Goal: Task Accomplishment & Management: Complete application form

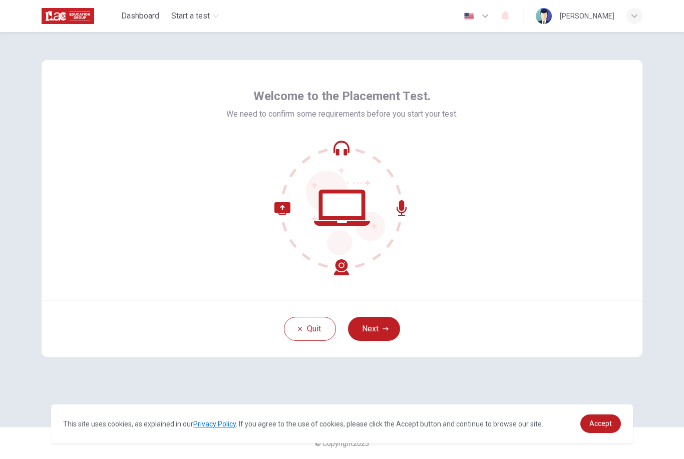
click at [389, 337] on button "Next" at bounding box center [374, 329] width 52 height 24
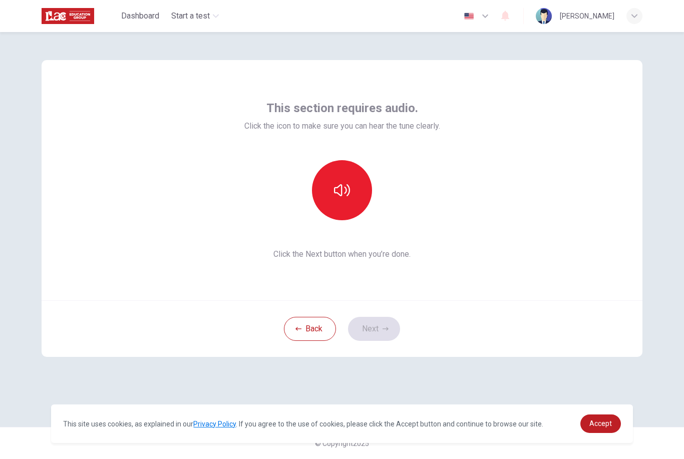
click at [348, 192] on icon "button" at bounding box center [342, 190] width 16 height 16
click at [395, 333] on button "Next" at bounding box center [374, 329] width 52 height 24
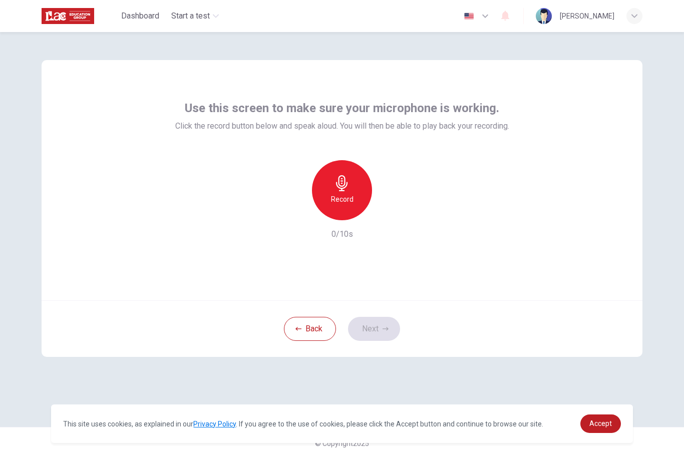
click at [336, 194] on h6 "Record" at bounding box center [342, 199] width 23 height 12
click at [376, 327] on button "Next" at bounding box center [374, 329] width 52 height 24
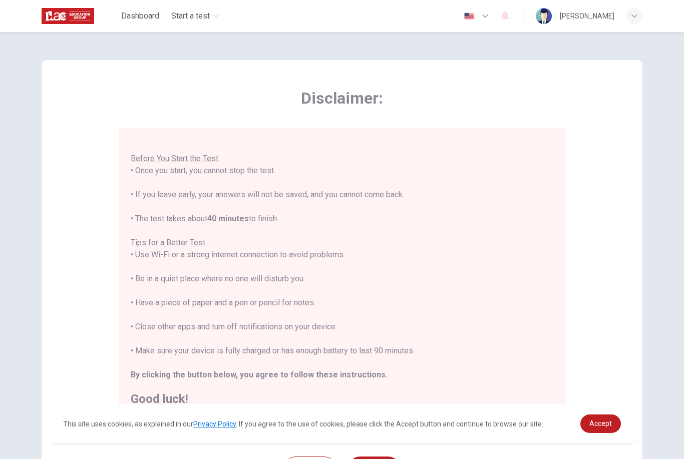
click at [567, 255] on div "Disclaimer: You are about to start a Placement Test . Before You Start the Test…" at bounding box center [342, 250] width 600 height 380
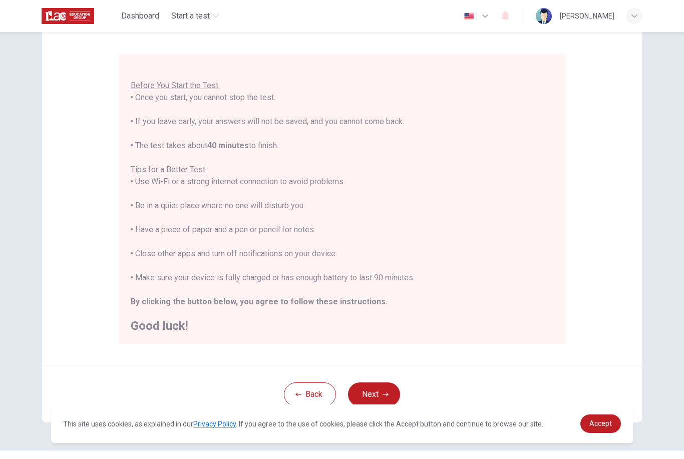
scroll to position [65, 0]
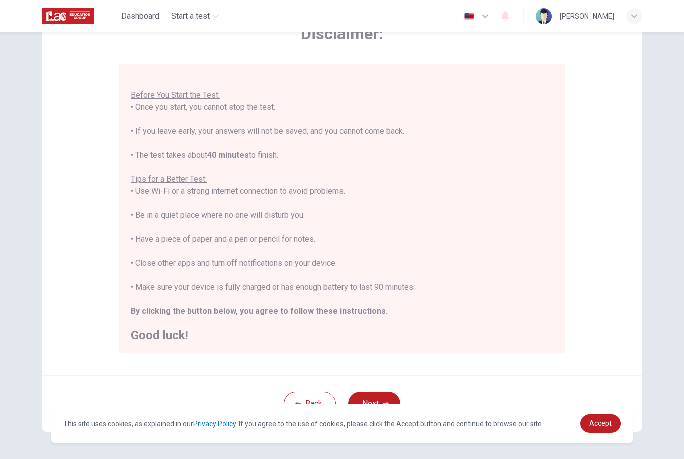
click at [316, 403] on button "Back" at bounding box center [310, 404] width 52 height 24
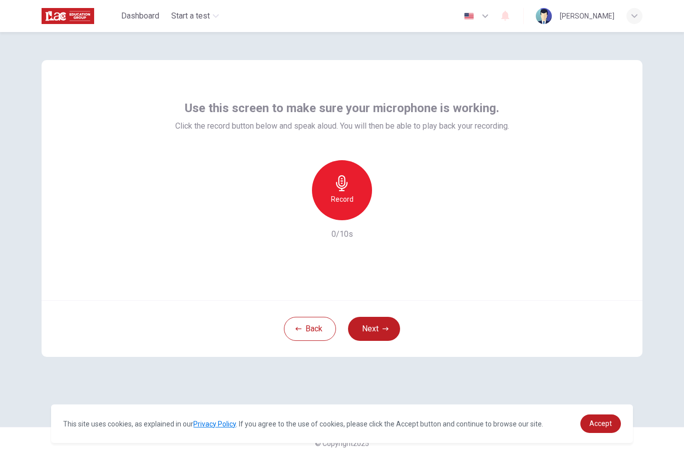
scroll to position [0, 0]
click at [343, 195] on h6 "Record" at bounding box center [342, 199] width 23 height 12
click at [342, 197] on h6 "Stop" at bounding box center [341, 199] width 15 height 12
click at [391, 214] on icon "button" at bounding box center [388, 212] width 10 height 10
click at [389, 214] on icon "button" at bounding box center [387, 213] width 7 height 8
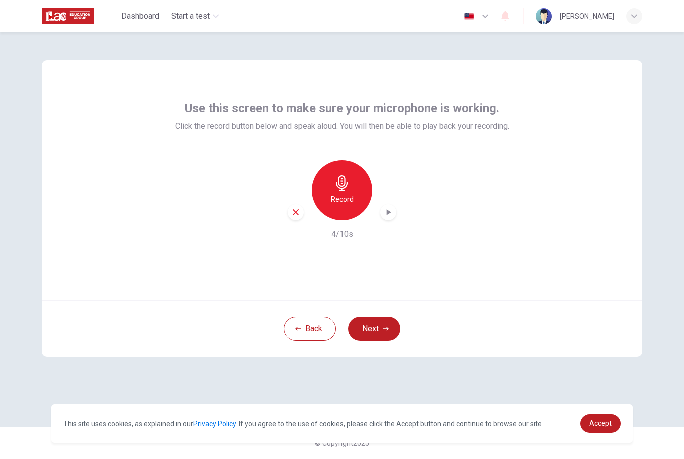
click at [384, 327] on icon "button" at bounding box center [385, 329] width 6 height 6
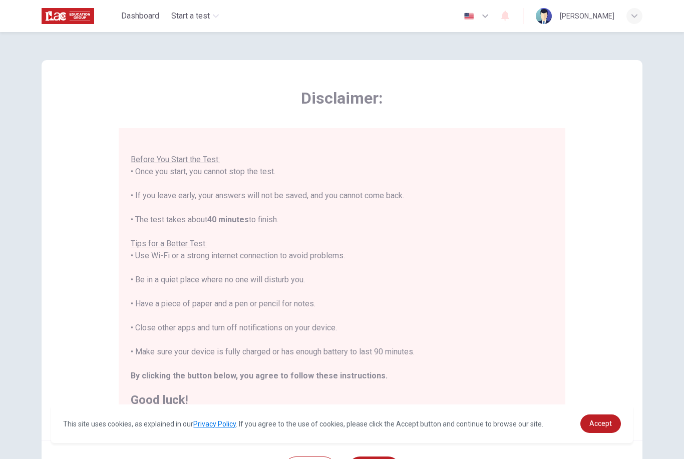
scroll to position [12, 0]
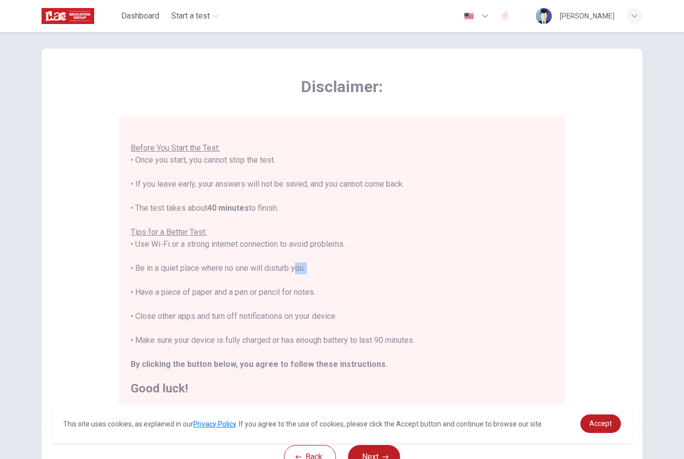
click at [629, 160] on div "Disclaimer: You are about to start a Placement Test . Before You Start the Test…" at bounding box center [342, 239] width 600 height 380
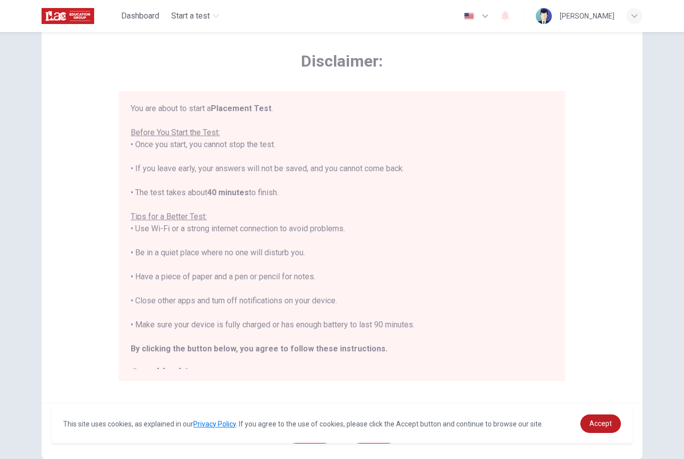
scroll to position [98, 0]
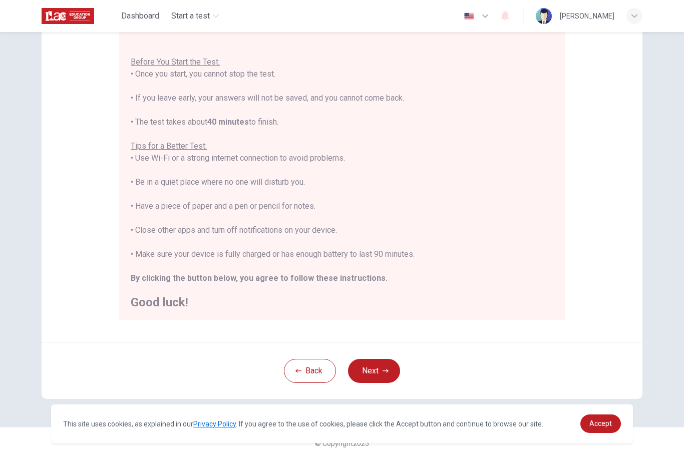
click at [388, 375] on button "Next" at bounding box center [374, 371] width 52 height 24
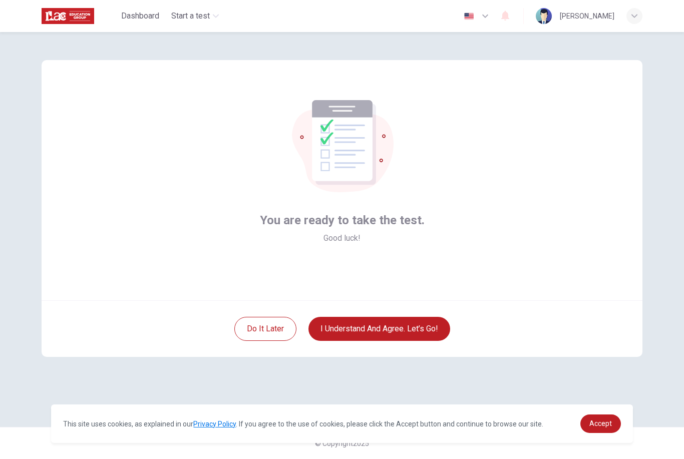
scroll to position [0, 0]
click at [423, 335] on button "I understand and agree. Let’s go!" at bounding box center [379, 329] width 142 height 24
click at [407, 339] on button "I understand and agree. Let’s go!" at bounding box center [379, 329] width 142 height 24
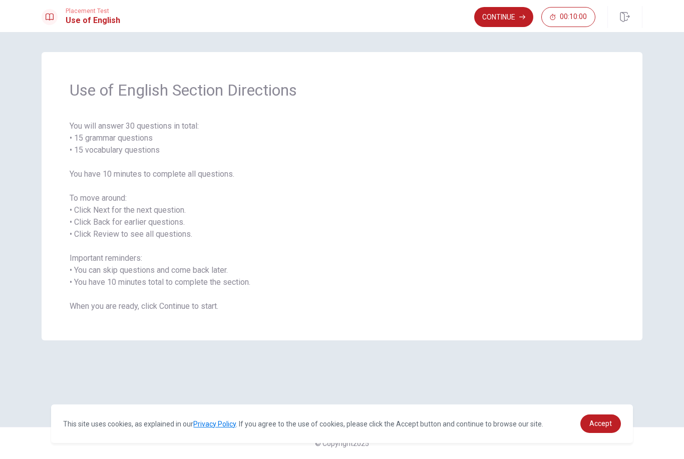
click at [224, 146] on span "You will answer 30 questions in total: • 15 grammar questions • 15 vocabulary q…" at bounding box center [342, 216] width 544 height 192
click at [165, 151] on span "You will answer 30 questions in total: • 15 grammar questions • 15 vocabulary q…" at bounding box center [342, 216] width 544 height 192
click at [151, 161] on span "You will answer 30 questions in total: • 15 grammar questions • 15 vocabulary q…" at bounding box center [342, 216] width 544 height 192
click at [80, 189] on span "You will answer 30 questions in total: • 15 grammar questions • 15 vocabulary q…" at bounding box center [342, 216] width 544 height 192
click at [111, 185] on span "You will answer 30 questions in total: • 15 grammar questions • 15 vocabulary q…" at bounding box center [342, 216] width 544 height 192
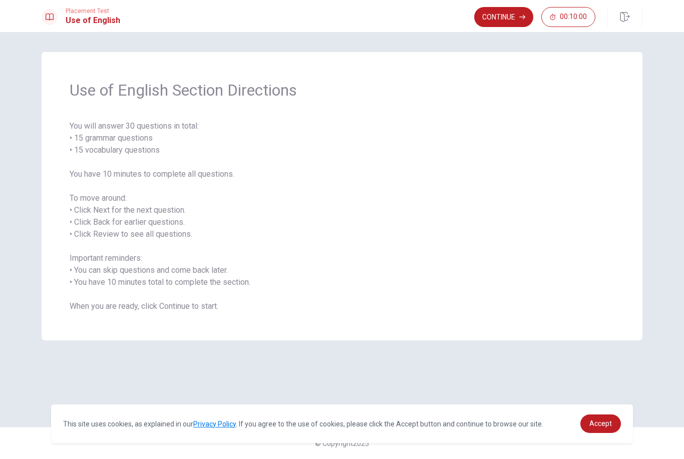
click at [137, 188] on span "You will answer 30 questions in total: • 15 grammar questions • 15 vocabulary q…" at bounding box center [342, 216] width 544 height 192
click at [160, 188] on span "You will answer 30 questions in total: • 15 grammar questions • 15 vocabulary q…" at bounding box center [342, 216] width 544 height 192
click at [211, 185] on span "You will answer 30 questions in total: • 15 grammar questions • 15 vocabulary q…" at bounding box center [342, 216] width 544 height 192
click at [83, 220] on span "You will answer 30 questions in total: • 15 grammar questions • 15 vocabulary q…" at bounding box center [342, 216] width 544 height 192
click at [112, 223] on span "You will answer 30 questions in total: • 15 grammar questions • 15 vocabulary q…" at bounding box center [342, 216] width 544 height 192
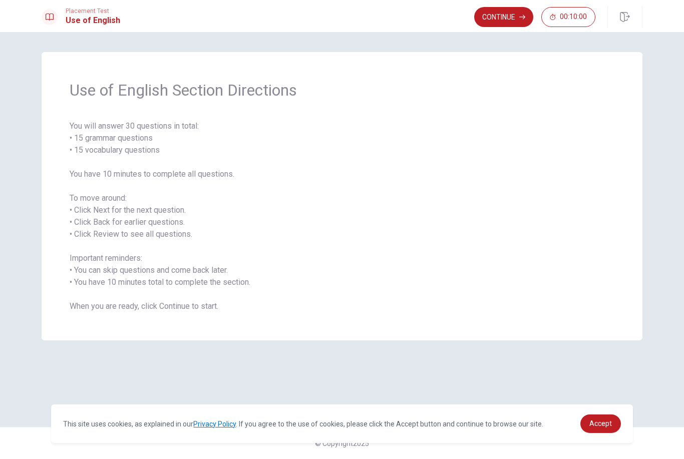
click at [128, 222] on span "You will answer 30 questions in total: • 15 grammar questions • 15 vocabulary q…" at bounding box center [342, 216] width 544 height 192
click at [96, 223] on span "You will answer 30 questions in total: • 15 grammar questions • 15 vocabulary q…" at bounding box center [342, 216] width 544 height 192
click at [112, 227] on span "You will answer 30 questions in total: • 15 grammar questions • 15 vocabulary q…" at bounding box center [342, 216] width 544 height 192
click at [181, 278] on span "You will answer 30 questions in total: • 15 grammar questions • 15 vocabulary q…" at bounding box center [342, 216] width 544 height 192
click at [89, 233] on span "You will answer 30 questions in total: • 15 grammar questions • 15 vocabulary q…" at bounding box center [342, 216] width 544 height 192
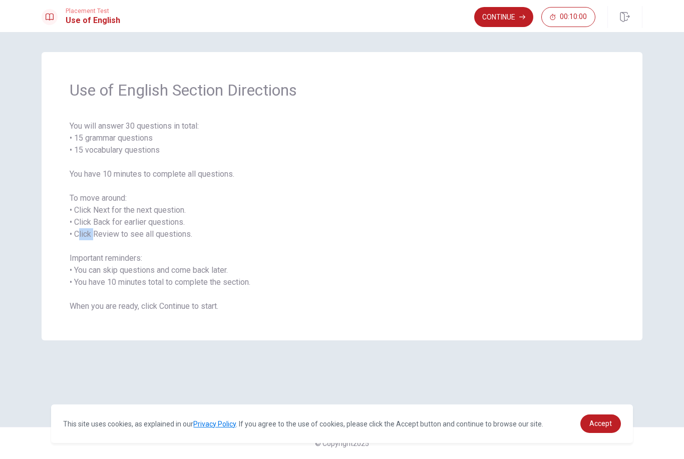
click at [140, 264] on span "You will answer 30 questions in total: • 15 grammar questions • 15 vocabulary q…" at bounding box center [342, 216] width 544 height 192
click at [122, 268] on span "You will answer 30 questions in total: • 15 grammar questions • 15 vocabulary q…" at bounding box center [342, 216] width 544 height 192
click at [176, 242] on span "You will answer 30 questions in total: • 15 grammar questions • 15 vocabulary q…" at bounding box center [342, 216] width 544 height 192
click at [98, 255] on span "You will answer 30 questions in total: • 15 grammar questions • 15 vocabulary q…" at bounding box center [342, 216] width 544 height 192
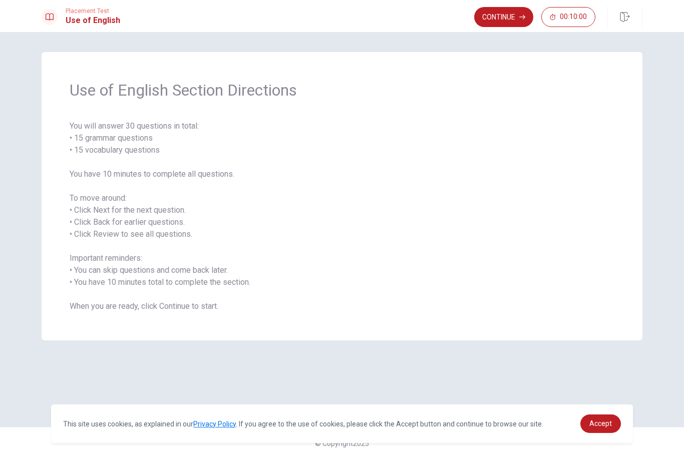
click at [97, 255] on span "You will answer 30 questions in total: • 15 grammar questions • 15 vocabulary q…" at bounding box center [342, 216] width 544 height 192
click at [181, 248] on span "You will answer 30 questions in total: • 15 grammar questions • 15 vocabulary q…" at bounding box center [342, 216] width 544 height 192
click at [94, 275] on span "You will answer 30 questions in total: • 15 grammar questions • 15 vocabulary q…" at bounding box center [342, 216] width 544 height 192
click at [119, 279] on span "You will answer 30 questions in total: • 15 grammar questions • 15 vocabulary q…" at bounding box center [342, 216] width 544 height 192
click at [86, 291] on span "You will answer 30 questions in total: • 15 grammar questions • 15 vocabulary q…" at bounding box center [342, 216] width 544 height 192
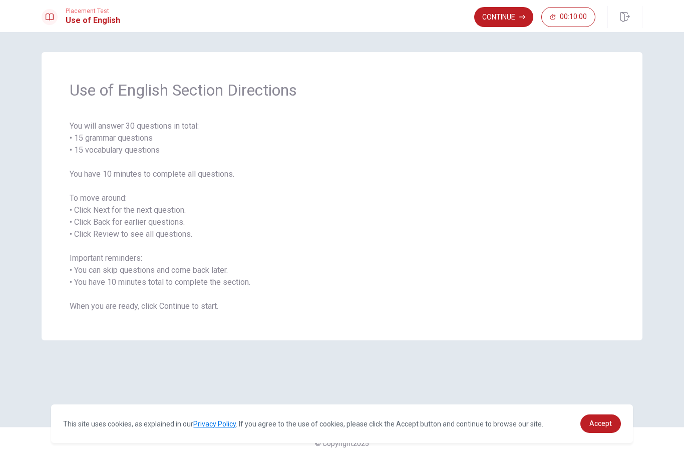
click at [86, 290] on span "You will answer 30 questions in total: • 15 grammar questions • 15 vocabulary q…" at bounding box center [342, 216] width 544 height 192
click at [137, 283] on span "You will answer 30 questions in total: • 15 grammar questions • 15 vocabulary q…" at bounding box center [342, 216] width 544 height 192
click at [167, 277] on span "You will answer 30 questions in total: • 15 grammar questions • 15 vocabulary q…" at bounding box center [342, 216] width 544 height 192
click at [188, 278] on span "You will answer 30 questions in total: • 15 grammar questions • 15 vocabulary q…" at bounding box center [342, 216] width 544 height 192
click at [227, 276] on span "You will answer 30 questions in total: • 15 grammar questions • 15 vocabulary q…" at bounding box center [342, 216] width 544 height 192
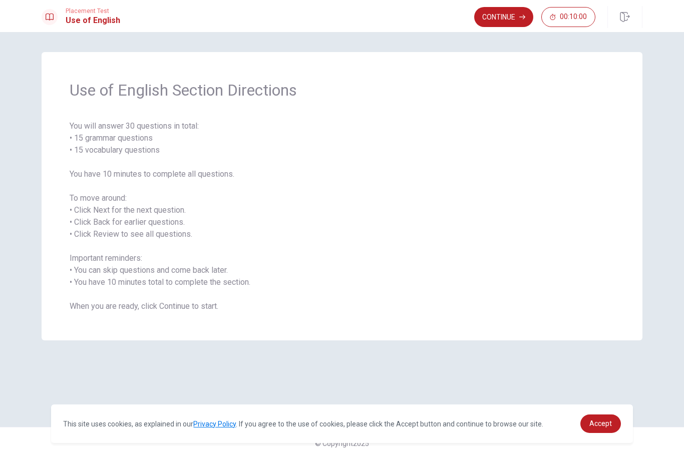
click at [105, 300] on span "You will answer 30 questions in total: • 15 grammar questions • 15 vocabulary q…" at bounding box center [342, 216] width 544 height 192
click at [167, 299] on span "You will answer 30 questions in total: • 15 grammar questions • 15 vocabulary q…" at bounding box center [342, 216] width 544 height 192
click at [244, 299] on span "You will answer 30 questions in total: • 15 grammar questions • 15 vocabulary q…" at bounding box center [342, 216] width 544 height 192
click at [98, 325] on div "Use of English Section Directions You will answer 30 questions in total: • 15 g…" at bounding box center [342, 196] width 600 height 288
click at [152, 323] on div "Use of English Section Directions You will answer 30 questions in total: • 15 g…" at bounding box center [342, 196] width 600 height 288
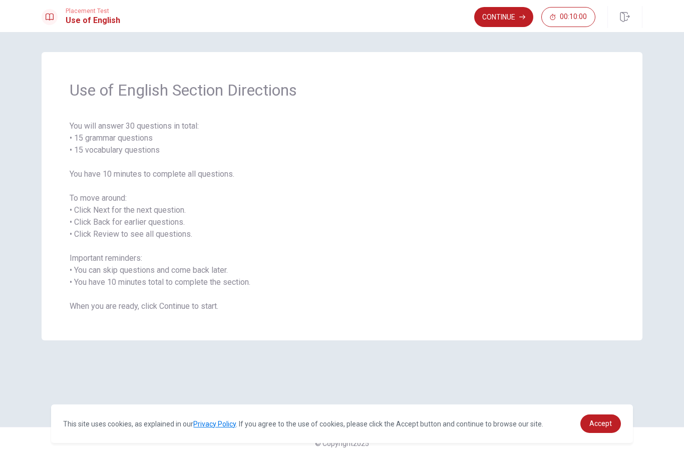
click at [183, 318] on div "Use of English Section Directions You will answer 30 questions in total: • 15 g…" at bounding box center [342, 196] width 600 height 288
click at [183, 317] on div "Use of English Section Directions You will answer 30 questions in total: • 15 g…" at bounding box center [342, 196] width 600 height 288
click at [218, 323] on div "Use of English Section Directions You will answer 30 questions in total: • 15 g…" at bounding box center [342, 196] width 600 height 288
click at [488, 202] on span "You will answer 30 questions in total: • 15 grammar questions • 15 vocabulary q…" at bounding box center [342, 216] width 544 height 192
click at [516, 19] on button "Continue" at bounding box center [503, 17] width 59 height 20
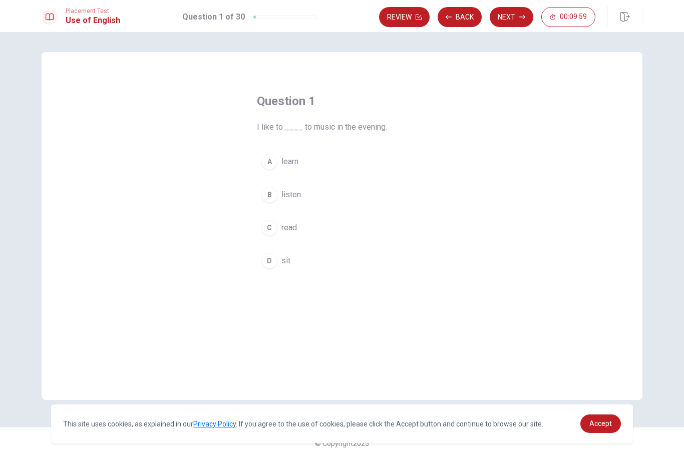
click at [263, 142] on div "Question 1 I like to ____ to music in the evening. A learn B listen C read D sit" at bounding box center [342, 183] width 210 height 212
click at [358, 149] on button "A learn" at bounding box center [342, 161] width 170 height 25
click at [277, 192] on div "B" at bounding box center [269, 195] width 16 height 16
click at [512, 21] on button "Next" at bounding box center [511, 17] width 44 height 20
click at [275, 188] on button "B could" at bounding box center [342, 194] width 170 height 25
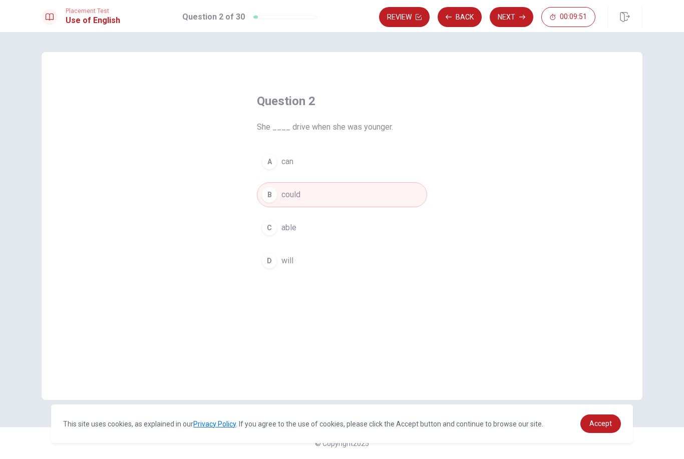
click at [515, 15] on button "Next" at bounding box center [511, 17] width 44 height 20
click at [280, 234] on button "C has" at bounding box center [342, 227] width 170 height 25
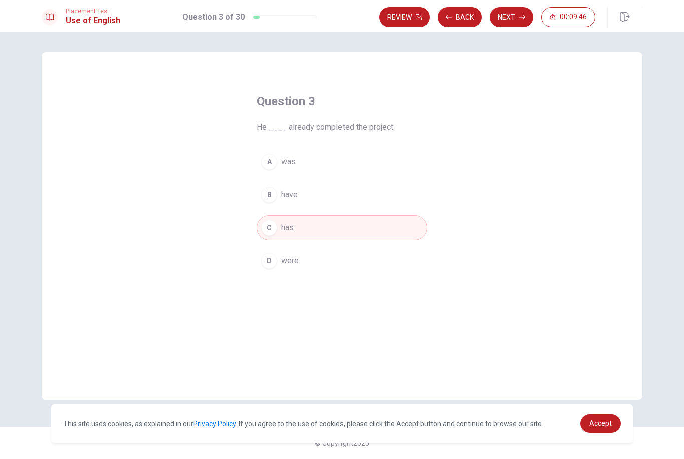
click at [511, 27] on button "Next" at bounding box center [511, 17] width 44 height 20
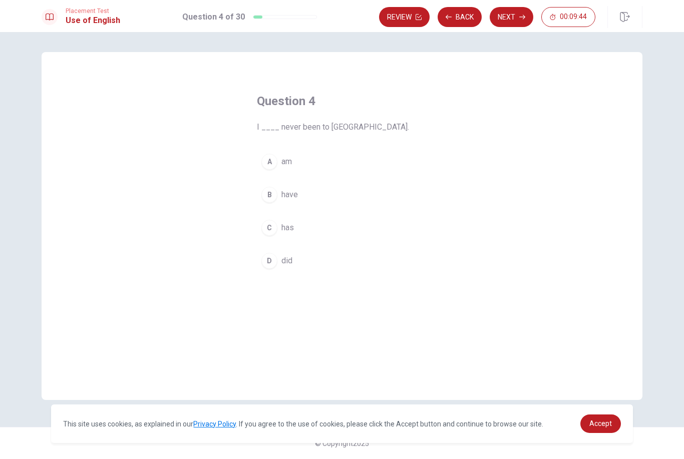
click at [264, 185] on button "B have" at bounding box center [342, 194] width 170 height 25
click at [519, 18] on icon "button" at bounding box center [522, 17] width 6 height 6
click at [280, 226] on button "C didn’t" at bounding box center [342, 227] width 170 height 25
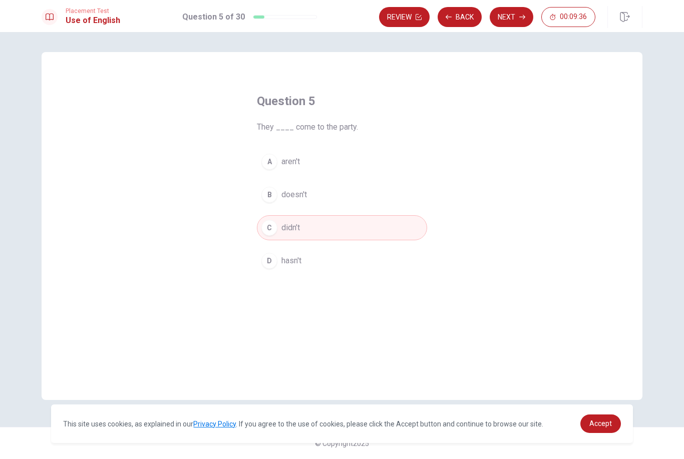
click at [516, 15] on button "Next" at bounding box center [511, 17] width 44 height 20
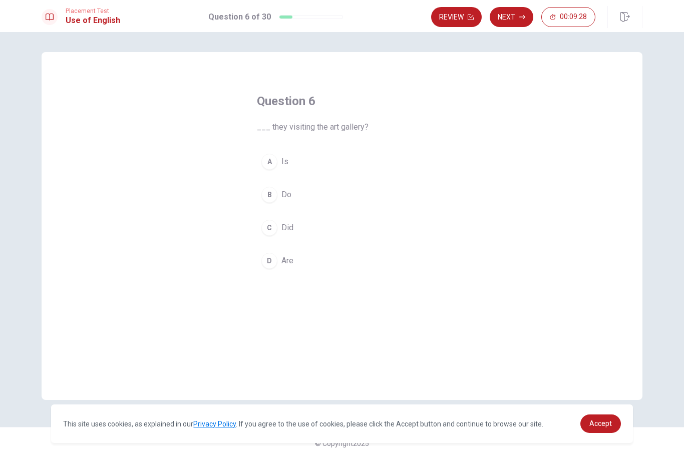
click at [272, 260] on div "D" at bounding box center [269, 261] width 16 height 16
click at [509, 21] on button "Next" at bounding box center [511, 17] width 44 height 20
click at [283, 221] on button "C called" at bounding box center [342, 227] width 170 height 25
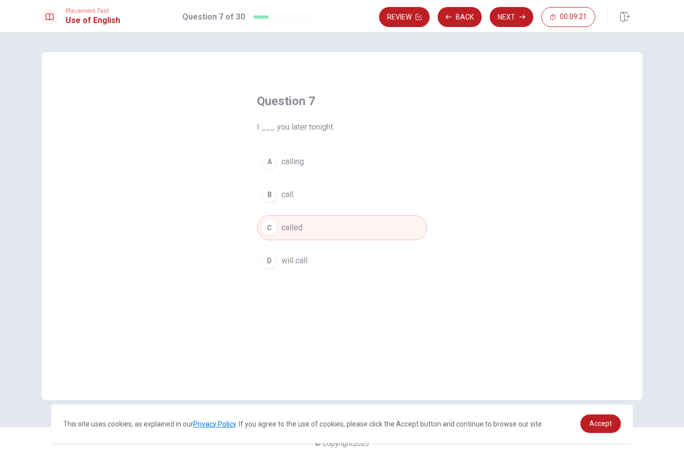
click at [510, 18] on button "Next" at bounding box center [511, 17] width 44 height 20
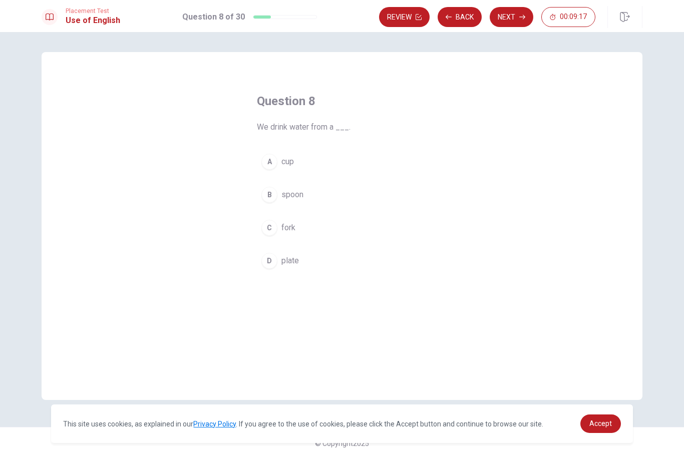
click at [289, 168] on button "A cup" at bounding box center [342, 161] width 170 height 25
click at [506, 22] on button "Next" at bounding box center [511, 17] width 44 height 20
click at [292, 193] on span "were" at bounding box center [290, 195] width 18 height 12
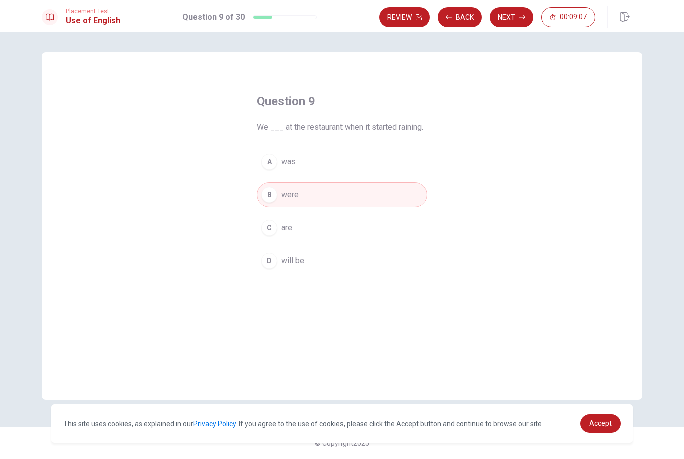
click at [515, 21] on button "Next" at bounding box center [511, 17] width 44 height 20
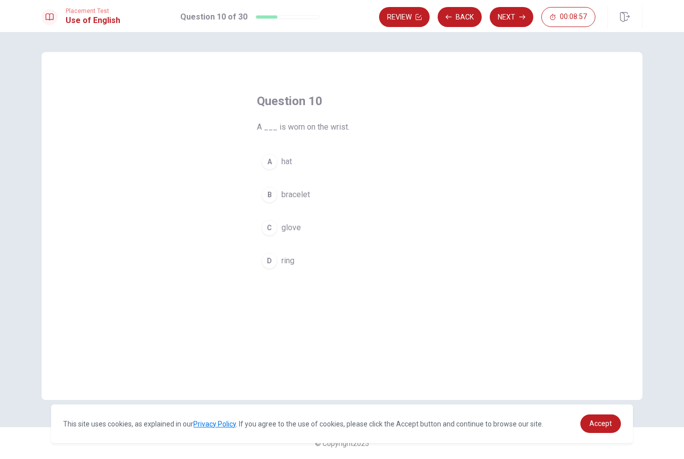
click at [309, 195] on span "bracelet" at bounding box center [295, 195] width 29 height 12
click at [503, 24] on button "Next" at bounding box center [511, 17] width 44 height 20
click at [293, 166] on span "have" at bounding box center [289, 162] width 17 height 12
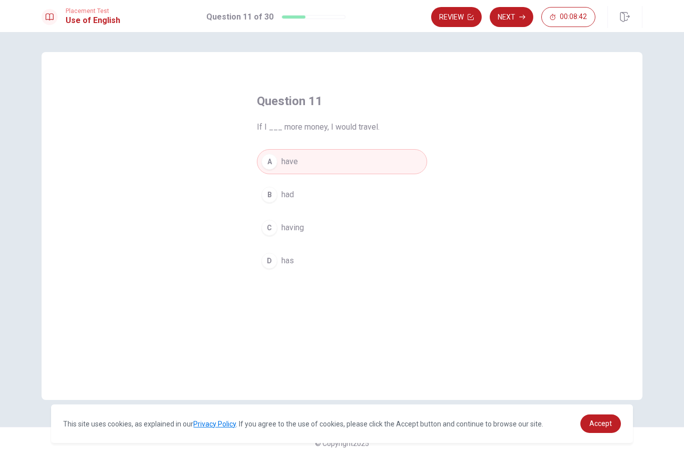
click at [504, 19] on button "Next" at bounding box center [511, 17] width 44 height 20
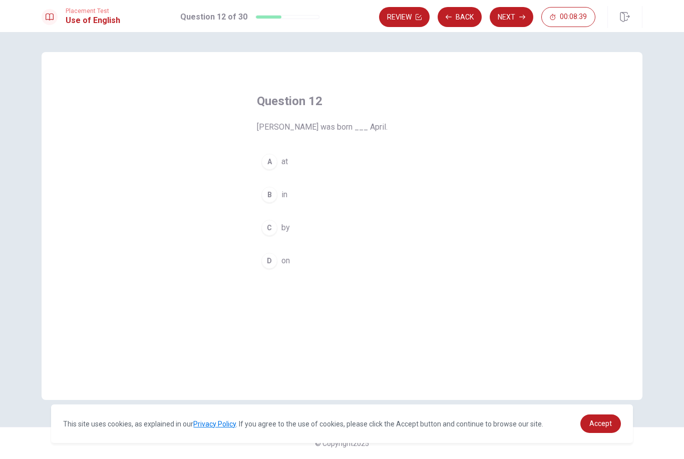
click at [284, 193] on span "in" at bounding box center [284, 195] width 6 height 12
click at [505, 25] on button "Next" at bounding box center [511, 17] width 44 height 20
click at [346, 134] on div "Question 13 The opposite of "wild" is ___. A calm B trained C tame D loud" at bounding box center [342, 183] width 210 height 212
click at [336, 279] on div "Question 13 The opposite of "wild" is ___. A calm B trained C tame D loud" at bounding box center [342, 183] width 210 height 212
click at [325, 272] on button "D loud" at bounding box center [342, 260] width 170 height 25
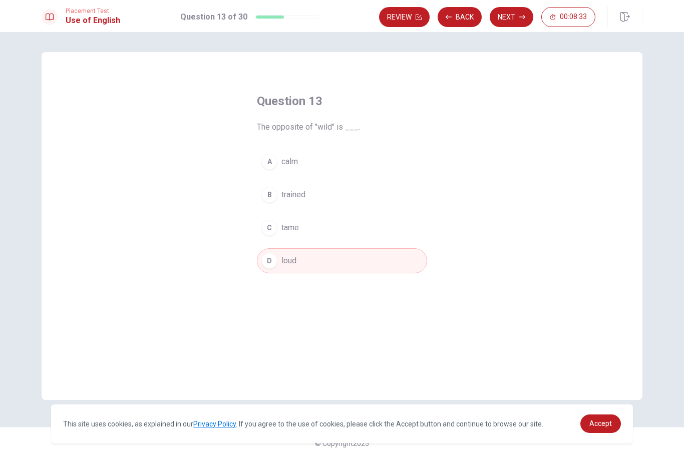
click at [330, 277] on div "Question 13 The opposite of "wild" is ___. A calm B trained C tame D loud" at bounding box center [342, 183] width 210 height 212
click at [347, 206] on button "B trained" at bounding box center [342, 194] width 170 height 25
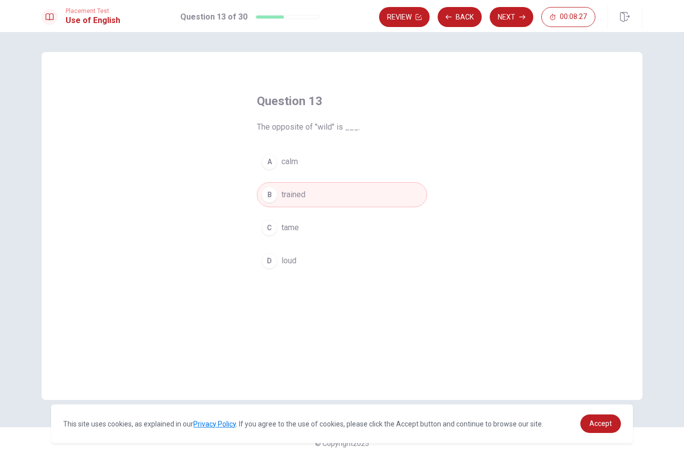
click at [501, 22] on button "Next" at bounding box center [511, 17] width 44 height 20
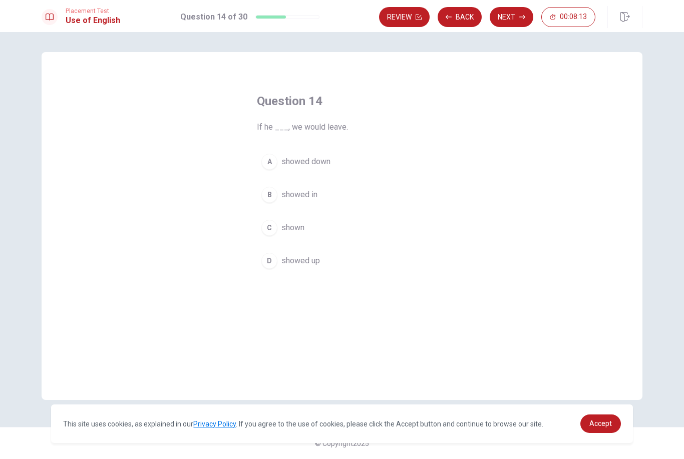
click at [512, 18] on button "Next" at bounding box center [511, 17] width 44 height 20
click at [333, 167] on span "would have been able" at bounding box center [319, 162] width 76 height 12
click at [513, 20] on button "Next" at bounding box center [511, 17] width 44 height 20
click at [307, 258] on button "D cycling" at bounding box center [342, 260] width 170 height 25
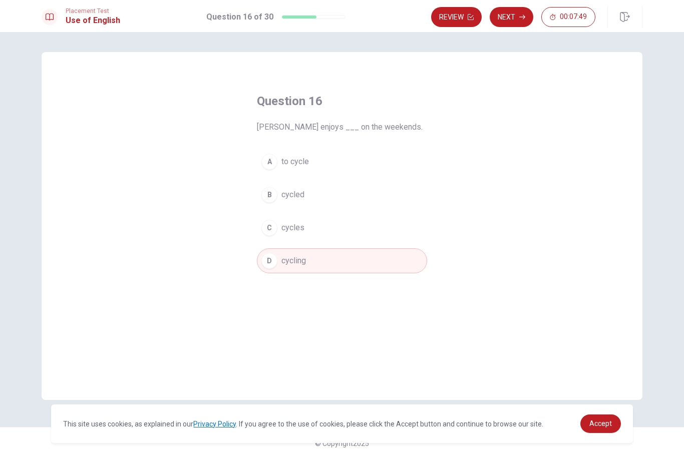
click at [511, 26] on button "Next" at bounding box center [511, 17] width 44 height 20
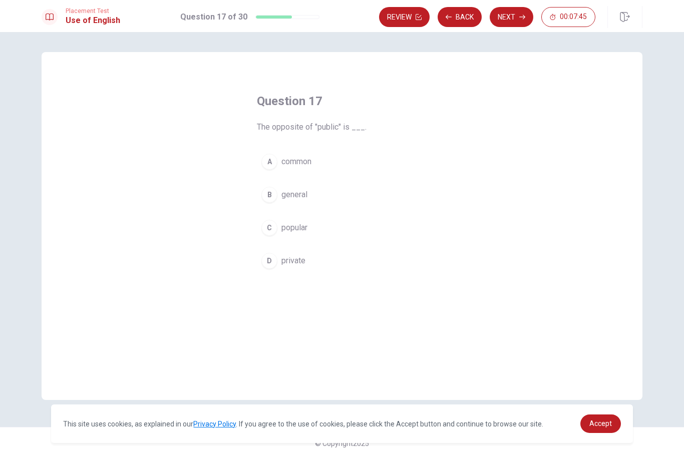
click at [290, 284] on div "Question 17 The opposite of "public" is ___. A common B general C popular D pri…" at bounding box center [342, 183] width 210 height 212
click at [503, 22] on button "Next" at bounding box center [511, 17] width 44 height 20
click at [342, 193] on span "arrives temporarily" at bounding box center [314, 195] width 66 height 12
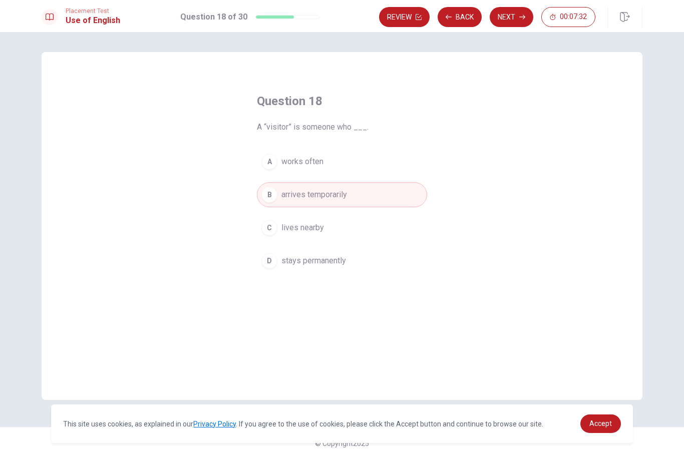
click at [518, 21] on button "Next" at bounding box center [511, 17] width 44 height 20
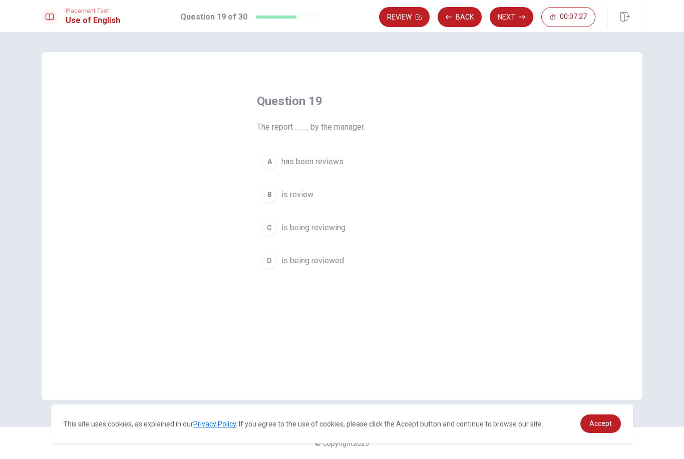
click at [325, 174] on button "A has been reviews" at bounding box center [342, 161] width 170 height 25
click at [332, 263] on span "is being reviewed" at bounding box center [312, 261] width 63 height 12
click at [511, 16] on button "Next" at bounding box center [511, 17] width 44 height 20
click at [308, 206] on button "B will start" at bounding box center [342, 194] width 170 height 25
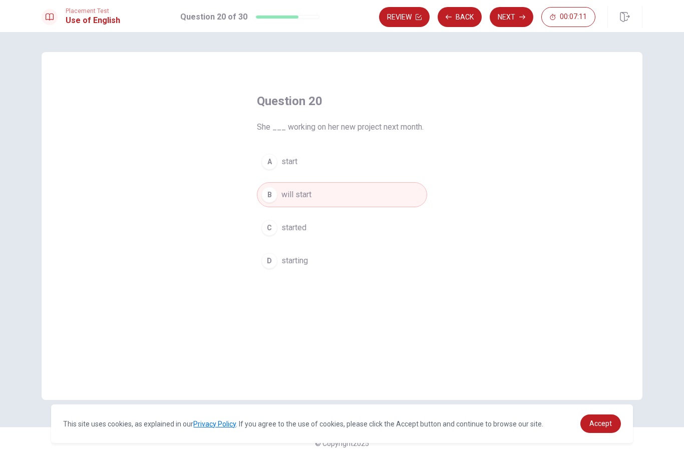
click at [525, 12] on button "Next" at bounding box center [511, 17] width 44 height 20
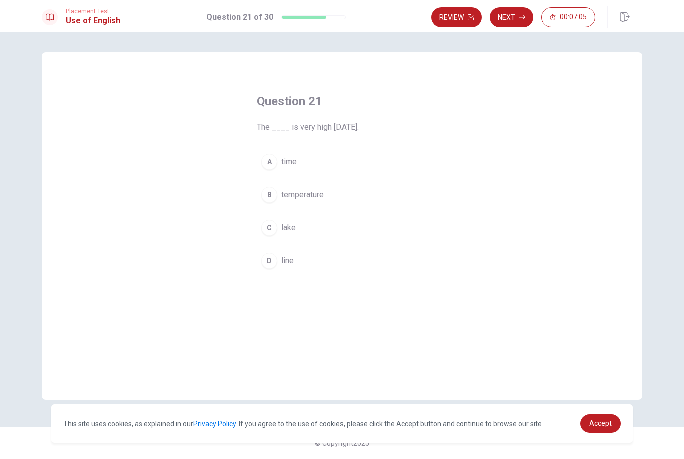
click at [318, 192] on span "temperature" at bounding box center [302, 195] width 43 height 12
click at [510, 20] on button "Next" at bounding box center [511, 17] width 44 height 20
click at [296, 194] on span "puts" at bounding box center [289, 195] width 16 height 12
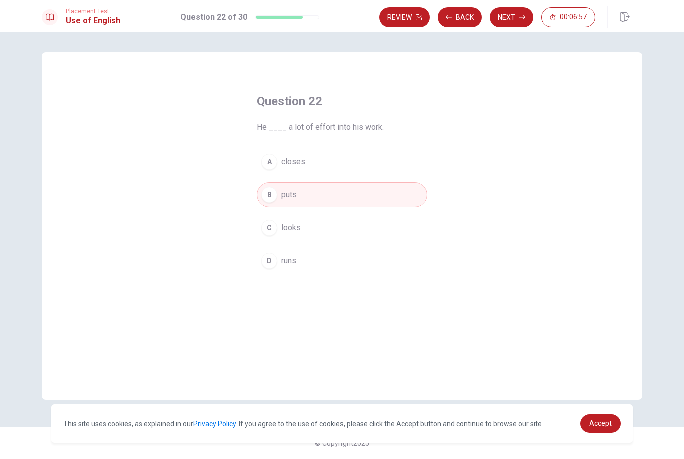
click at [505, 26] on button "Next" at bounding box center [511, 17] width 44 height 20
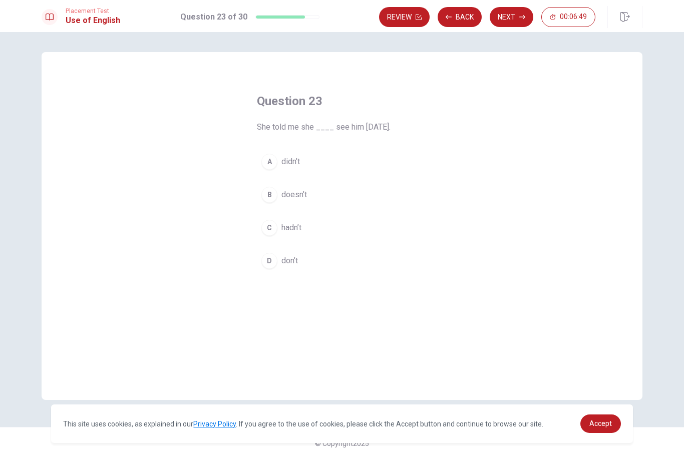
click at [287, 168] on button "A didn’t" at bounding box center [342, 161] width 170 height 25
click at [511, 19] on button "Next" at bounding box center [511, 17] width 44 height 20
click at [313, 237] on button "C is coming" at bounding box center [342, 227] width 170 height 25
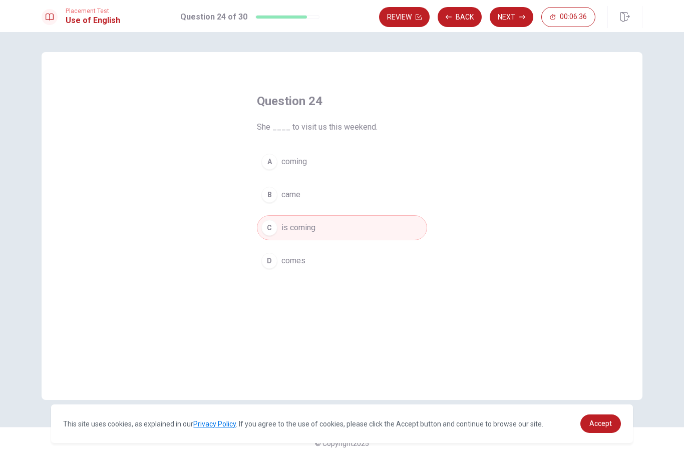
click at [512, 22] on button "Next" at bounding box center [511, 17] width 44 height 20
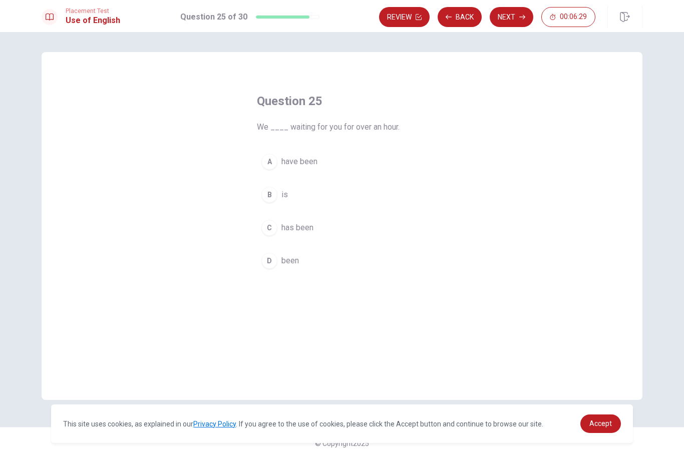
click at [317, 161] on span "have been" at bounding box center [299, 162] width 36 height 12
click at [512, 21] on button "Next" at bounding box center [511, 17] width 44 height 20
click at [283, 202] on button "B advertise" at bounding box center [342, 194] width 170 height 25
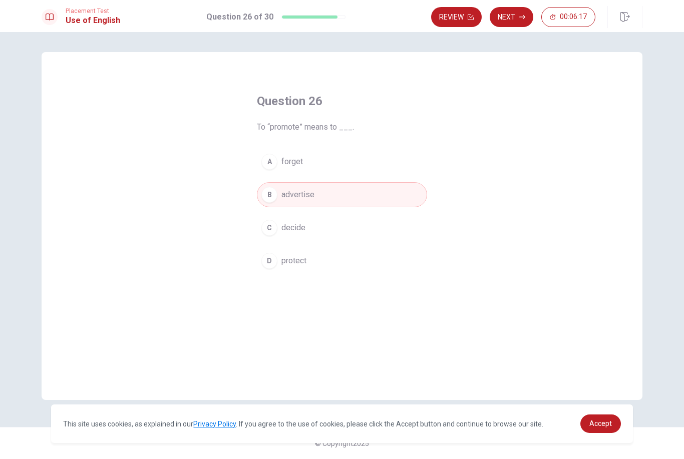
click at [509, 14] on button "Next" at bounding box center [511, 17] width 44 height 20
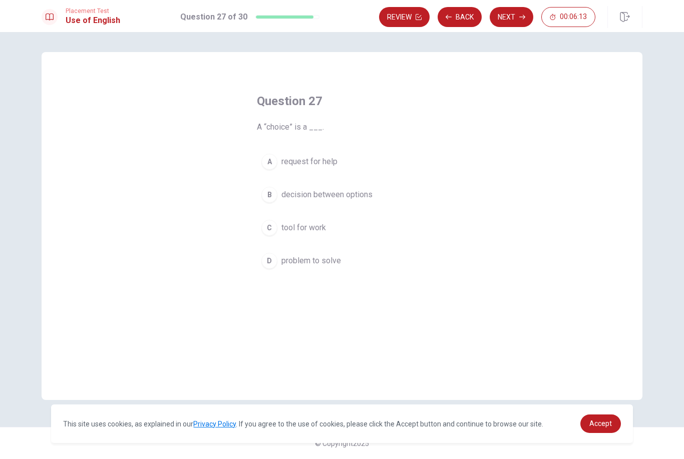
click at [362, 193] on span "decision between options" at bounding box center [326, 195] width 91 height 12
click at [511, 19] on button "Next" at bounding box center [511, 17] width 44 height 20
click at [293, 223] on span "have" at bounding box center [289, 228] width 17 height 12
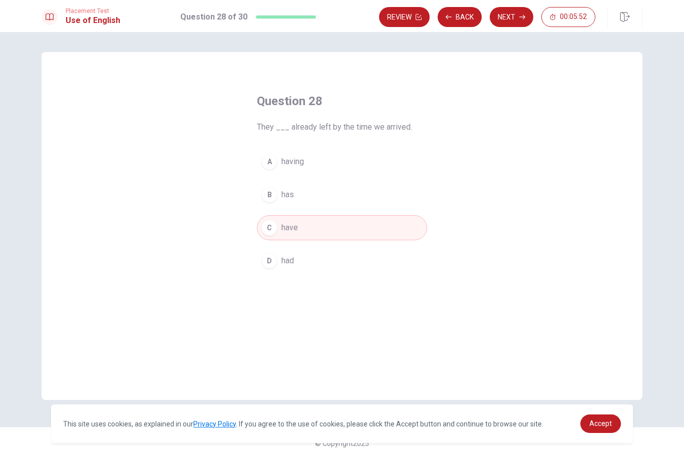
click at [291, 272] on button "D had" at bounding box center [342, 260] width 170 height 25
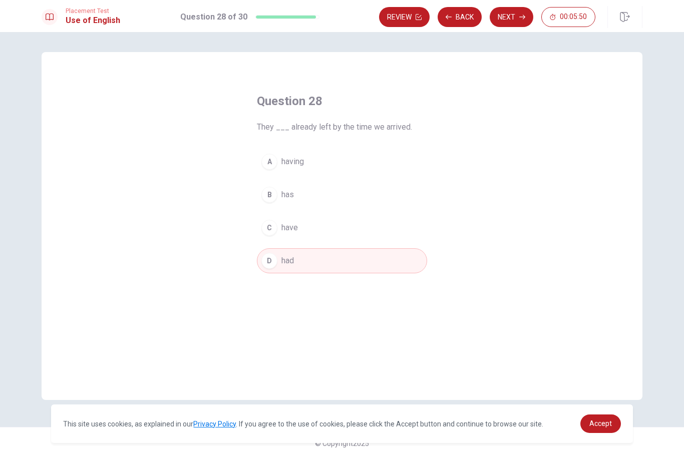
click at [511, 24] on button "Next" at bounding box center [511, 17] width 44 height 20
click at [301, 168] on button "A was sent" at bounding box center [342, 161] width 170 height 25
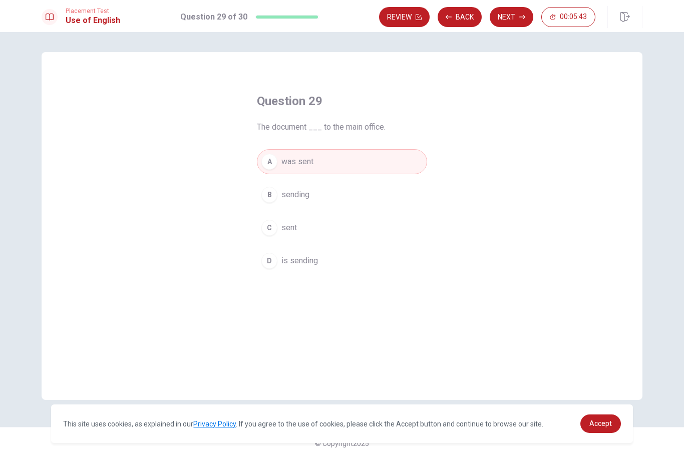
click at [505, 17] on button "Next" at bounding box center [511, 17] width 44 height 20
click at [300, 235] on button "C important" at bounding box center [342, 227] width 170 height 25
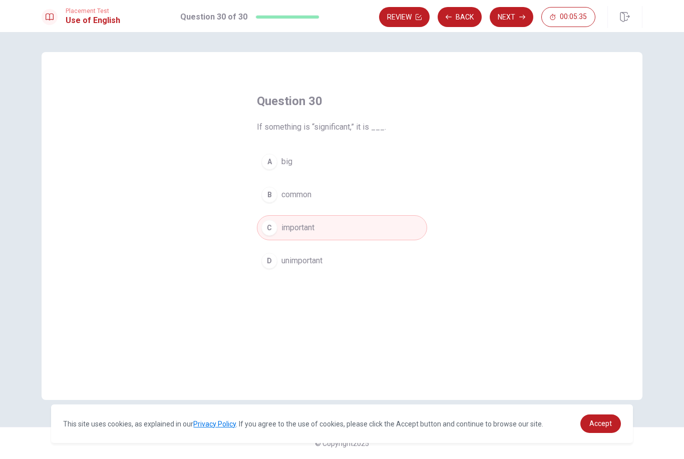
click at [505, 21] on button "Next" at bounding box center [511, 17] width 44 height 20
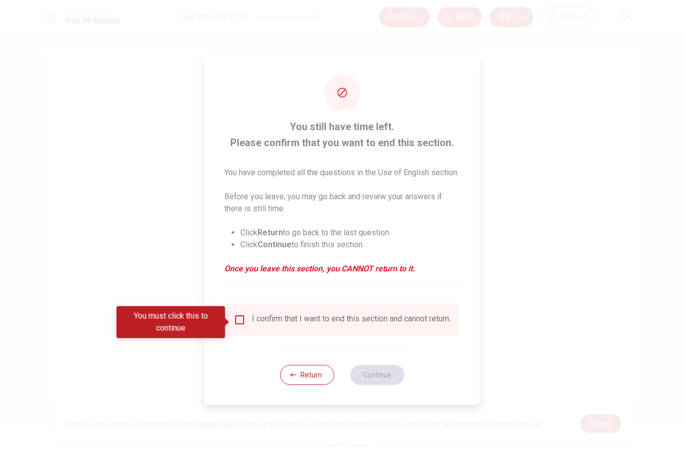
click at [307, 383] on button "Return" at bounding box center [307, 375] width 54 height 20
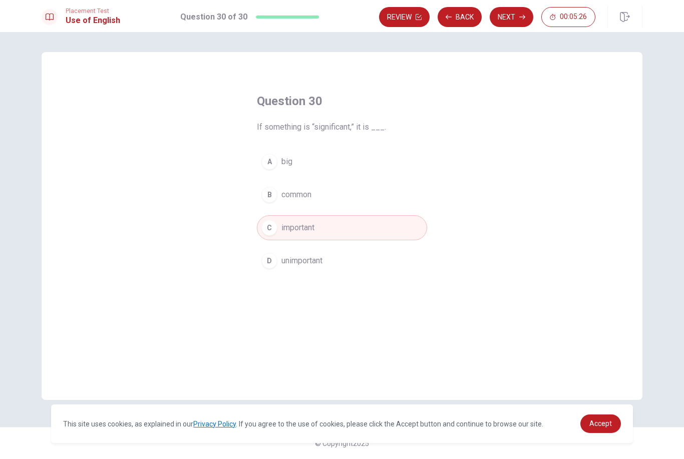
click at [401, 17] on button "Review" at bounding box center [404, 17] width 51 height 20
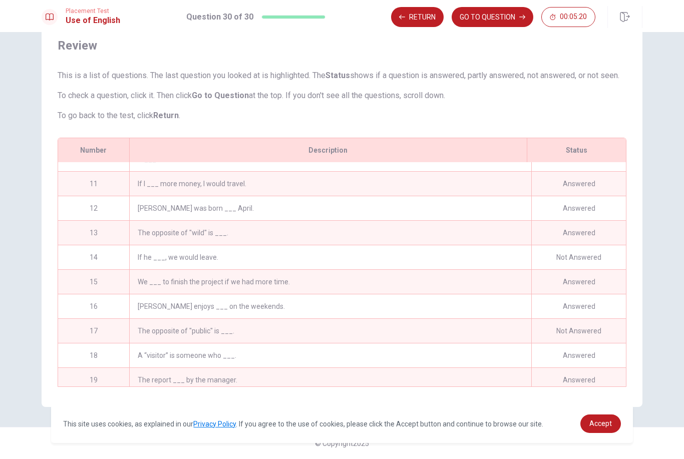
scroll to position [236, 0]
click at [578, 331] on div "Not Answered" at bounding box center [578, 331] width 95 height 24
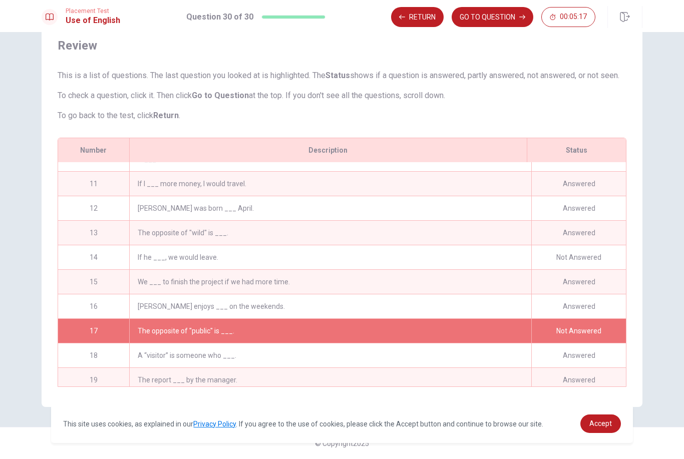
click at [122, 330] on div "17" at bounding box center [93, 331] width 71 height 24
click at [411, 17] on button "Return" at bounding box center [417, 17] width 53 height 20
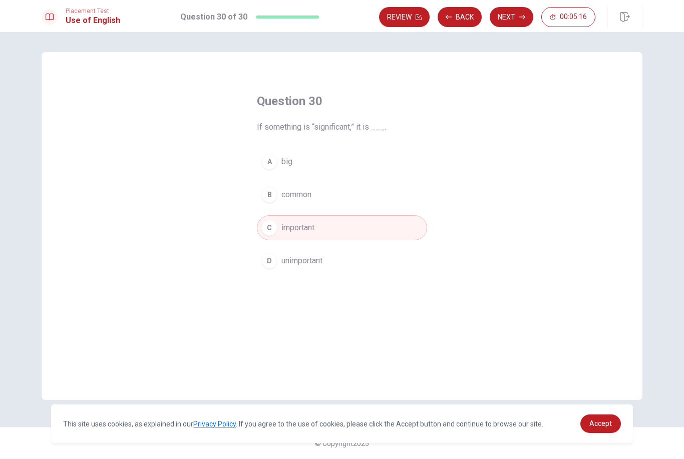
scroll to position [0, 0]
click at [458, 20] on button "Back" at bounding box center [459, 17] width 44 height 20
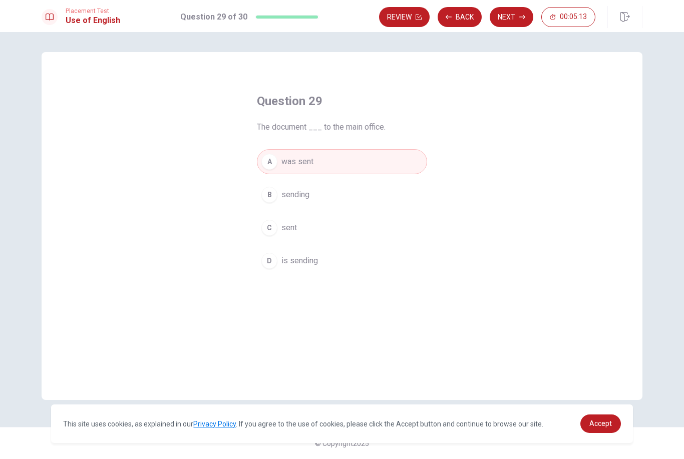
click at [460, 19] on button "Back" at bounding box center [459, 17] width 44 height 20
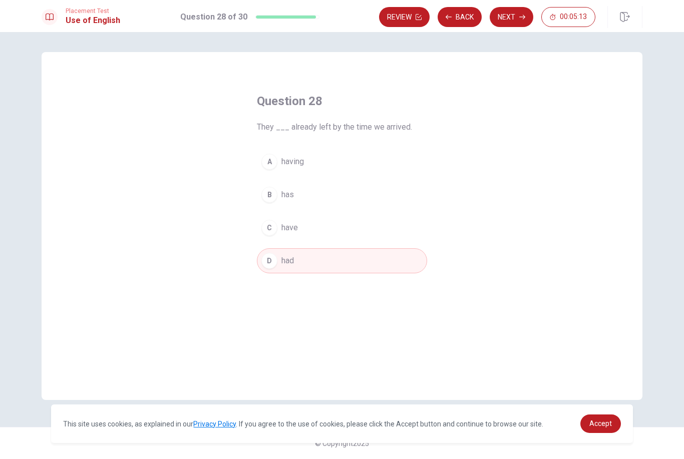
click at [459, 22] on button "Back" at bounding box center [459, 17] width 44 height 20
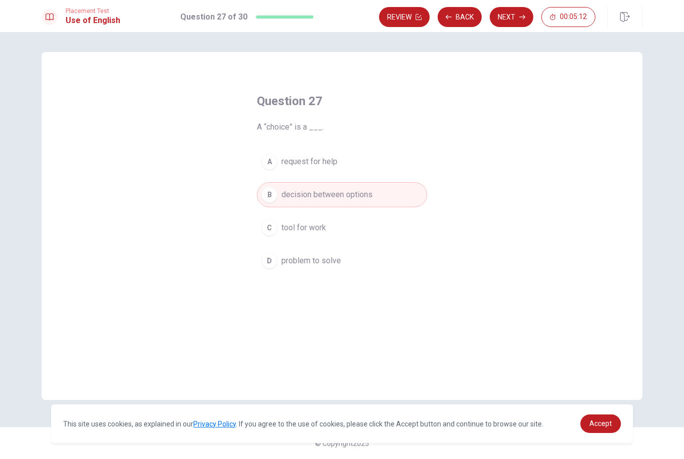
click at [458, 21] on button "Back" at bounding box center [459, 17] width 44 height 20
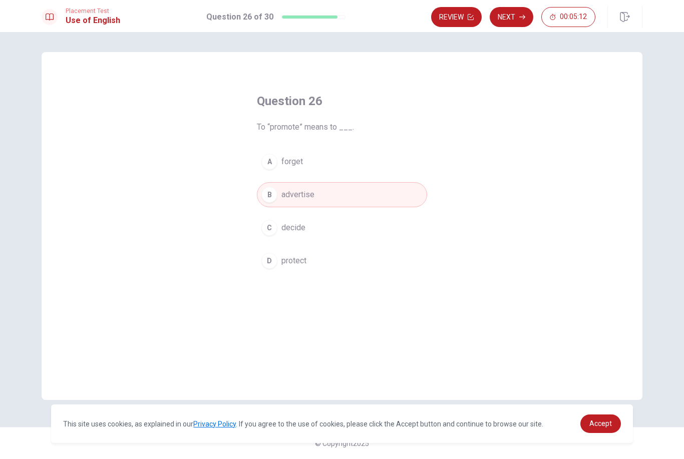
click at [454, 21] on button "Review" at bounding box center [456, 17] width 51 height 20
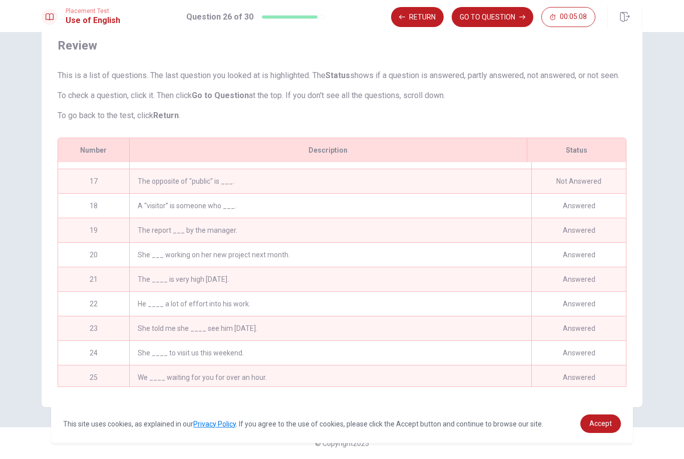
scroll to position [385, 0]
click at [420, 18] on button "Return" at bounding box center [417, 17] width 53 height 20
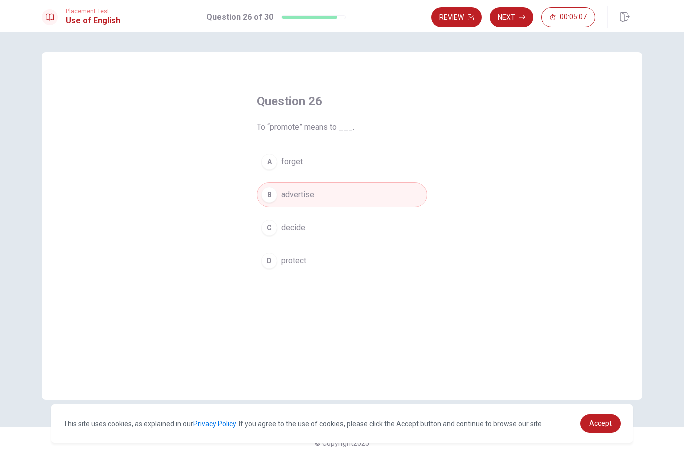
scroll to position [0, 0]
click at [514, 89] on div "Question 26 To “promote” means to ___. A forget B advertise C decide D protect" at bounding box center [342, 226] width 600 height 348
click at [463, 14] on button "Review" at bounding box center [456, 17] width 51 height 20
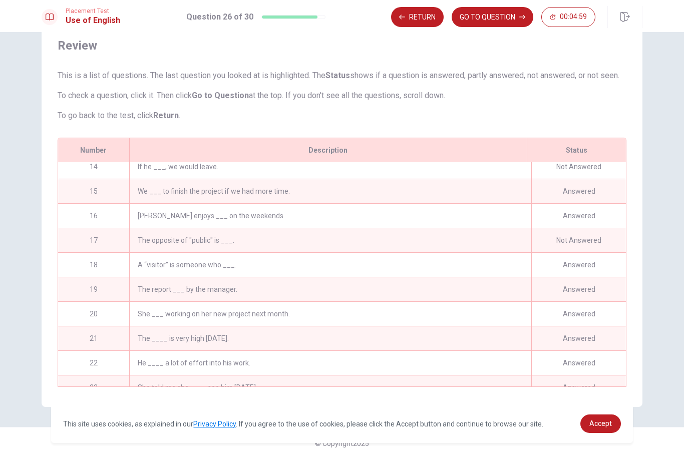
scroll to position [325, 0]
click at [589, 244] on div "Not Answered" at bounding box center [578, 242] width 95 height 24
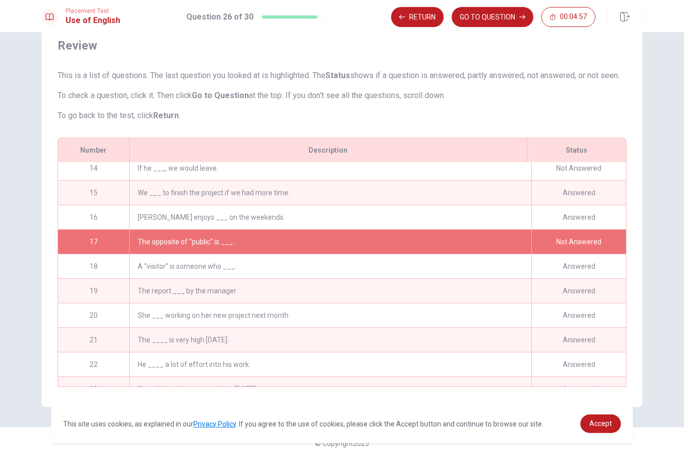
click at [204, 244] on div "The opposite of "public" is ___." at bounding box center [330, 242] width 402 height 24
click at [193, 243] on div "The opposite of "public" is ___." at bounding box center [330, 242] width 402 height 24
click at [231, 248] on div "The opposite of "public" is ___." at bounding box center [330, 242] width 402 height 24
click at [583, 237] on div "Not Answered" at bounding box center [578, 242] width 95 height 24
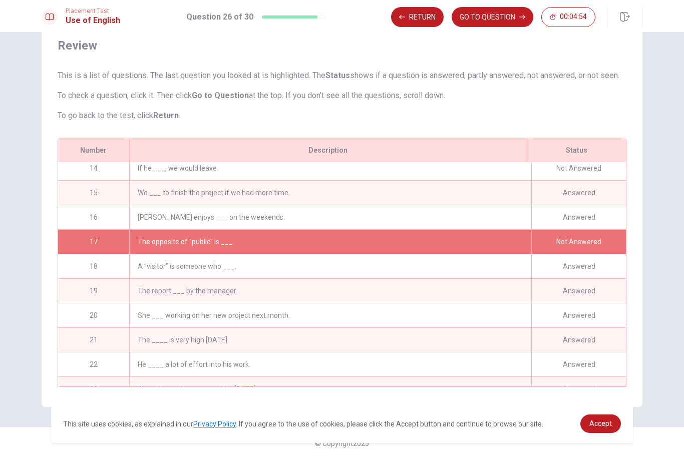
click at [583, 242] on div "Not Answered" at bounding box center [578, 242] width 95 height 24
click at [584, 246] on div "Not Answered" at bounding box center [578, 242] width 95 height 24
click at [584, 245] on div "Not Answered" at bounding box center [578, 242] width 95 height 24
click at [581, 246] on div "Not Answered" at bounding box center [578, 242] width 95 height 24
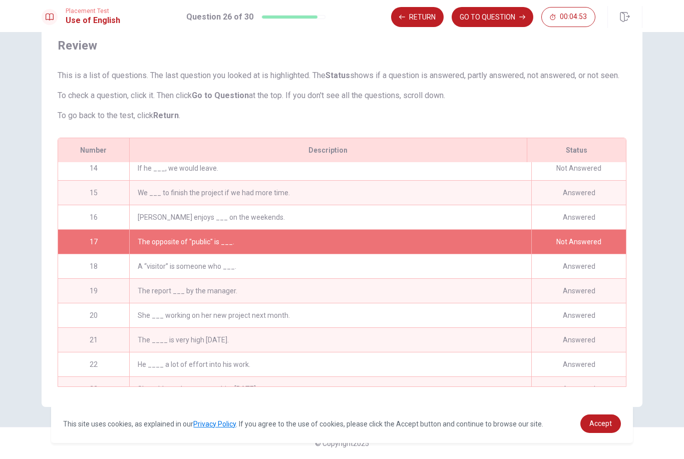
click at [503, 16] on button "GO TO QUESTION" at bounding box center [492, 17] width 82 height 20
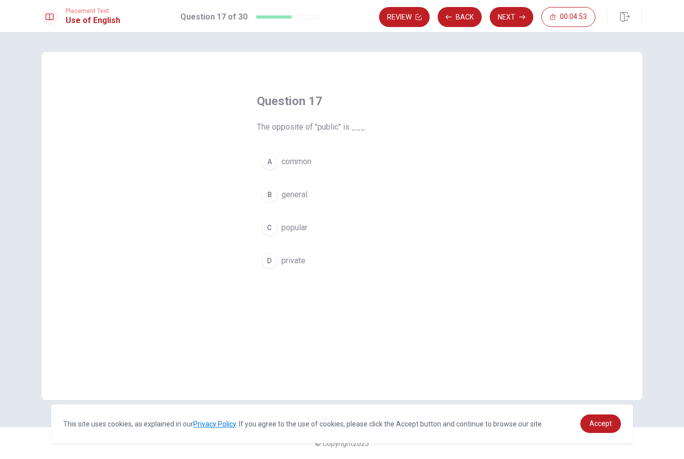
scroll to position [0, 0]
click at [274, 273] on button "D private" at bounding box center [342, 260] width 170 height 25
click at [398, 18] on button "Review" at bounding box center [404, 17] width 51 height 20
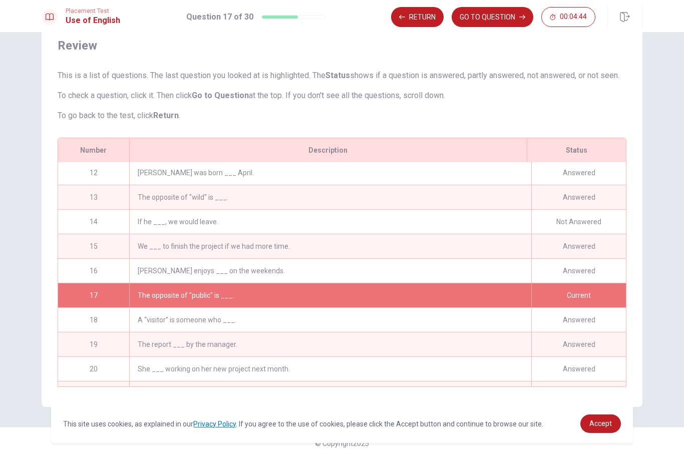
scroll to position [271, 0]
click at [601, 223] on div "Not Answered" at bounding box center [578, 222] width 95 height 24
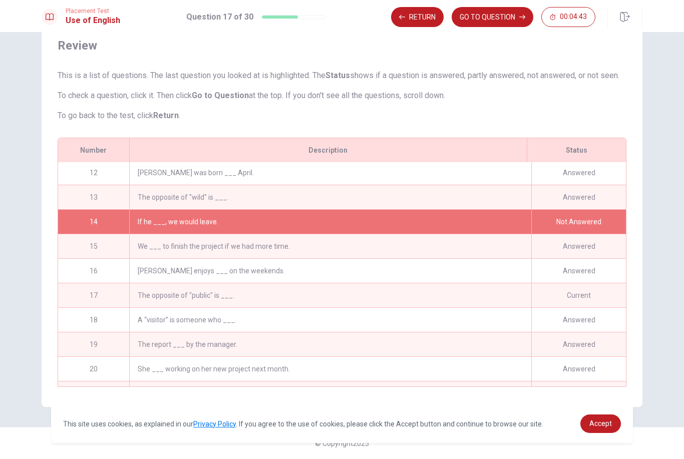
click at [493, 19] on button "GO TO QUESTION" at bounding box center [492, 17] width 82 height 20
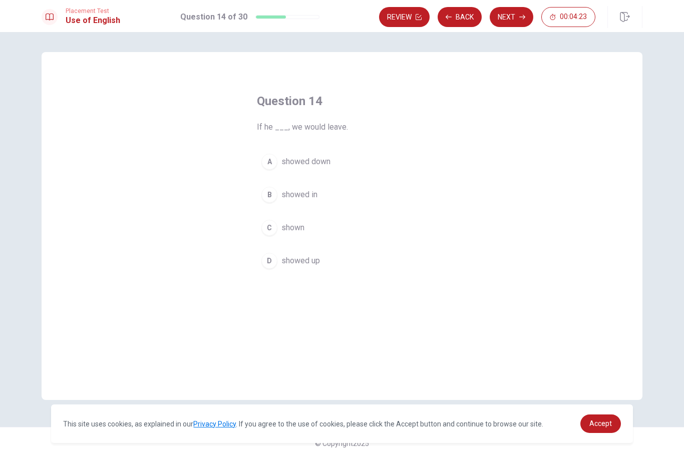
click at [409, 15] on button "Review" at bounding box center [404, 17] width 51 height 20
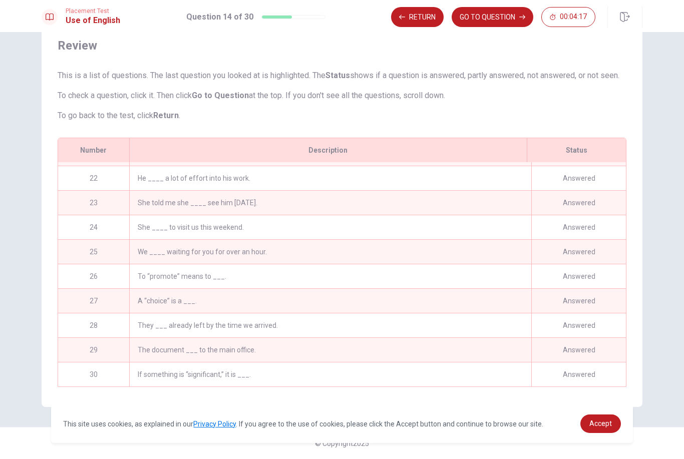
scroll to position [511, 0]
click at [500, 16] on button "GO TO QUESTION" at bounding box center [492, 17] width 82 height 20
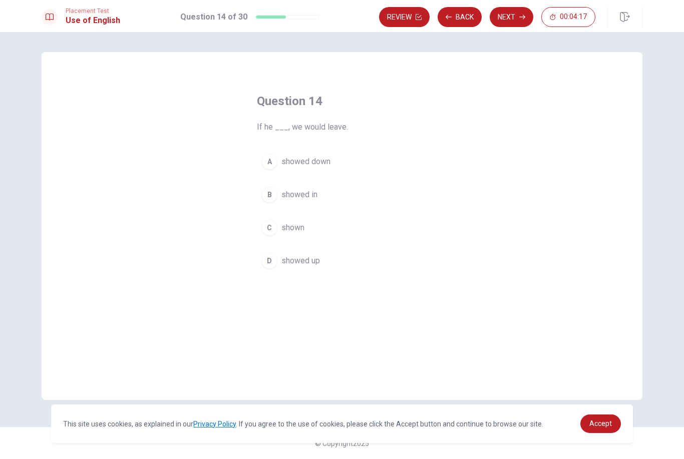
scroll to position [0, 0]
click at [293, 267] on button "D showed up" at bounding box center [342, 260] width 170 height 25
click at [509, 23] on button "Next" at bounding box center [511, 17] width 44 height 20
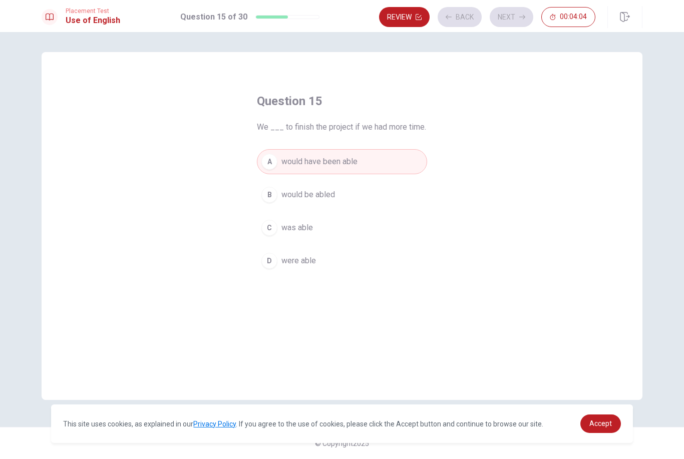
click at [509, 20] on div "Review Back Next 00:04:04" at bounding box center [487, 17] width 216 height 20
click at [516, 17] on button "Next" at bounding box center [511, 17] width 44 height 20
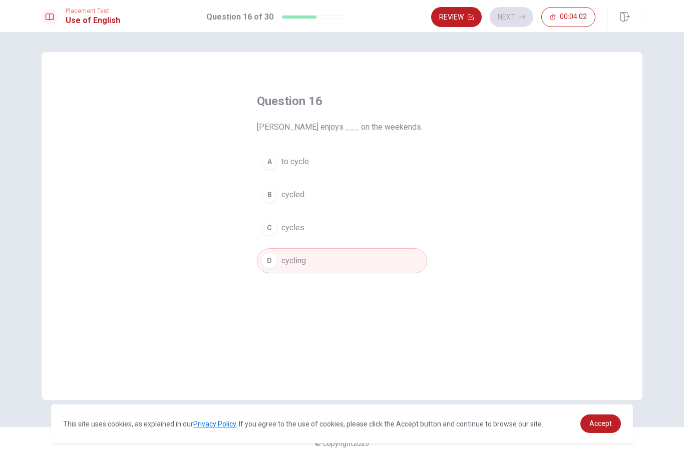
click at [514, 19] on div "Review Next 00:04:02" at bounding box center [513, 17] width 164 height 20
click at [465, 17] on button "Review" at bounding box center [456, 17] width 51 height 20
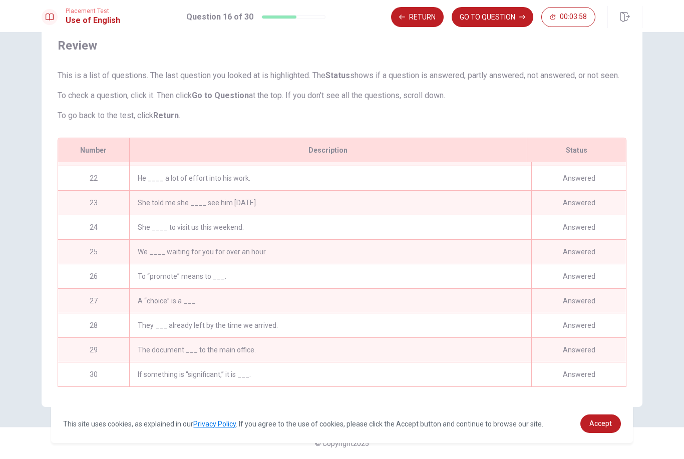
scroll to position [511, 0]
click at [500, 19] on button "GO TO QUESTION" at bounding box center [492, 17] width 82 height 20
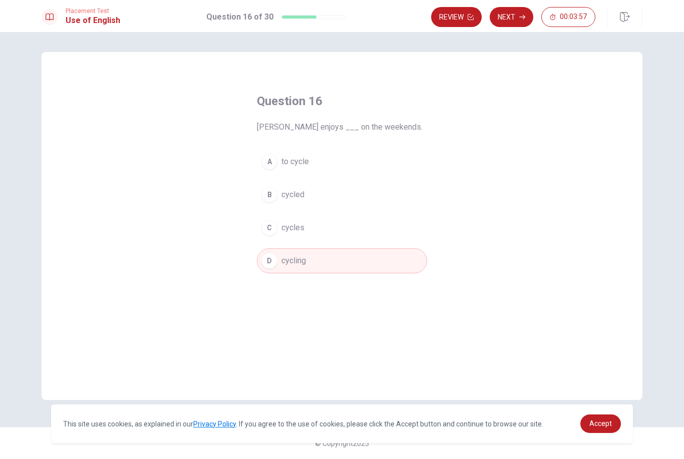
scroll to position [0, 0]
click at [516, 15] on button "Next" at bounding box center [511, 17] width 44 height 20
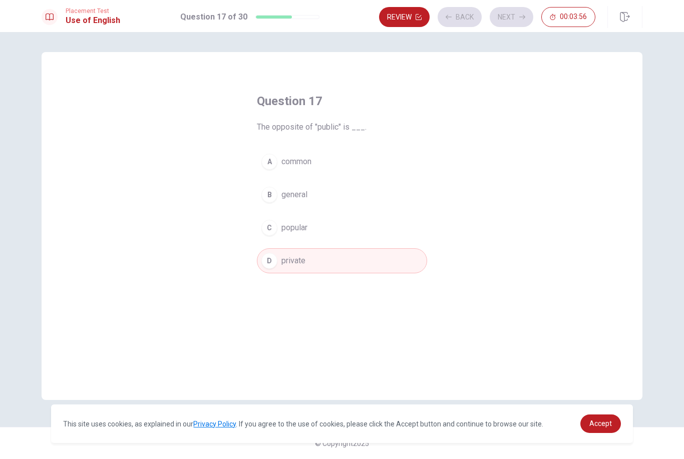
click at [518, 15] on div "Review Back Next 00:03:56" at bounding box center [487, 17] width 216 height 20
click at [514, 14] on button "Next" at bounding box center [511, 17] width 44 height 20
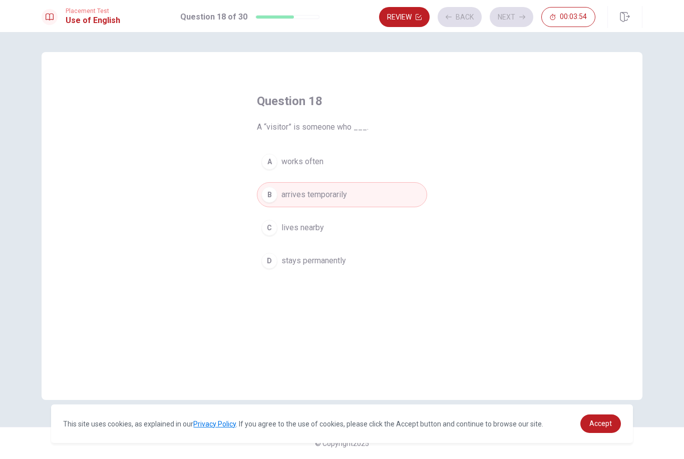
click at [514, 14] on div "Review Back Next 00:03:54" at bounding box center [487, 17] width 216 height 20
click at [511, 15] on button "Next" at bounding box center [511, 17] width 44 height 20
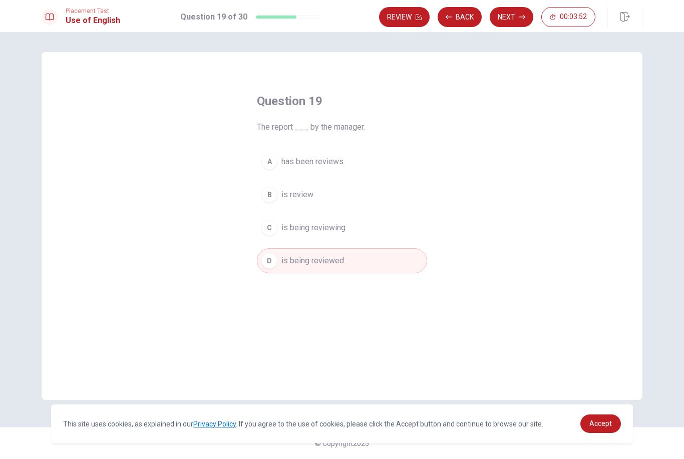
click at [516, 15] on button "Next" at bounding box center [511, 17] width 44 height 20
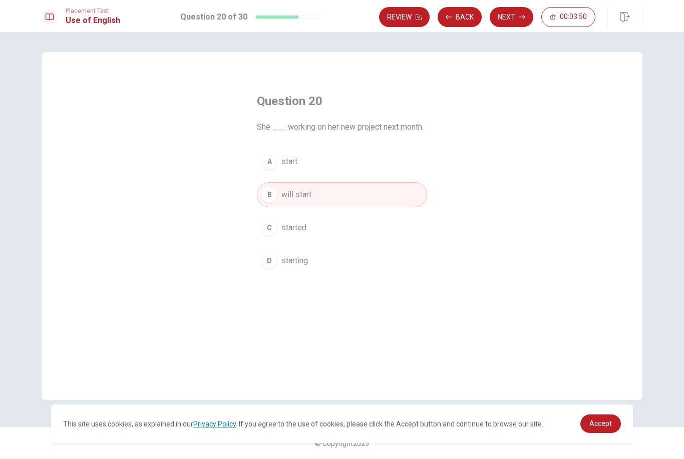
click at [511, 18] on button "Next" at bounding box center [511, 17] width 44 height 20
click at [454, 12] on button "Review" at bounding box center [456, 17] width 51 height 20
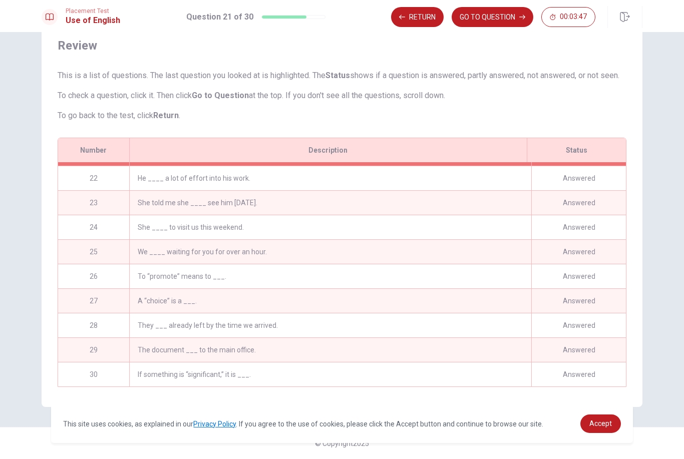
scroll to position [511, 0]
click at [575, 380] on div "Answered" at bounding box center [578, 374] width 95 height 24
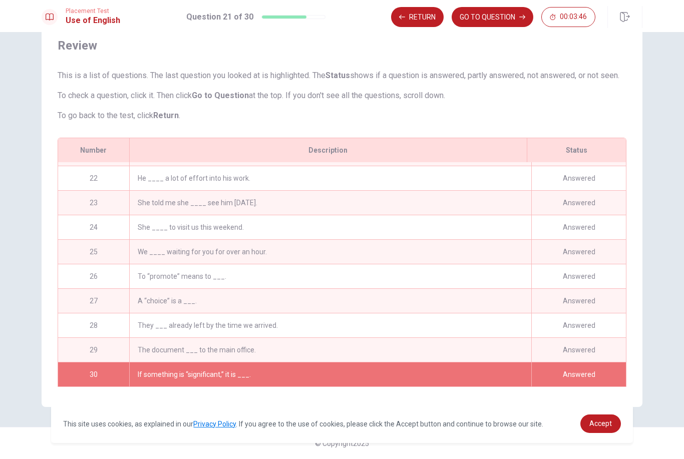
click at [519, 19] on icon "button" at bounding box center [522, 17] width 6 height 6
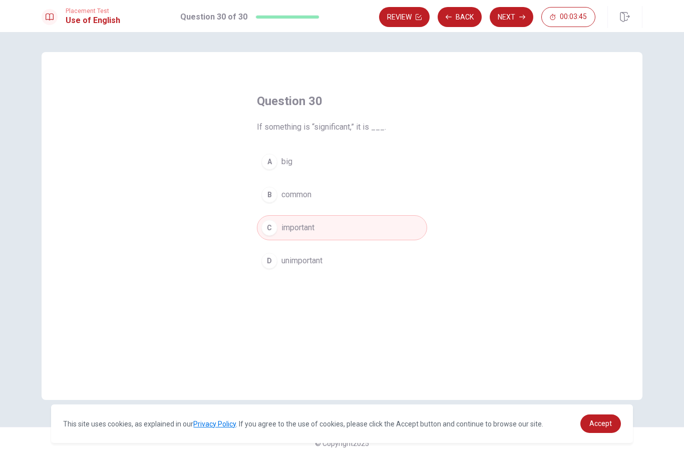
click at [516, 18] on button "Next" at bounding box center [511, 17] width 44 height 20
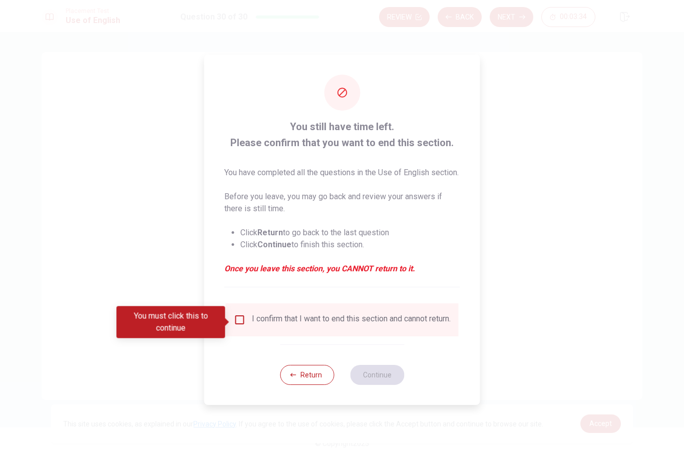
click at [209, 336] on div "You must click this to continue" at bounding box center [171, 322] width 109 height 32
click at [240, 326] on input "You must click this to continue" at bounding box center [240, 320] width 12 height 12
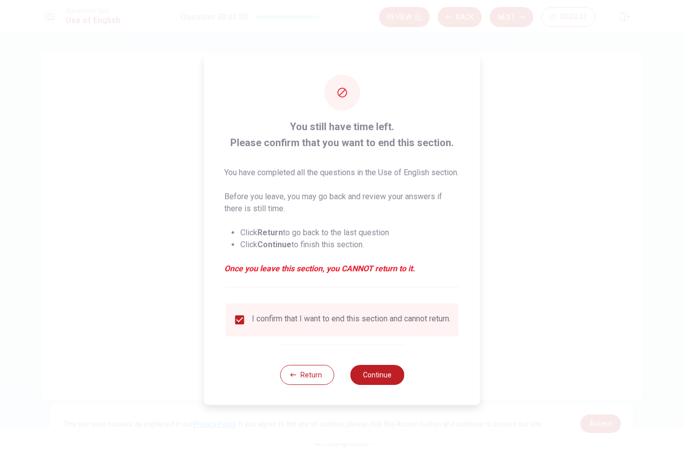
click at [389, 378] on button "Continue" at bounding box center [377, 375] width 54 height 20
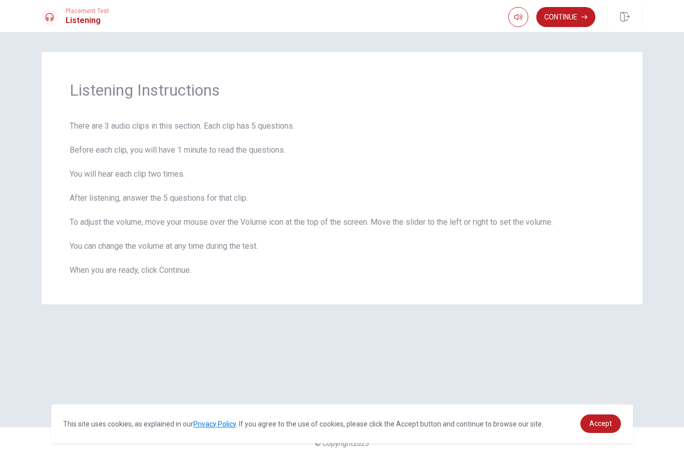
click at [246, 136] on span "There are 3 audio clips in this section. Each clip has 5 questions. Before each…" at bounding box center [342, 198] width 544 height 156
click at [284, 137] on span "There are 3 audio clips in this section. Each clip has 5 questions. Before each…" at bounding box center [342, 198] width 544 height 156
click at [77, 170] on span "There are 3 audio clips in this section. Each clip has 5 questions. Before each…" at bounding box center [342, 198] width 544 height 156
click at [118, 165] on span "There are 3 audio clips in this section. Each clip has 5 questions. Before each…" at bounding box center [342, 198] width 544 height 156
click at [122, 171] on span "There are 3 audio clips in this section. Each clip has 5 questions. Before each…" at bounding box center [342, 198] width 544 height 156
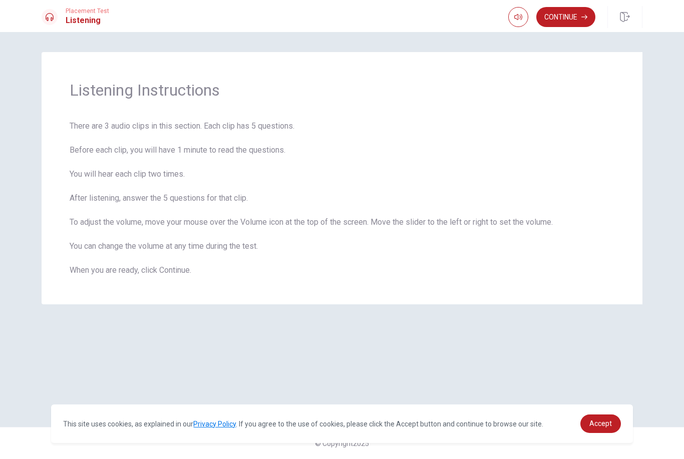
click at [149, 163] on span "There are 3 audio clips in this section. Each clip has 5 questions. Before each…" at bounding box center [342, 198] width 544 height 156
click at [186, 160] on span "There are 3 audio clips in this section. Each clip has 5 questions. Before each…" at bounding box center [342, 198] width 544 height 156
click at [220, 164] on span "There are 3 audio clips in this section. Each clip has 5 questions. Before each…" at bounding box center [342, 198] width 544 height 156
click at [267, 163] on span "There are 3 audio clips in this section. Each clip has 5 questions. Before each…" at bounding box center [342, 198] width 544 height 156
click at [78, 196] on span "There are 3 audio clips in this section. Each clip has 5 questions. Before each…" at bounding box center [342, 198] width 544 height 156
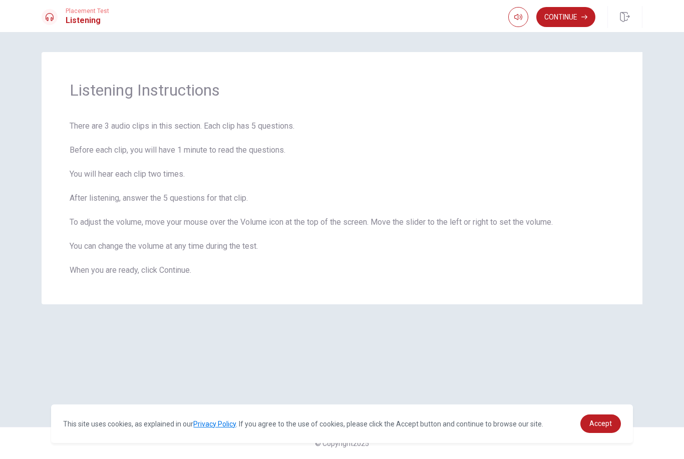
click at [117, 189] on span "There are 3 audio clips in this section. Each clip has 5 questions. Before each…" at bounding box center [342, 198] width 544 height 156
click at [132, 190] on span "There are 3 audio clips in this section. Each clip has 5 questions. Before each…" at bounding box center [342, 198] width 544 height 156
click at [162, 189] on span "There are 3 audio clips in this section. Each clip has 5 questions. Before each…" at bounding box center [342, 198] width 544 height 156
click at [188, 186] on span "There are 3 audio clips in this section. Each clip has 5 questions. Before each…" at bounding box center [342, 198] width 544 height 156
click at [85, 213] on span "There are 3 audio clips in this section. Each clip has 5 questions. Before each…" at bounding box center [342, 198] width 544 height 156
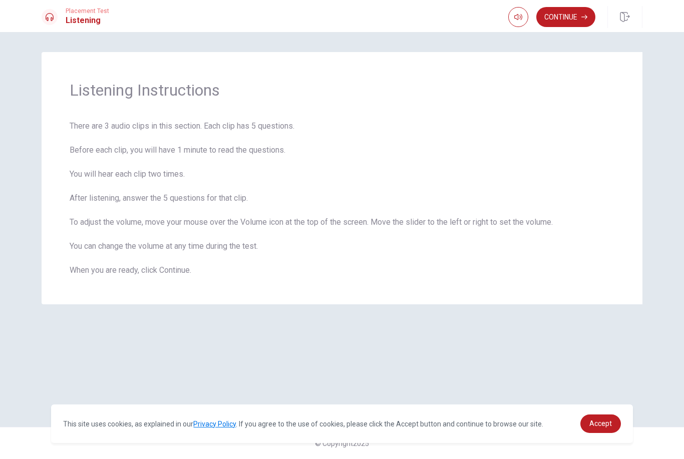
click at [118, 214] on span "There are 3 audio clips in this section. Each clip has 5 questions. Before each…" at bounding box center [342, 198] width 544 height 156
click at [155, 211] on span "There are 3 audio clips in this section. Each clip has 5 questions. Before each…" at bounding box center [342, 198] width 544 height 156
click at [301, 111] on div "Listening Instructions There are 3 audio clips in this section. Each clip has 5…" at bounding box center [342, 178] width 600 height 252
click at [96, 217] on span "There are 3 audio clips in this section. Each clip has 5 questions. Before each…" at bounding box center [342, 198] width 544 height 156
click at [151, 216] on span "There are 3 audio clips in this section. Each clip has 5 questions. Before each…" at bounding box center [342, 198] width 544 height 156
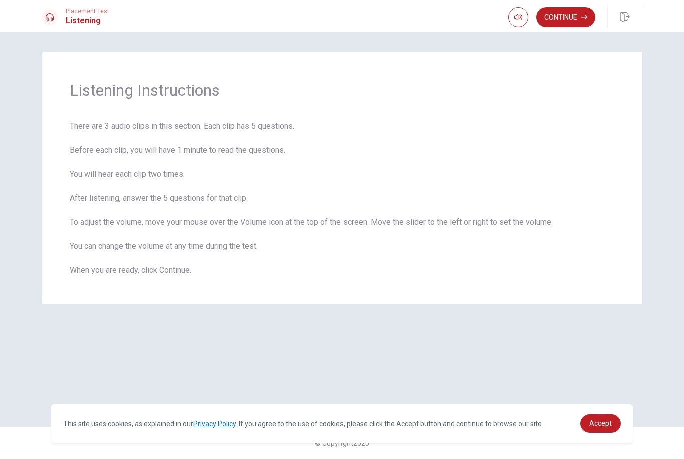
click at [252, 215] on span "There are 3 audio clips in this section. Each clip has 5 questions. Before each…" at bounding box center [342, 198] width 544 height 156
click at [91, 233] on span "There are 3 audio clips in this section. Each clip has 5 questions. Before each…" at bounding box center [342, 198] width 544 height 156
click at [109, 239] on span "There are 3 audio clips in this section. Each clip has 5 questions. Before each…" at bounding box center [342, 198] width 544 height 156
click at [160, 234] on span "There are 3 audio clips in this section. Each clip has 5 questions. Before each…" at bounding box center [342, 198] width 544 height 156
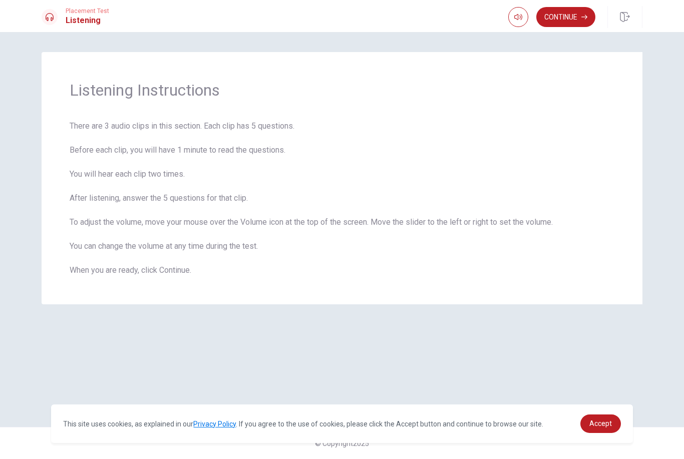
click at [211, 232] on span "There are 3 audio clips in this section. Each clip has 5 questions. Before each…" at bounding box center [342, 198] width 544 height 156
click at [246, 239] on span "There are 3 audio clips in this section. Each clip has 5 questions. Before each…" at bounding box center [342, 198] width 544 height 156
click at [276, 233] on span "There are 3 audio clips in this section. Each clip has 5 questions. Before each…" at bounding box center [342, 198] width 544 height 156
click at [574, 23] on button "Continue" at bounding box center [565, 17] width 59 height 20
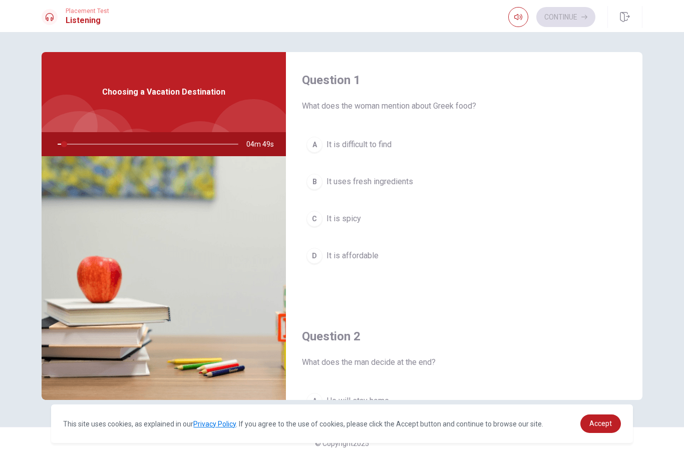
click at [518, 15] on icon "button" at bounding box center [518, 17] width 8 height 8
click at [519, 21] on button "button" at bounding box center [518, 17] width 20 height 20
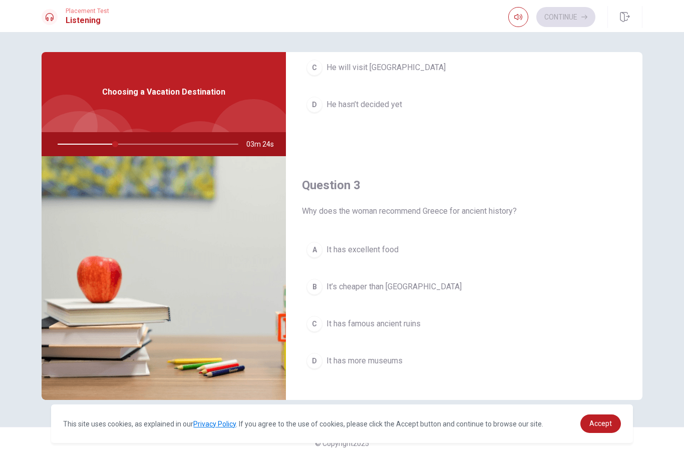
scroll to position [477, 0]
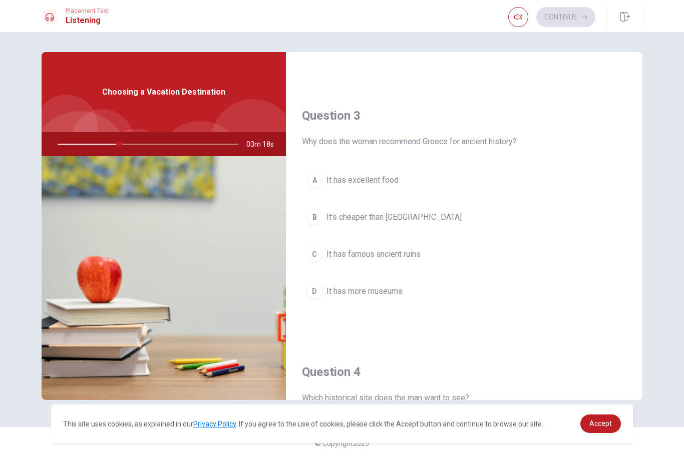
click at [409, 256] on span "It has famous ancient ruins" at bounding box center [373, 254] width 94 height 12
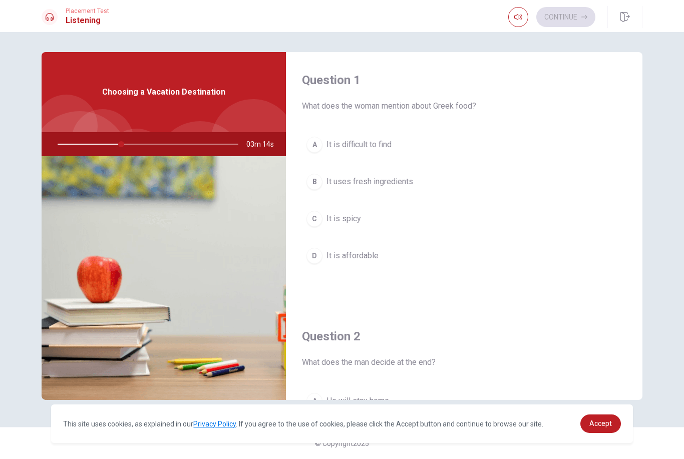
scroll to position [0, 0]
click at [399, 188] on button "B It uses fresh ingredients" at bounding box center [464, 181] width 324 height 25
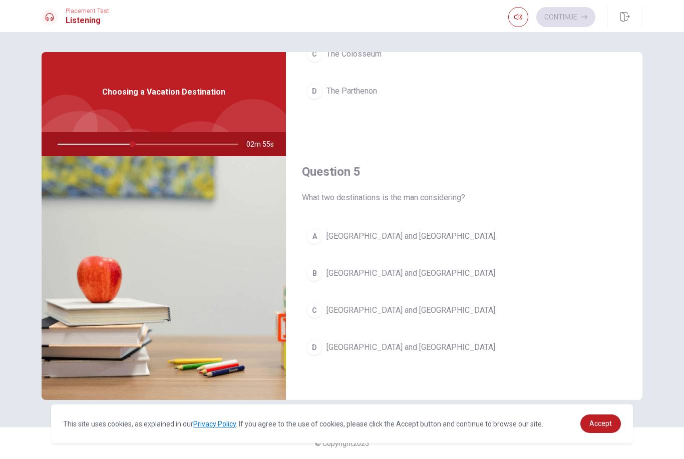
scroll to position [933, 0]
click at [384, 311] on button "C [GEOGRAPHIC_DATA] and [GEOGRAPHIC_DATA]" at bounding box center [464, 310] width 324 height 25
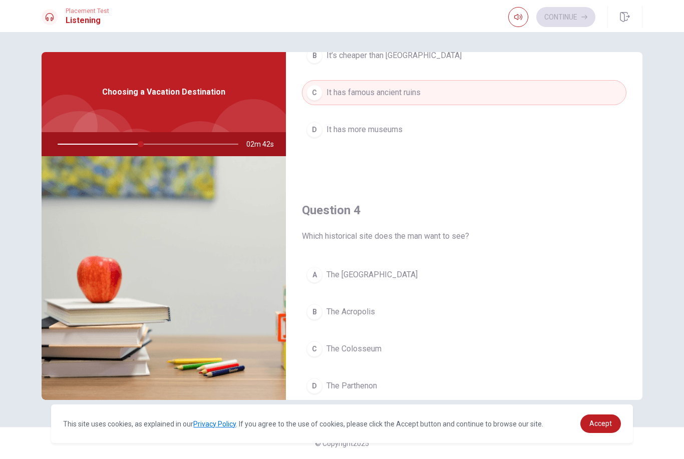
scroll to position [706, 0]
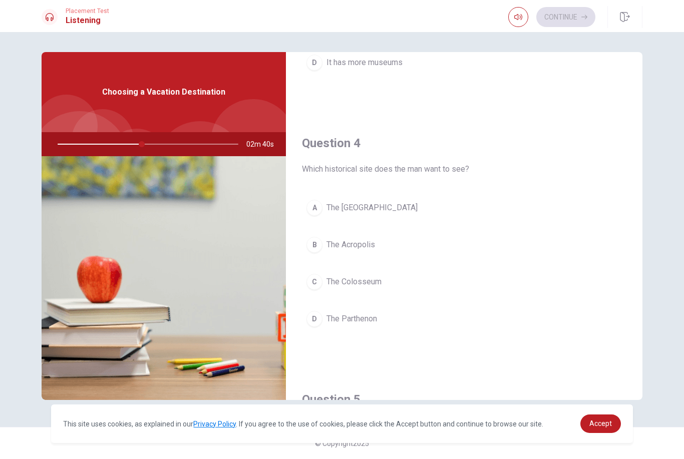
click at [374, 327] on button "D The Parthenon" at bounding box center [464, 318] width 324 height 25
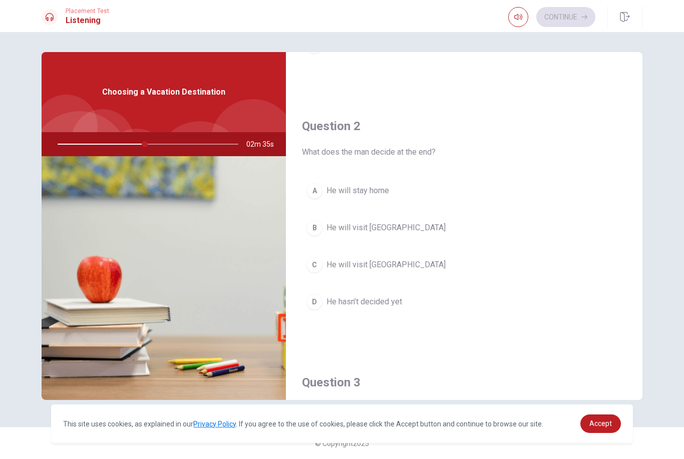
scroll to position [230, 0]
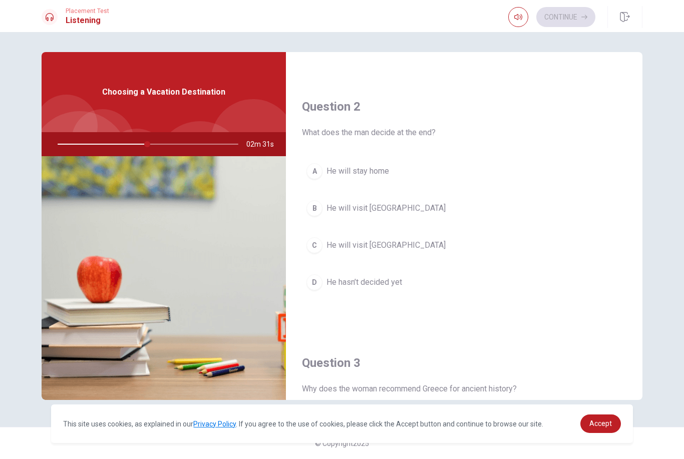
click at [386, 215] on button "B He will visit [GEOGRAPHIC_DATA]" at bounding box center [464, 208] width 324 height 25
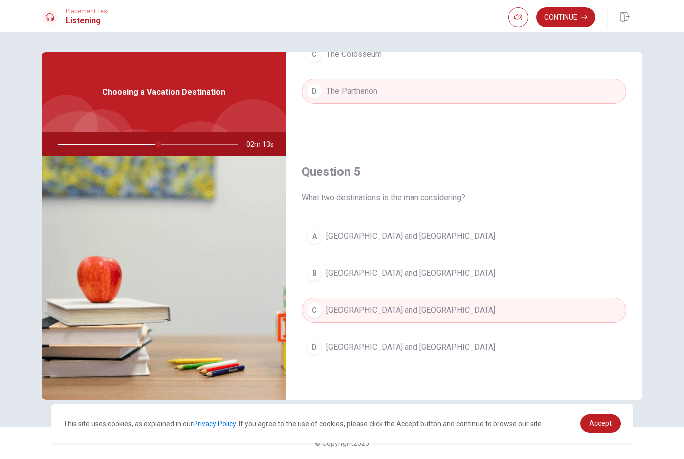
scroll to position [933, 0]
click at [563, 19] on button "Continue" at bounding box center [565, 17] width 59 height 20
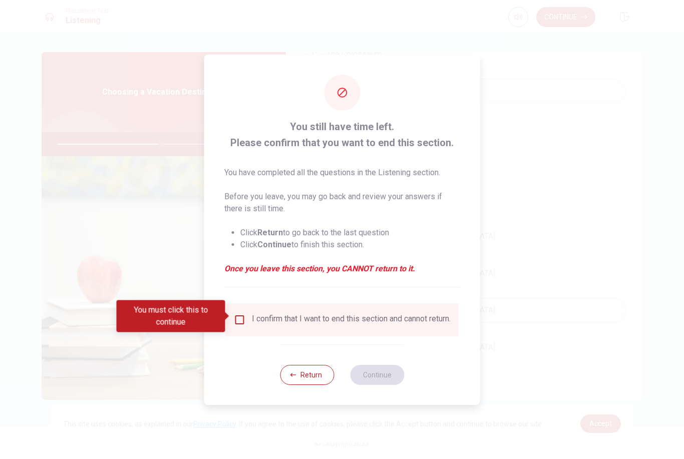
click at [320, 319] on div "I confirm that I want to end this section and cannot return." at bounding box center [351, 320] width 199 height 12
click at [225, 318] on div "You must click this to continue" at bounding box center [171, 316] width 109 height 32
click at [225, 317] on div "You must click this to continue" at bounding box center [171, 316] width 109 height 32
click at [238, 315] on input "You must click this to continue" at bounding box center [240, 320] width 12 height 12
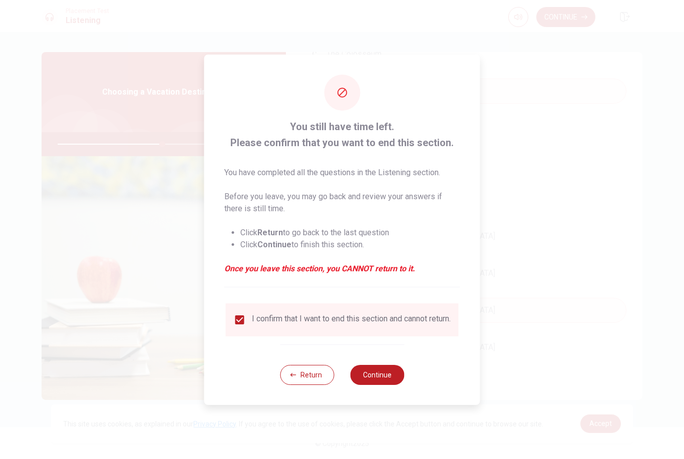
click at [392, 377] on button "Continue" at bounding box center [377, 375] width 54 height 20
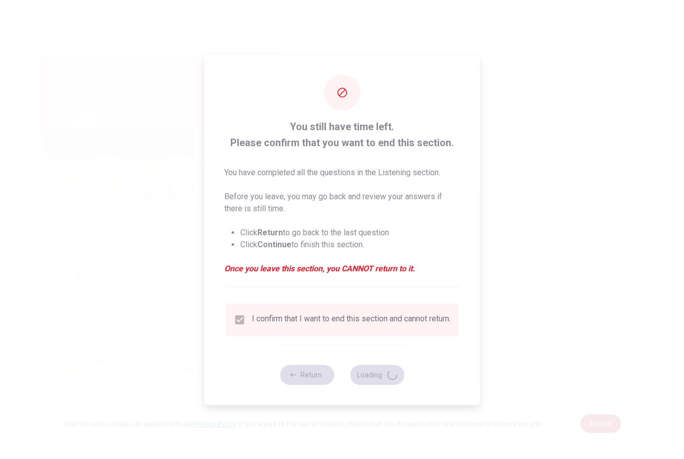
type input "59"
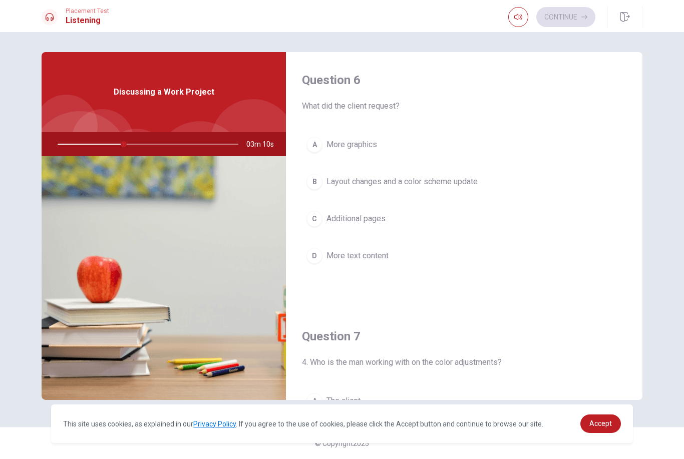
scroll to position [0, 0]
click at [610, 191] on button "B Layout changes and a color scheme update" at bounding box center [464, 181] width 324 height 25
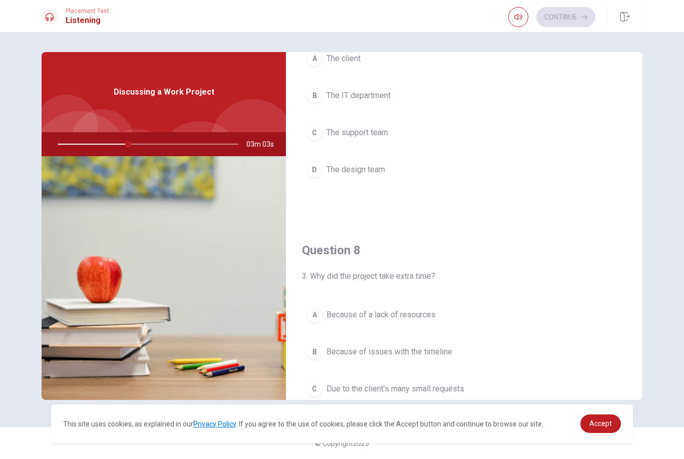
scroll to position [171, 0]
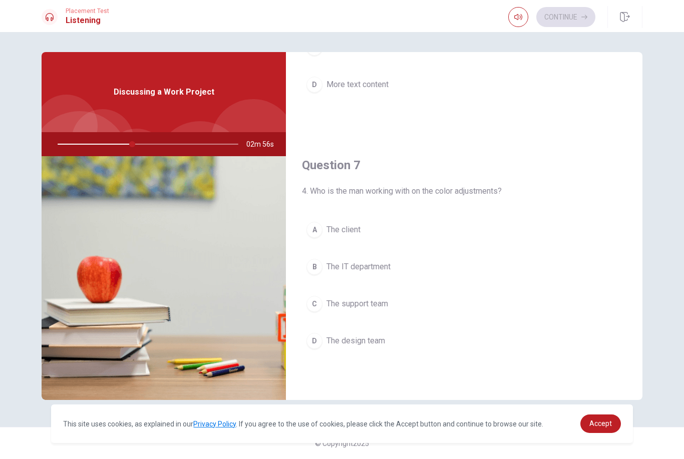
click at [585, 352] on button "D The design team" at bounding box center [464, 340] width 324 height 25
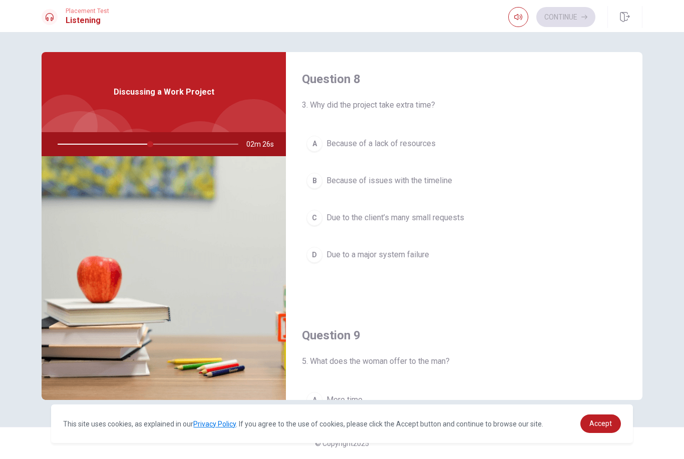
scroll to position [509, 0]
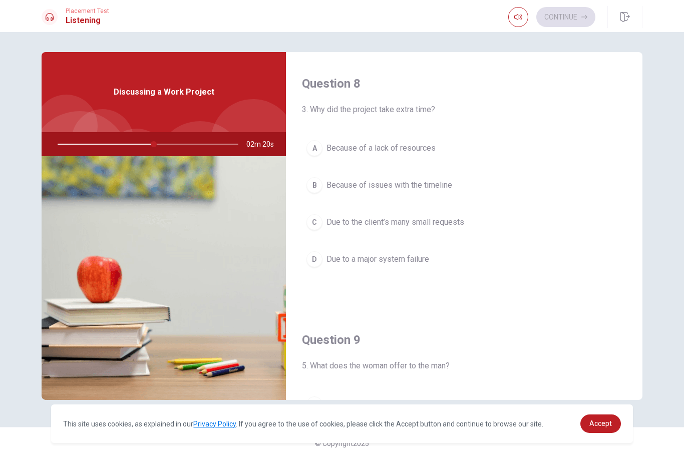
click at [468, 225] on button "C Due to the client’s many small requests" at bounding box center [464, 222] width 324 height 25
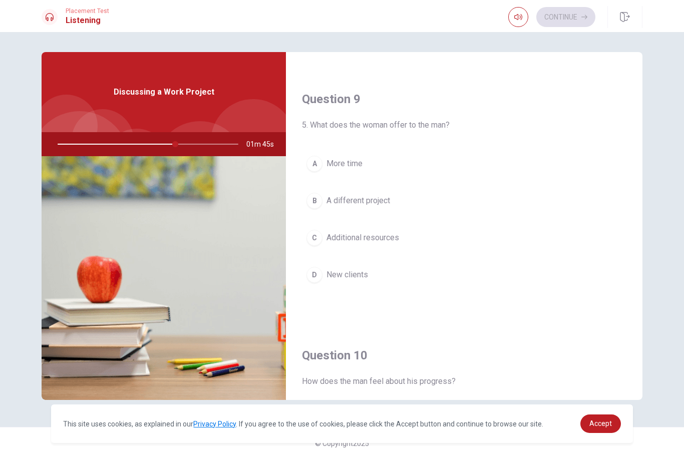
scroll to position [751, 0]
click at [617, 171] on button "A More time" at bounding box center [464, 162] width 324 height 25
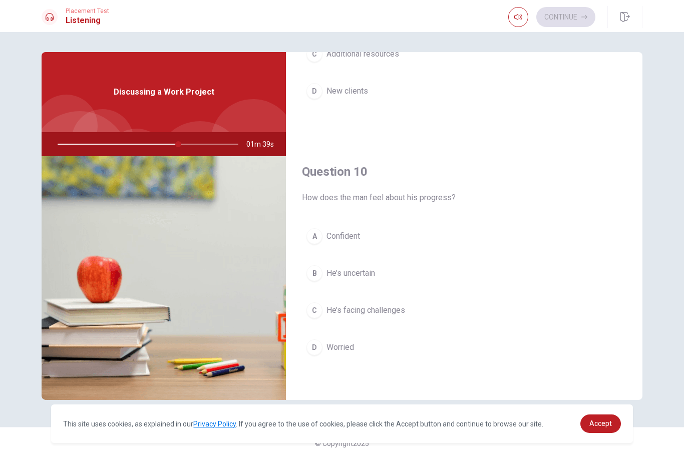
scroll to position [933, 0]
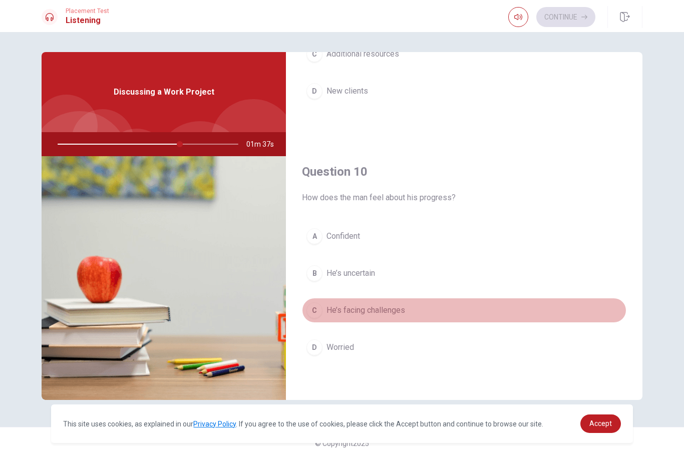
click at [583, 306] on button "C He’s facing challenges" at bounding box center [464, 310] width 324 height 25
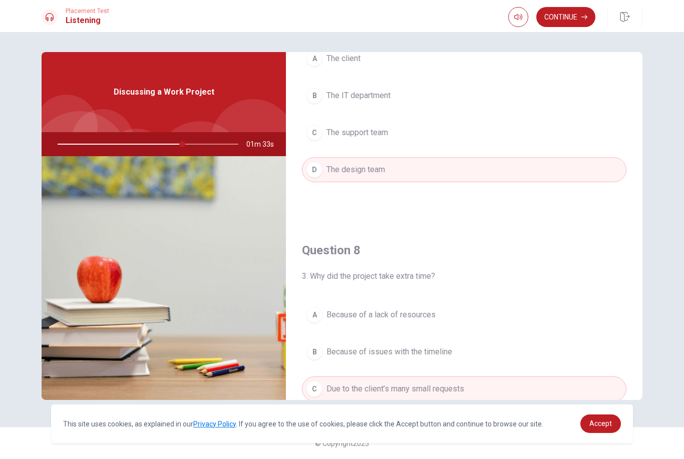
scroll to position [446, 0]
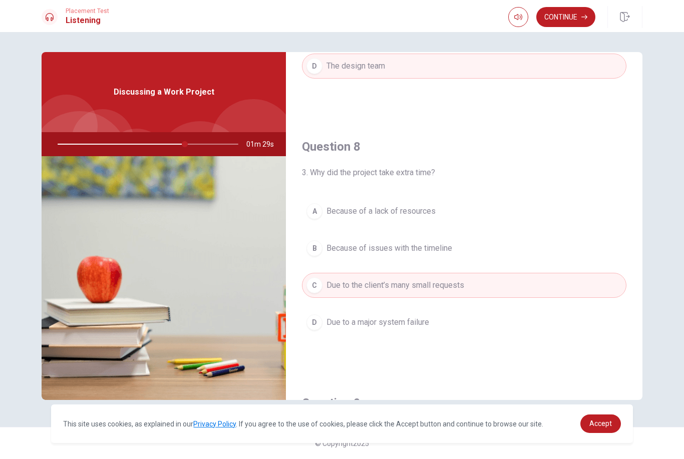
click at [473, 251] on button "B Because of issues with the timeline" at bounding box center [464, 248] width 324 height 25
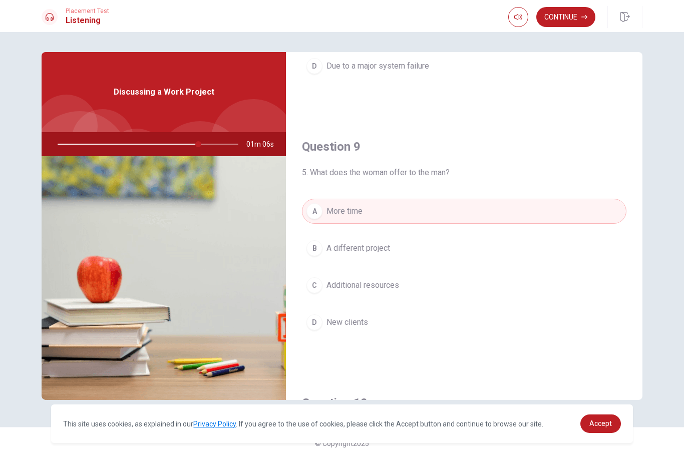
scroll to position [700, 0]
click at [388, 289] on span "Additional resources" at bounding box center [362, 287] width 73 height 12
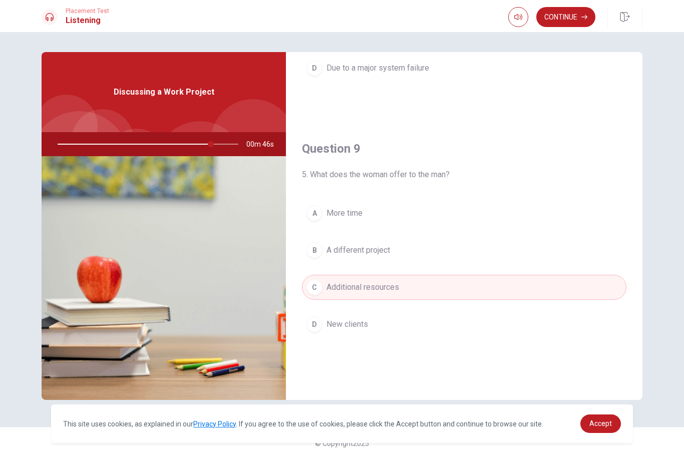
click at [559, 18] on button "Continue" at bounding box center [565, 17] width 59 height 20
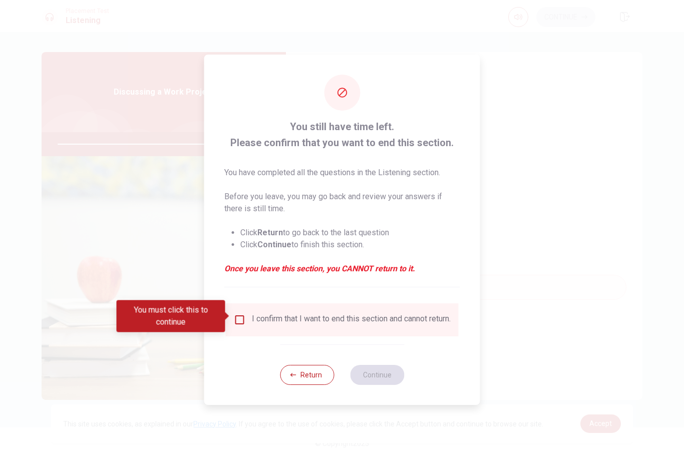
click at [243, 317] on input "You must click this to continue" at bounding box center [240, 320] width 12 height 12
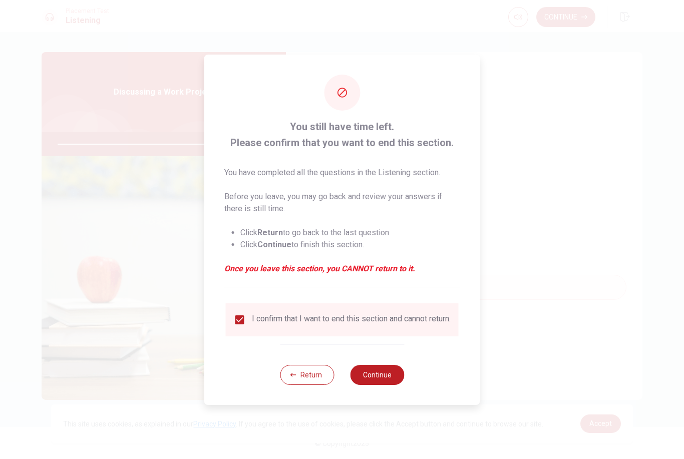
click at [377, 385] on button "Continue" at bounding box center [377, 375] width 54 height 20
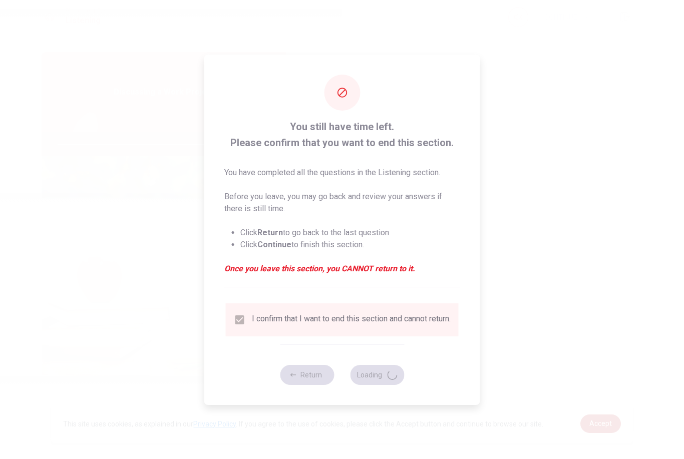
type input "86"
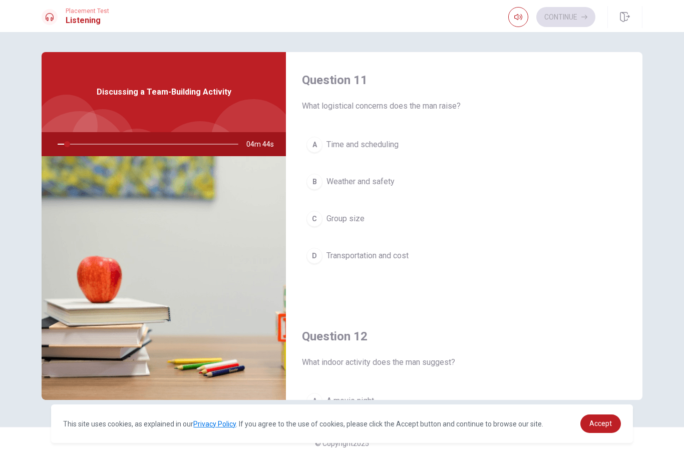
click at [301, 126] on div "Question 11 What logistical concerns does the man raise? A Time and scheduling …" at bounding box center [464, 180] width 356 height 256
click at [350, 119] on div "Question 11 What logistical concerns does the man raise? A Time and scheduling …" at bounding box center [464, 180] width 356 height 256
click at [380, 121] on div "Question 11 What logistical concerns does the man raise? A Time and scheduling …" at bounding box center [464, 180] width 356 height 256
click at [414, 122] on div "Question 11 What logistical concerns does the man raise? A Time and scheduling …" at bounding box center [464, 180] width 356 height 256
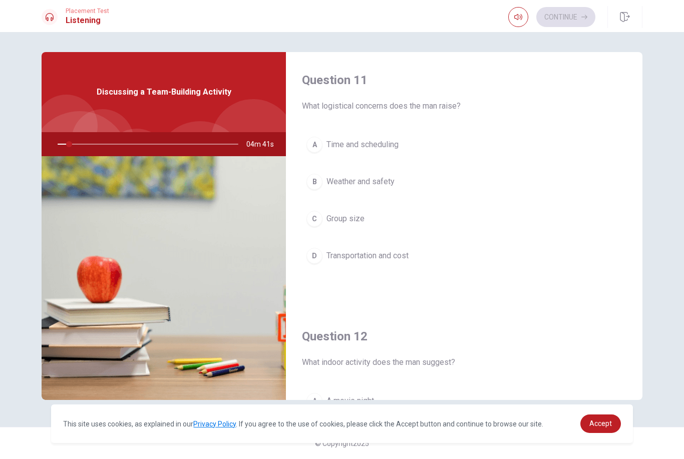
click at [433, 124] on div "Question 11 What logistical concerns does the man raise? A Time and scheduling …" at bounding box center [464, 180] width 356 height 256
click at [459, 121] on div "Question 11 What logistical concerns does the man raise? A Time and scheduling …" at bounding box center [464, 180] width 356 height 256
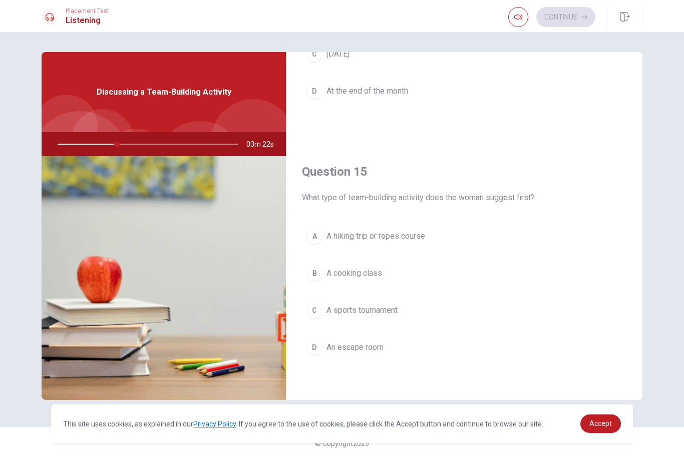
scroll to position [933, 0]
click at [579, 244] on button "A A hiking trip or ropes course" at bounding box center [464, 236] width 324 height 25
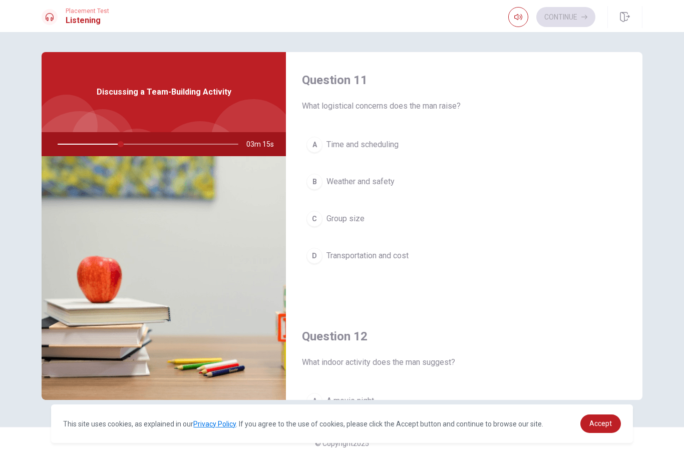
scroll to position [0, 0]
click at [593, 246] on button "D Transportation and cost" at bounding box center [464, 255] width 324 height 25
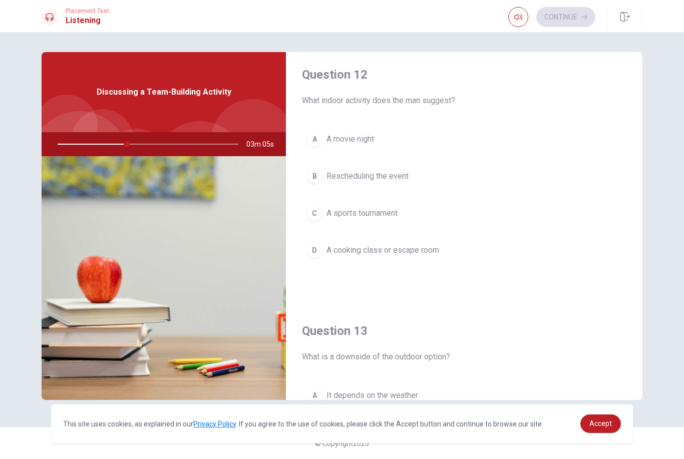
scroll to position [261, 0]
click at [591, 246] on button "D A cooking class or escape room" at bounding box center [464, 250] width 324 height 25
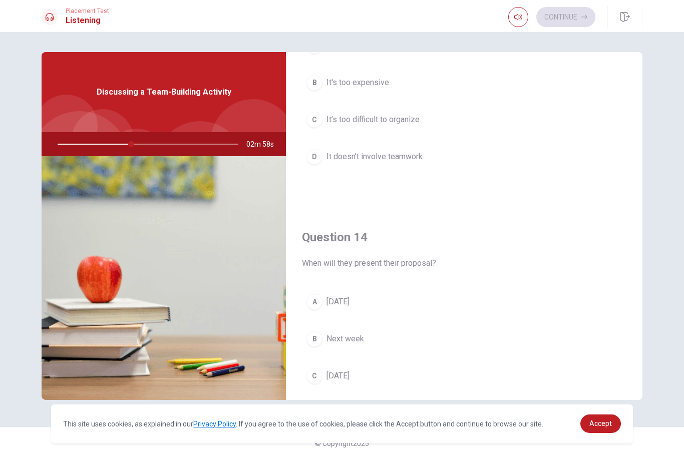
scroll to position [715, 0]
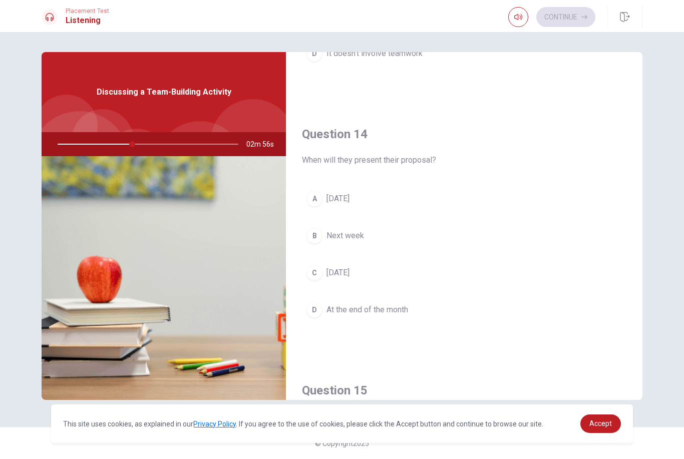
click at [594, 233] on button "B Next week" at bounding box center [464, 235] width 324 height 25
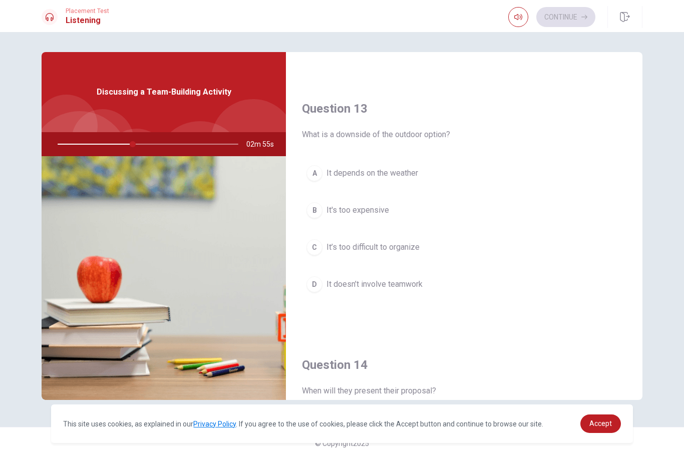
scroll to position [447, 0]
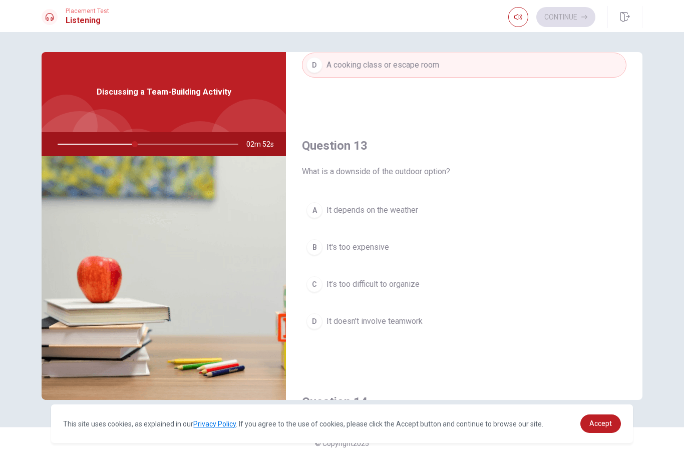
click at [616, 213] on button "A It depends on the weather" at bounding box center [464, 210] width 324 height 25
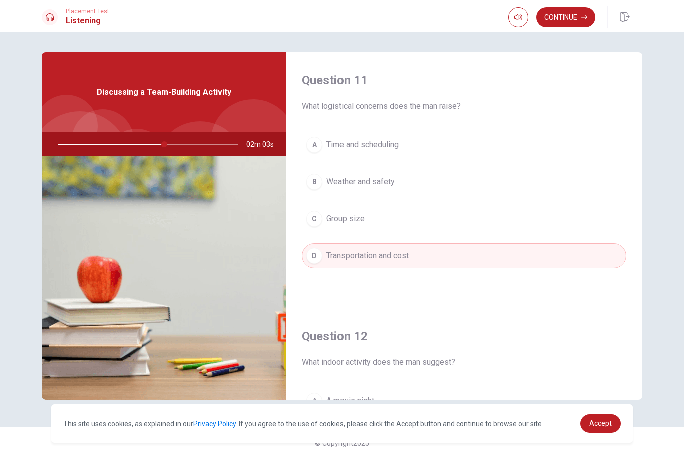
scroll to position [0, 0]
click at [570, 15] on button "Continue" at bounding box center [565, 17] width 59 height 20
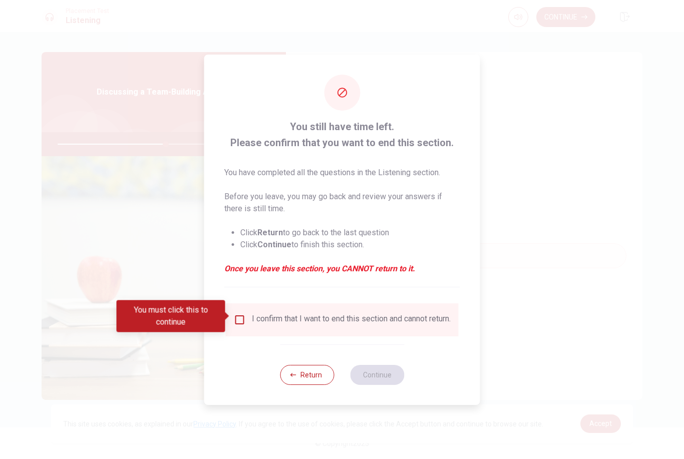
click at [309, 378] on button "Return" at bounding box center [307, 375] width 54 height 20
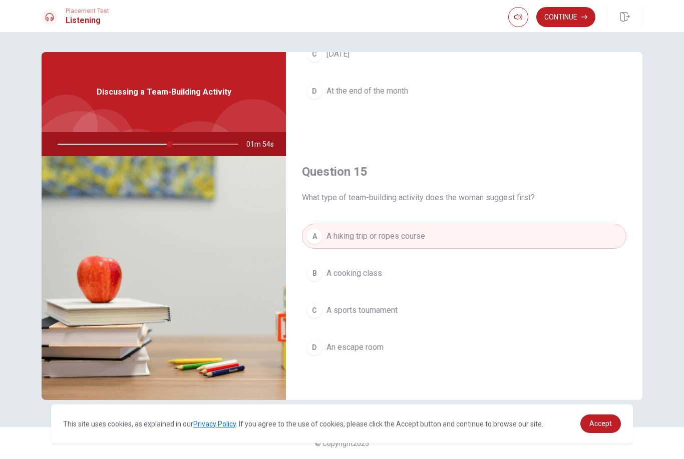
scroll to position [933, 0]
click at [564, 15] on button "Continue" at bounding box center [565, 17] width 59 height 20
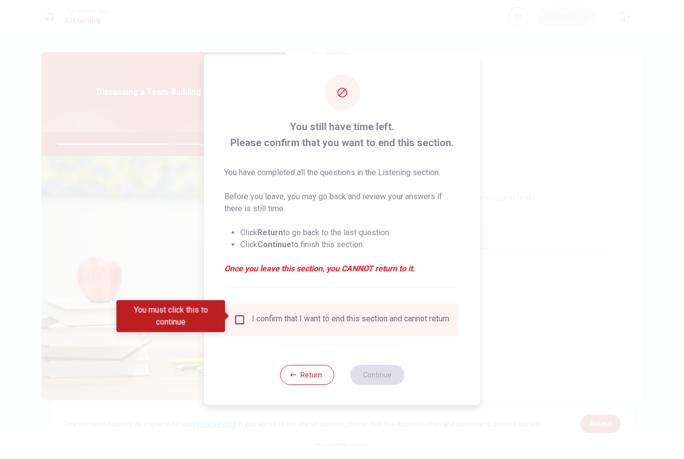
click at [234, 322] on input "You must click this to continue" at bounding box center [240, 320] width 12 height 12
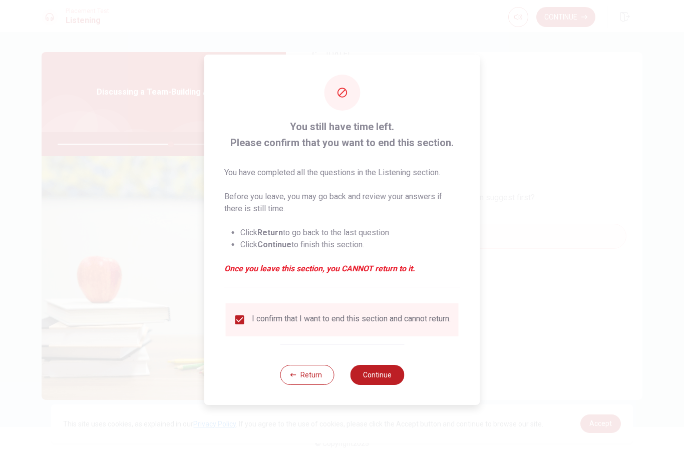
click at [386, 385] on button "Continue" at bounding box center [377, 375] width 54 height 20
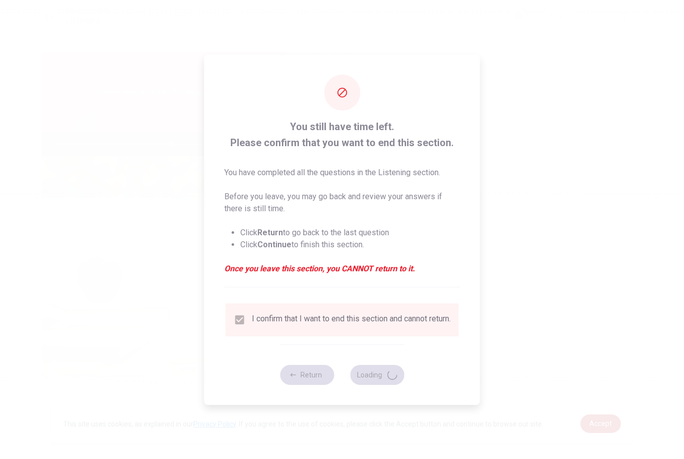
type input "63"
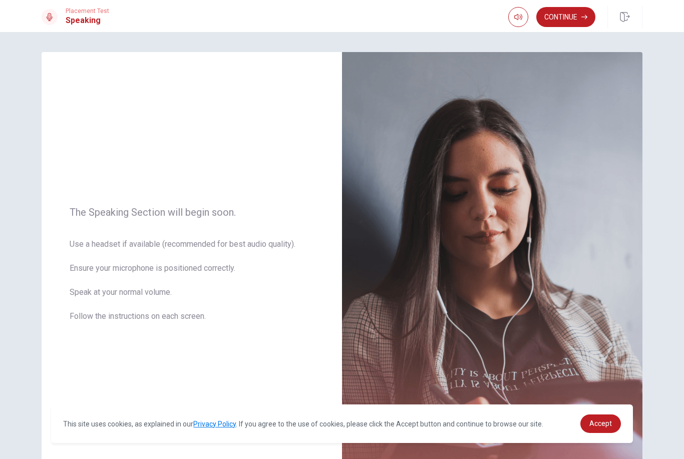
click at [577, 19] on button "Continue" at bounding box center [565, 17] width 59 height 20
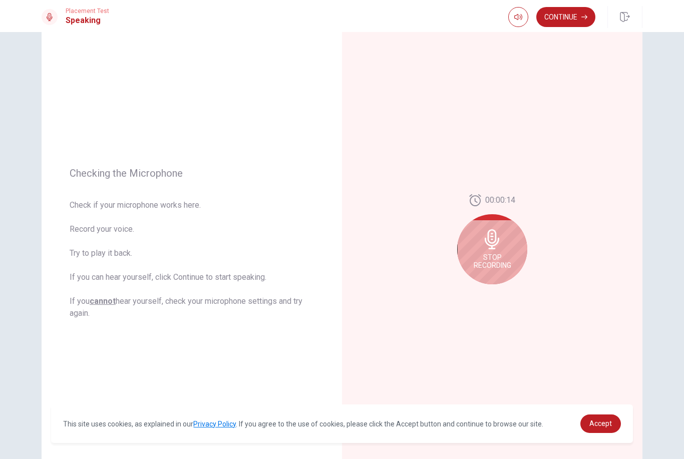
scroll to position [27, 0]
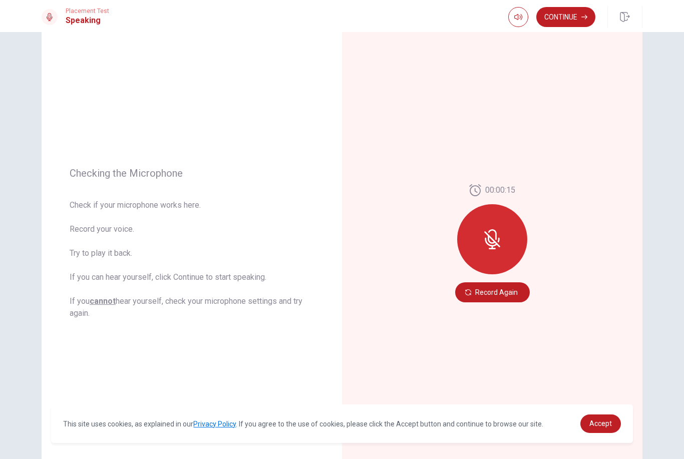
click at [498, 245] on icon at bounding box center [492, 239] width 16 height 16
click at [498, 290] on button "Record Again" at bounding box center [492, 292] width 75 height 20
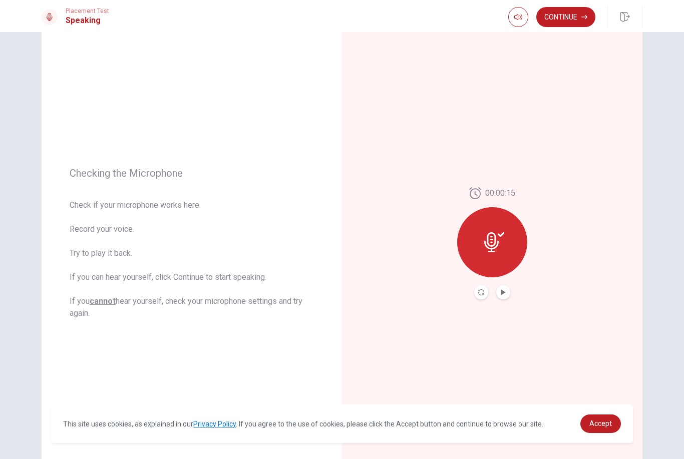
click at [503, 294] on icon "Play Audio" at bounding box center [503, 292] width 6 height 6
click at [500, 293] on icon "Pause Audio" at bounding box center [502, 292] width 5 height 6
click at [565, 14] on button "Continue" at bounding box center [565, 17] width 59 height 20
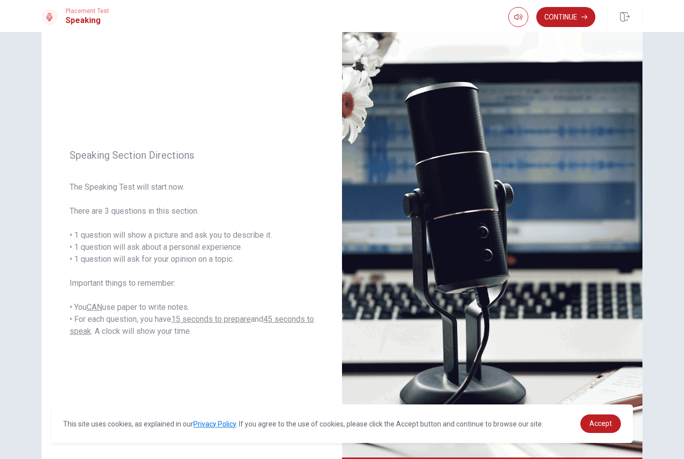
click at [551, 20] on button "Continue" at bounding box center [565, 17] width 59 height 20
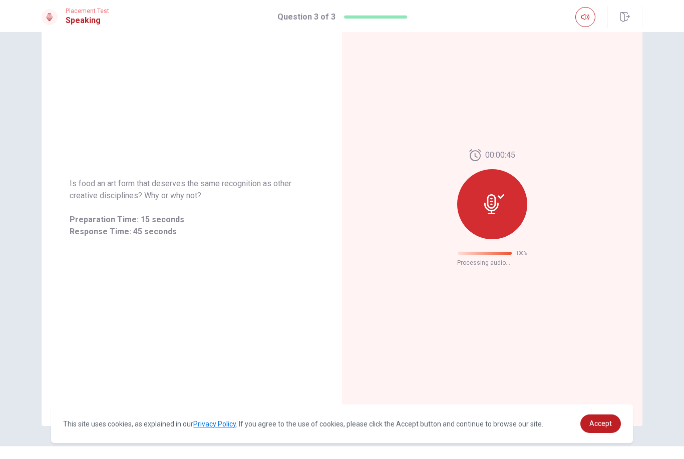
scroll to position [0, 0]
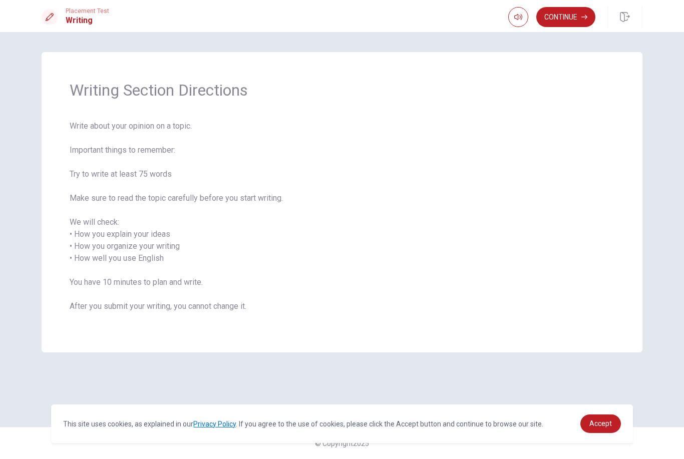
click at [575, 13] on button "Continue" at bounding box center [565, 17] width 59 height 20
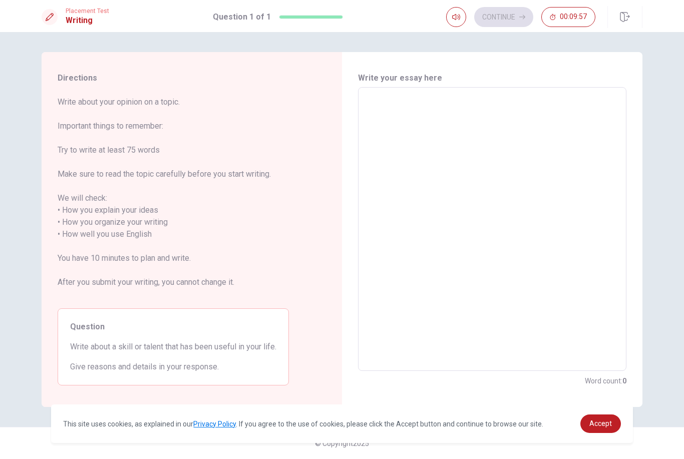
click at [166, 118] on span "Write about your opinion on a topic. Important things to remember: Try to write…" at bounding box center [173, 198] width 231 height 204
click at [77, 137] on span "Write about your opinion on a topic. Important things to remember: Try to write…" at bounding box center [173, 198] width 231 height 204
click at [105, 139] on span "Write about your opinion on a topic. Important things to remember: Try to write…" at bounding box center [173, 198] width 231 height 204
click at [136, 146] on span "Write about your opinion on a topic. Important things to remember: Try to write…" at bounding box center [173, 198] width 231 height 204
click at [167, 143] on span "Write about your opinion on a topic. Important things to remember: Try to write…" at bounding box center [173, 198] width 231 height 204
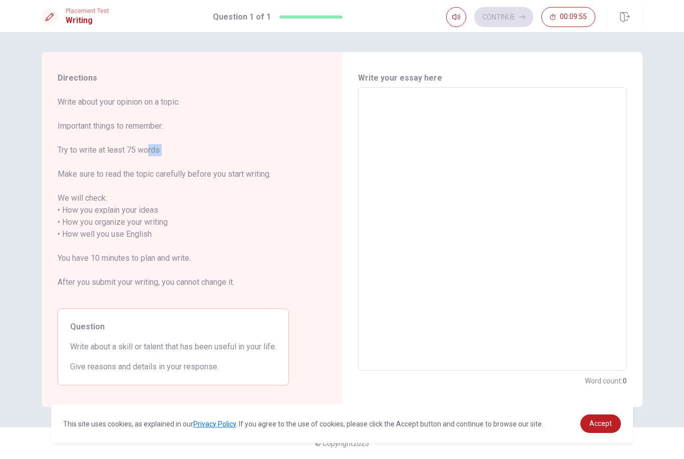
click at [81, 139] on span "Write about your opinion on a topic. Important things to remember: Try to write…" at bounding box center [173, 198] width 231 height 204
click at [217, 106] on span "Write about your opinion on a topic. Important things to remember: Try to write…" at bounding box center [173, 198] width 231 height 204
click at [78, 138] on span "Write about your opinion on a topic. Important things to remember: Try to write…" at bounding box center [173, 198] width 231 height 204
click at [110, 139] on span "Write about your opinion on a topic. Important things to remember: Try to write…" at bounding box center [173, 198] width 231 height 204
click at [148, 134] on span "Write about your opinion on a topic. Important things to remember: Try to write…" at bounding box center [173, 198] width 231 height 204
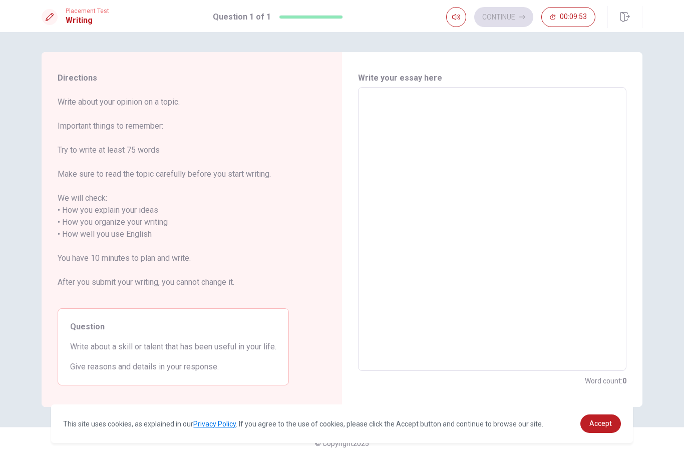
click at [185, 137] on span "Write about your opinion on a topic. Important things to remember: Try to write…" at bounding box center [173, 198] width 231 height 204
click at [68, 185] on span "Write about your opinion on a topic. Important things to remember: Try to write…" at bounding box center [173, 198] width 231 height 204
click at [119, 185] on span "Write about your opinion on a topic. Important things to remember: Try to write…" at bounding box center [173, 198] width 231 height 204
click at [156, 185] on span "Write about your opinion on a topic. Important things to remember: Try to write…" at bounding box center [173, 198] width 231 height 204
click at [200, 187] on span "Write about your opinion on a topic. Important things to remember: Try to write…" at bounding box center [173, 198] width 231 height 204
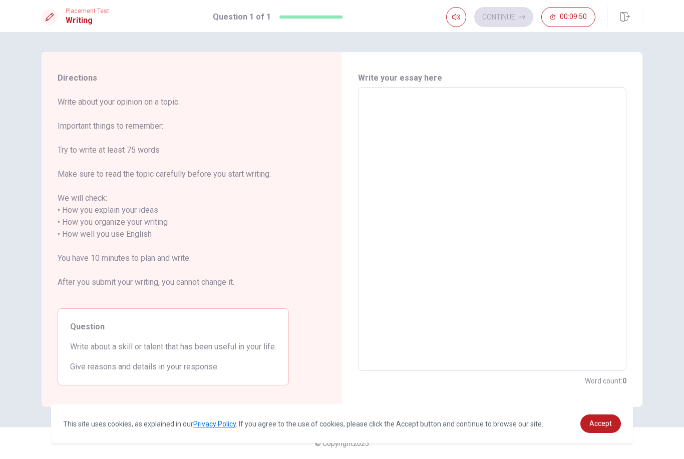
click at [242, 190] on span "Write about your opinion on a topic. Important things to remember: Try to write…" at bounding box center [173, 198] width 231 height 204
click at [269, 264] on span "Write about your opinion on a topic. Important things to remember: Try to write…" at bounding box center [173, 198] width 231 height 204
click at [86, 356] on div "Question Write about a skill or talent that has been useful in your life. Give …" at bounding box center [173, 346] width 231 height 77
click at [130, 386] on div "Directions Write about your opinion on a topic. Important things to remember: T…" at bounding box center [173, 229] width 263 height 355
click at [407, 250] on textarea at bounding box center [492, 229] width 254 height 267
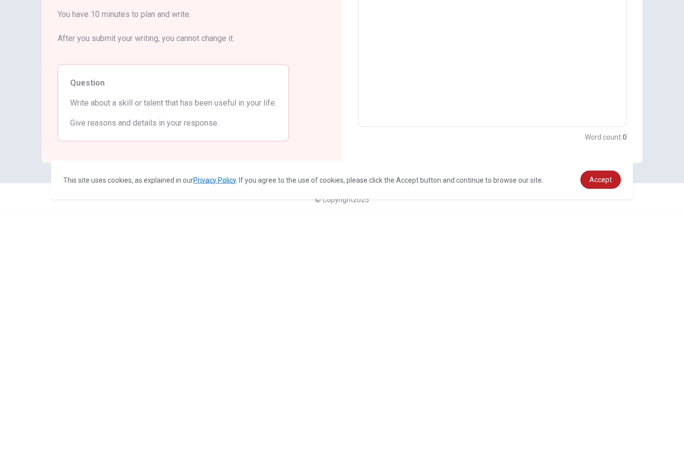
type textarea "I"
type textarea "x"
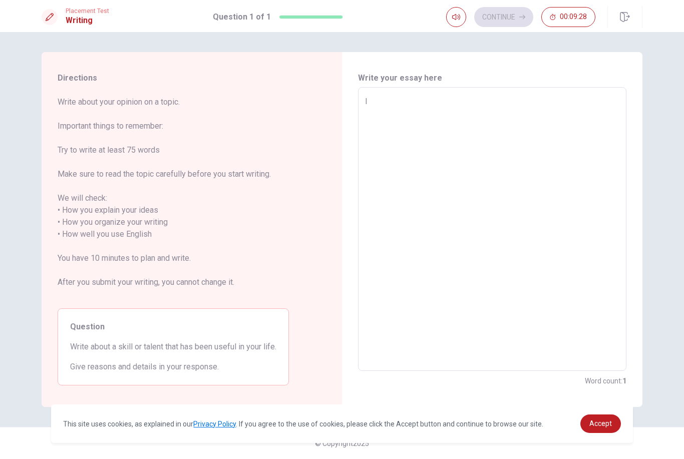
type textarea "I"
type textarea "x"
type textarea "I t"
type textarea "x"
type textarea "I th"
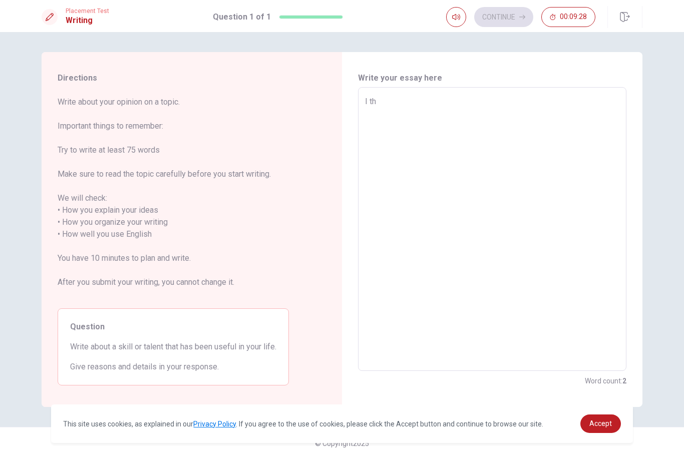
type textarea "x"
type textarea "I thi"
type textarea "x"
type textarea "I thin"
type textarea "x"
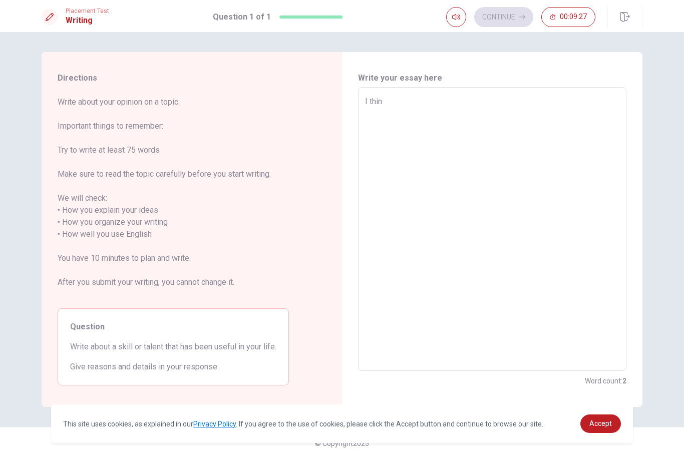
type textarea "I think"
type textarea "x"
type textarea "I think"
type textarea "x"
type textarea "I think c"
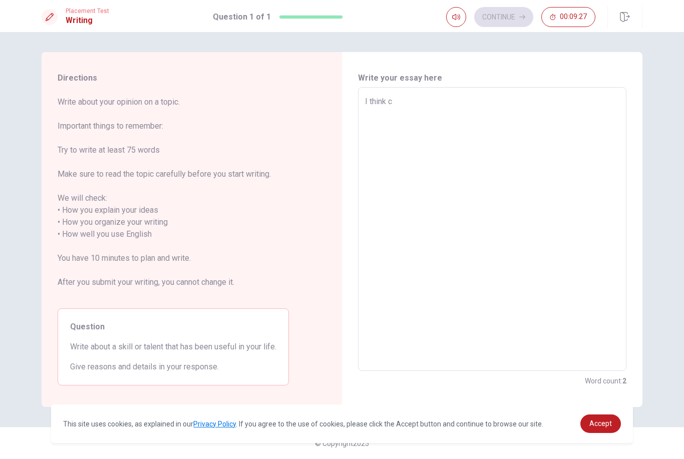
type textarea "x"
type textarea "I think co"
type textarea "x"
type textarea "I think com"
type textarea "x"
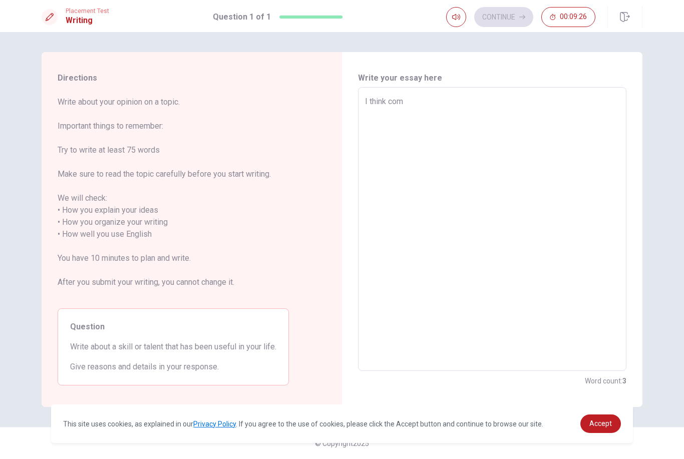
type textarea "I think comm"
type textarea "x"
type textarea "I think commu"
type textarea "x"
type textarea "I think commun"
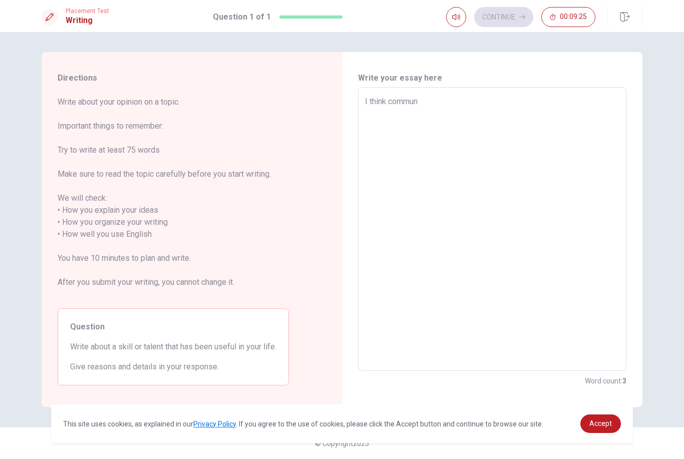
type textarea "x"
type textarea "I think communi"
type textarea "x"
type textarea "I think communit"
type textarea "x"
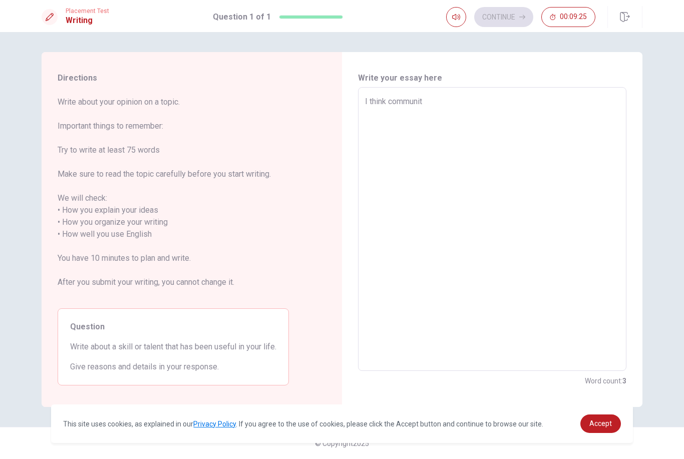
type textarea "I think communi"
type textarea "x"
type textarea "I think communic"
type textarea "x"
type textarea "I think communica"
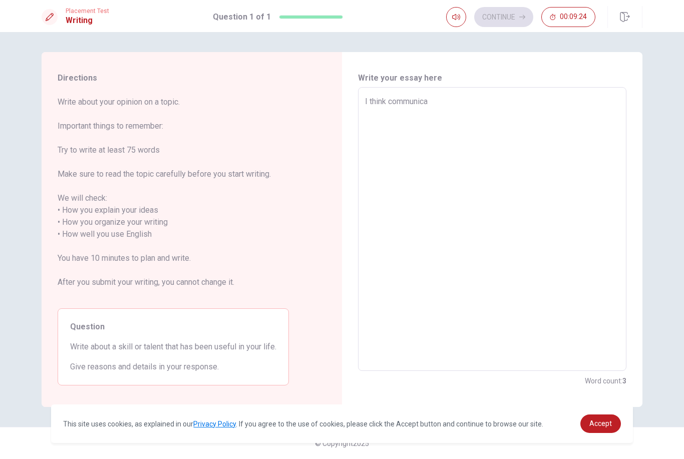
type textarea "x"
type textarea "I think communicat"
type textarea "x"
type textarea "I think communicati"
type textarea "x"
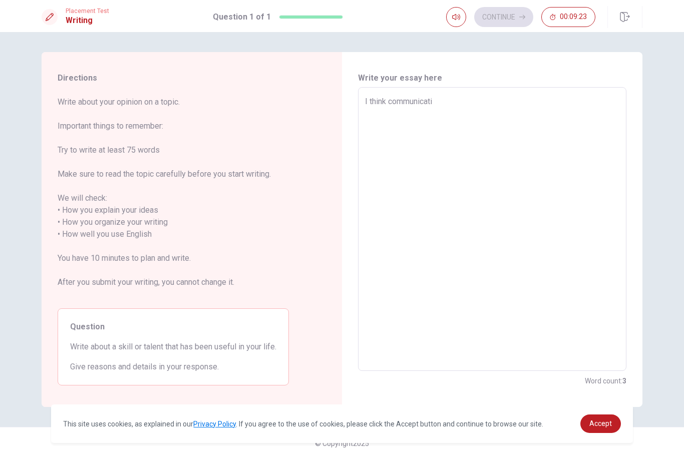
type textarea "I think communicatio"
type textarea "x"
type textarea "I think communication"
type textarea "x"
type textarea "I think communication"
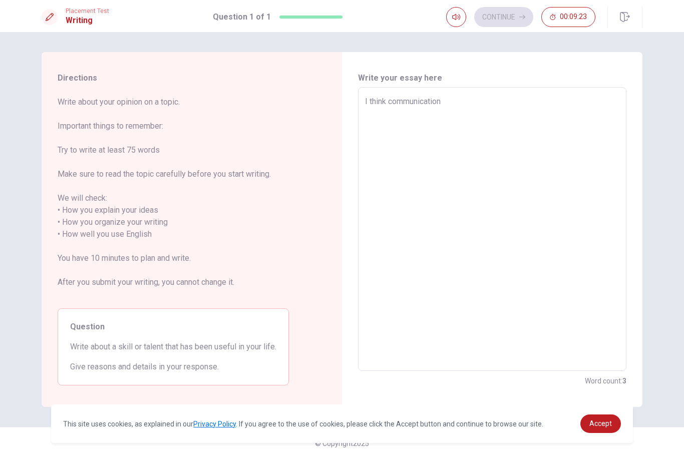
type textarea "x"
type textarea "I think communication s"
type textarea "x"
type textarea "I think communication si"
type textarea "x"
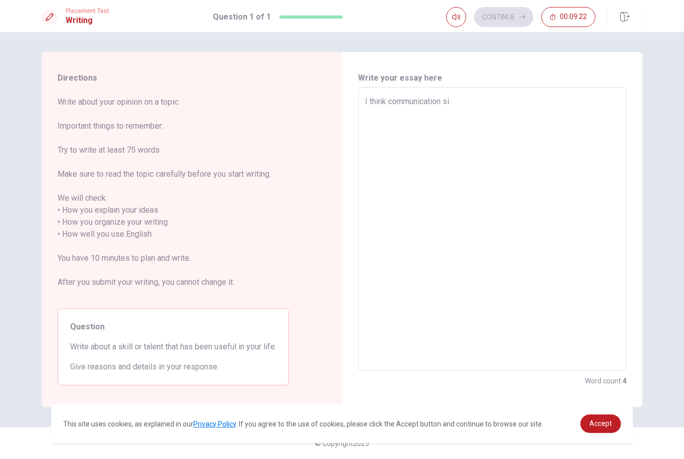
type textarea "I think communication s"
type textarea "x"
type textarea "I think communication sk"
type textarea "x"
type textarea "I think communication ski"
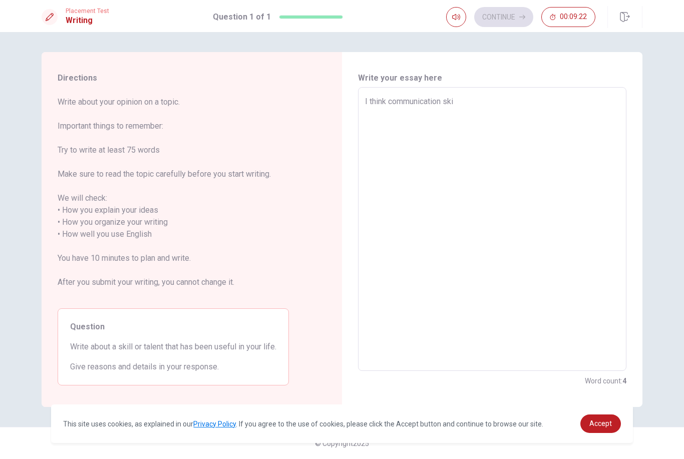
type textarea "x"
type textarea "I think communication skil"
type textarea "x"
type textarea "I think communication skill"
type textarea "x"
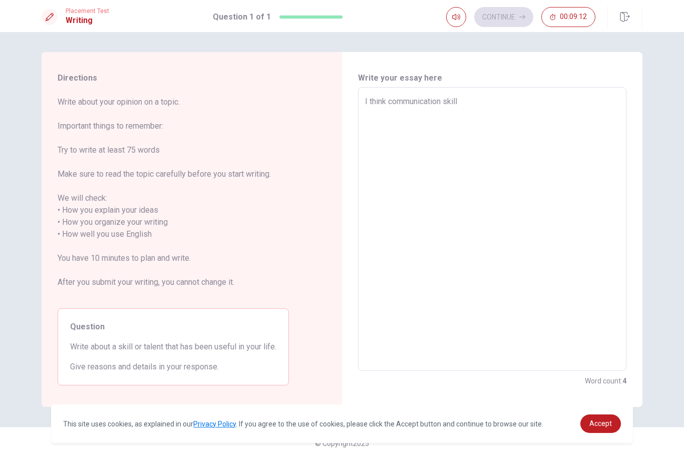
type textarea "I think communication skill"
type textarea "x"
type textarea "I think communication skill i"
type textarea "x"
type textarea "I think communication skill is"
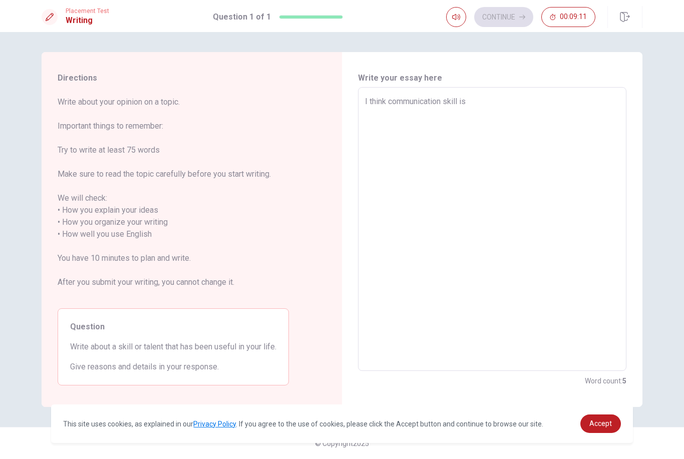
type textarea "x"
type textarea "I think communication skill is"
type textarea "x"
type textarea "I think communication skill is s"
type textarea "x"
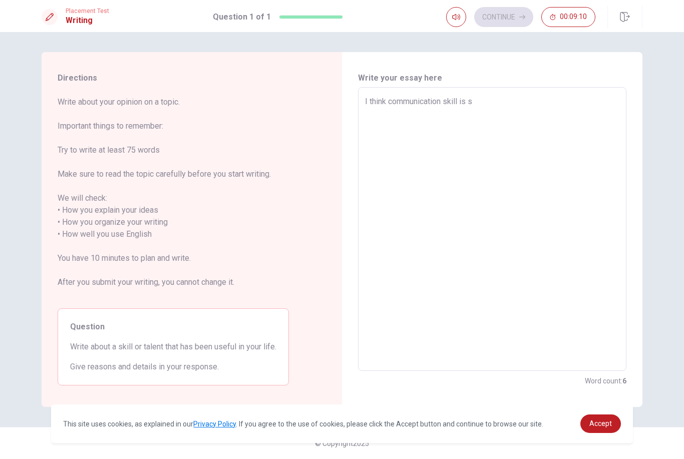
type textarea "I think communication skill is so"
type textarea "x"
type textarea "I think communication skill is som"
type textarea "x"
type textarea "I think communication skill is so"
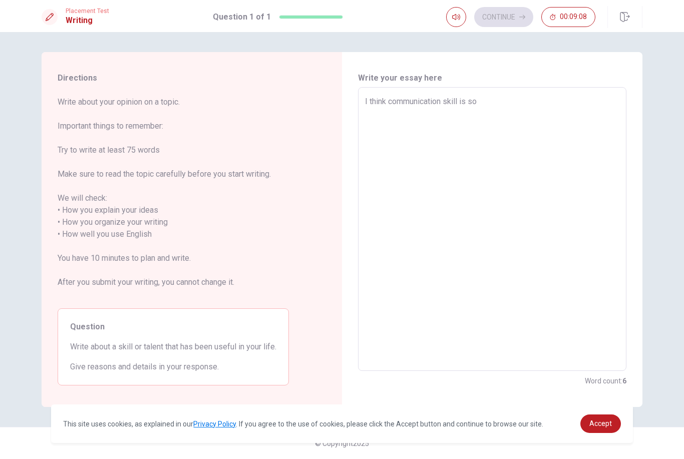
type textarea "x"
type textarea "I think communication skill is s"
type textarea "x"
type textarea "I think communication skill is"
type textarea "x"
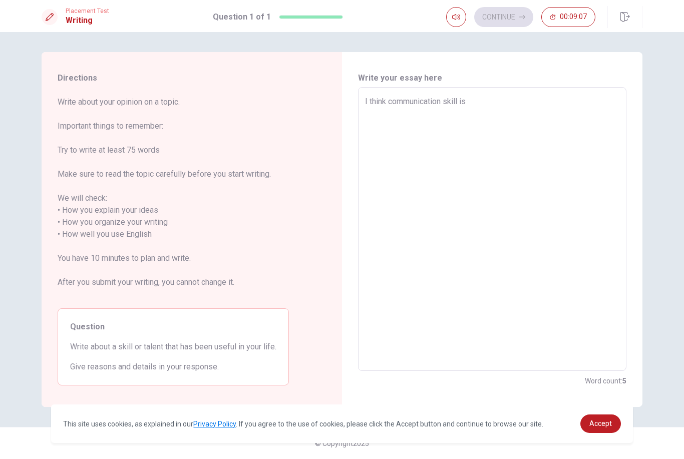
type textarea "I think communication skill is"
type textarea "x"
type textarea "I think communication skill i"
type textarea "x"
type textarea "I think communication skill"
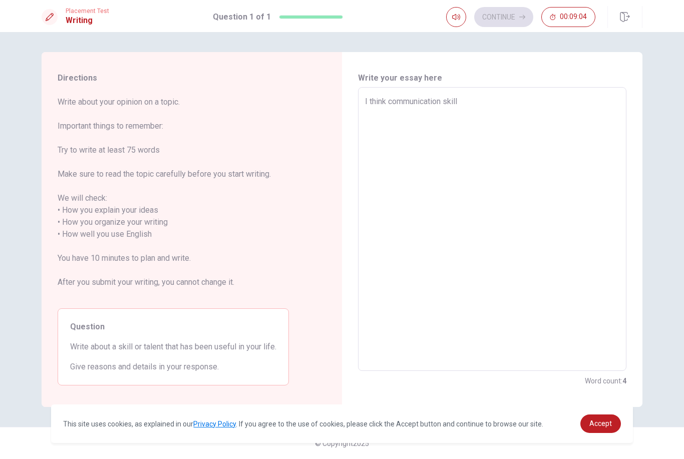
type textarea "x"
type textarea "I think communication skill i"
type textarea "x"
type textarea "I think communication skill is"
type textarea "x"
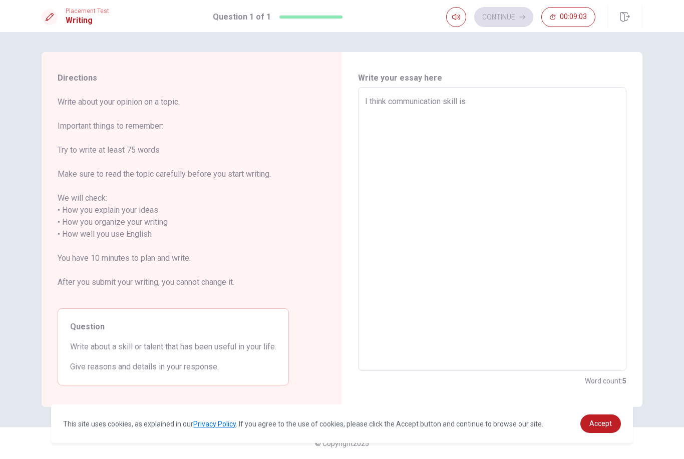
type textarea "I think communication skill is"
type textarea "x"
type textarea "I think communication skill is s"
type textarea "x"
type textarea "I think communication skill is so"
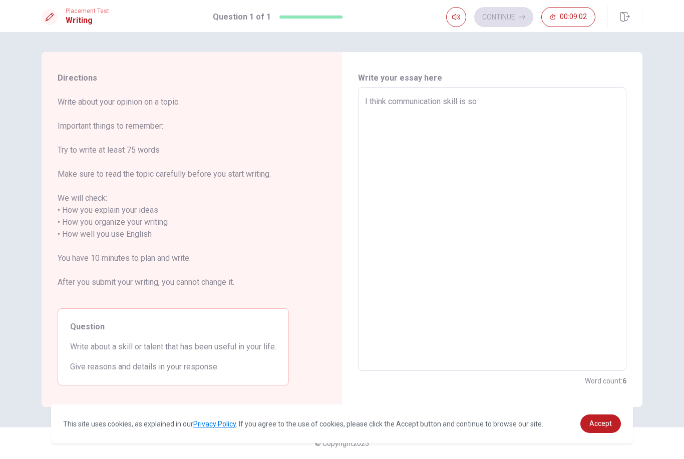
type textarea "x"
type textarea "I think communication skill is so"
type textarea "x"
type textarea "I think communication skill is so"
type textarea "x"
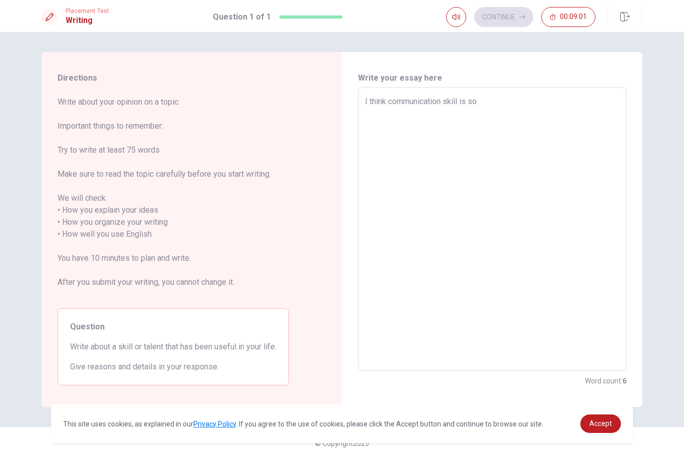
type textarea "I think communication skill is s"
type textarea "x"
type textarea "I think communication skill is"
type textarea "x"
type textarea "I think communication skill is c"
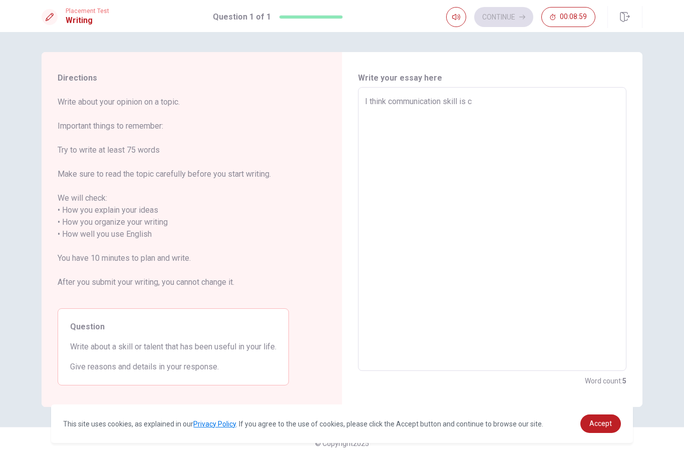
type textarea "x"
type textarea "I think communication skill is ce"
type textarea "x"
type textarea "I think communication skill is cer"
type textarea "x"
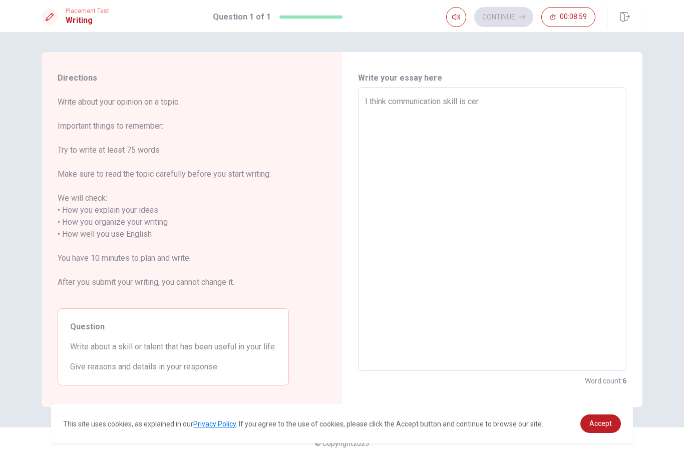
type textarea "I think communication skill is cery"
type textarea "x"
type textarea "I think communication skill is cery"
type textarea "x"
type textarea "I think communication skill is cery u"
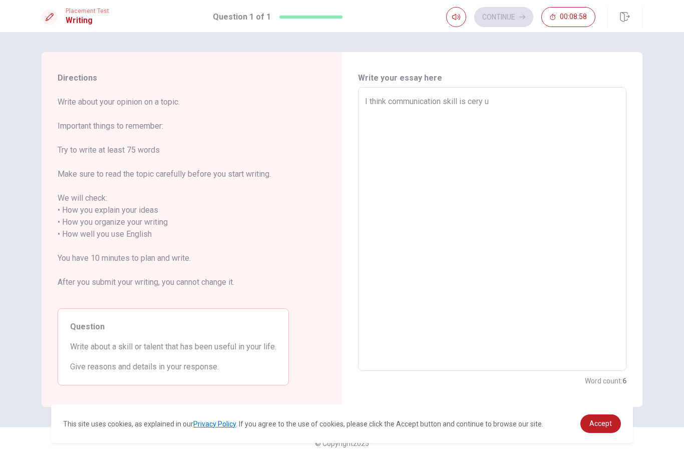
type textarea "x"
type textarea "I think communication skill is cery us"
type textarea "x"
type textarea "I think communication skill is cery use"
type textarea "x"
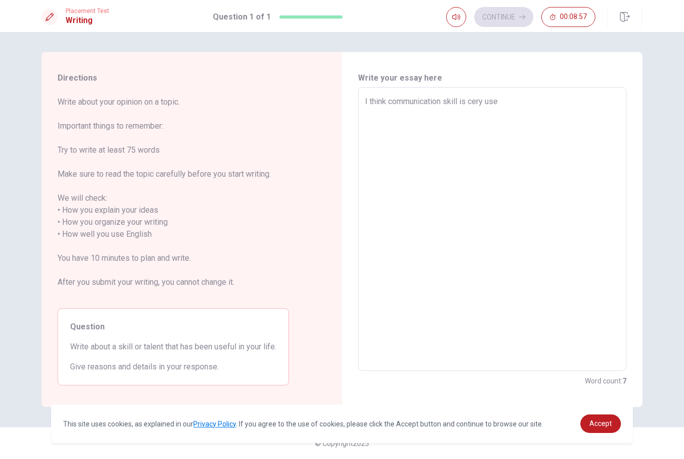
type textarea "I think communication skill is cery usef"
type textarea "x"
type textarea "I think communication skill is cery usefu"
type textarea "x"
type textarea "I think communication skill is cery useful"
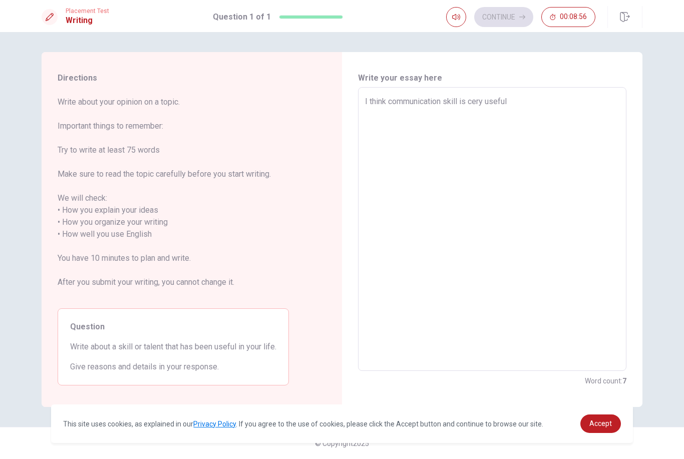
type textarea "x"
type textarea "I think communication skill is cery useful"
type textarea "x"
type textarea "I think communication skill is cery useful i"
type textarea "x"
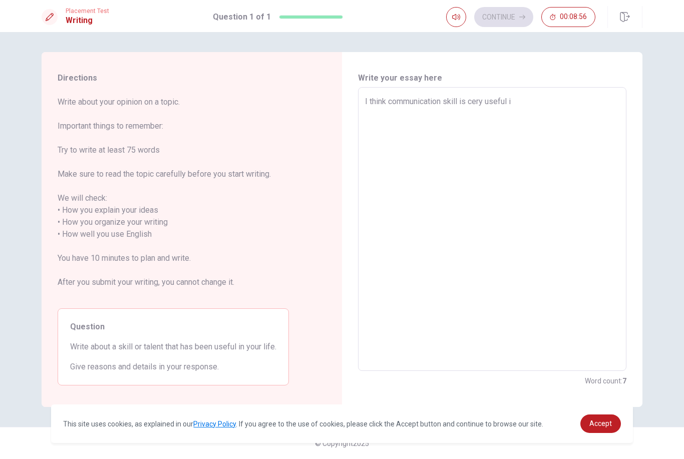
type textarea "I think communication skill is cery useful in"
type textarea "x"
type textarea "I think communication skill is cery useful in"
type textarea "x"
type textarea "I think communication skill is cery useful in m"
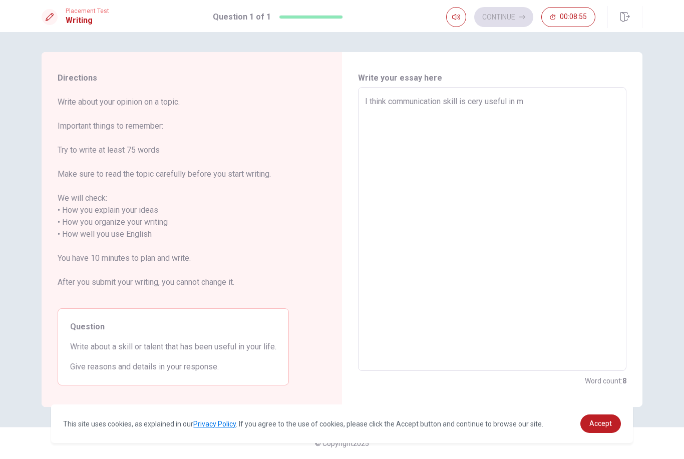
type textarea "x"
type textarea "I think communication skill is cery useful in my"
type textarea "x"
type textarea "I think communication skill is cery useful in my"
type textarea "x"
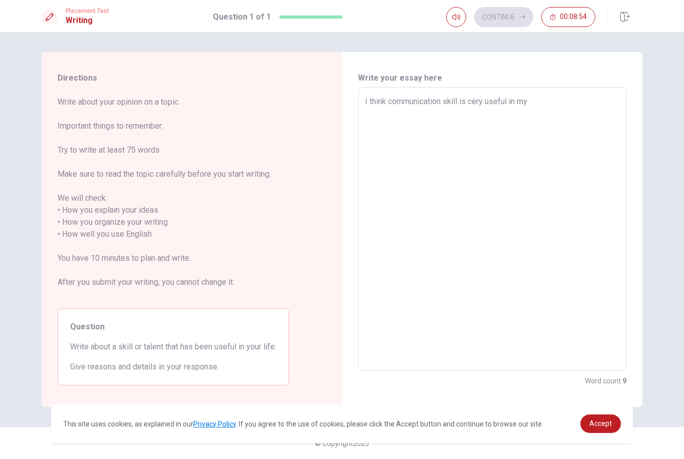
type textarea "I think communication skill is cery useful in my l"
type textarea "x"
type textarea "I think communication skill is cery useful in my li"
type textarea "x"
type textarea "I think communication skill is cery useful in my lif"
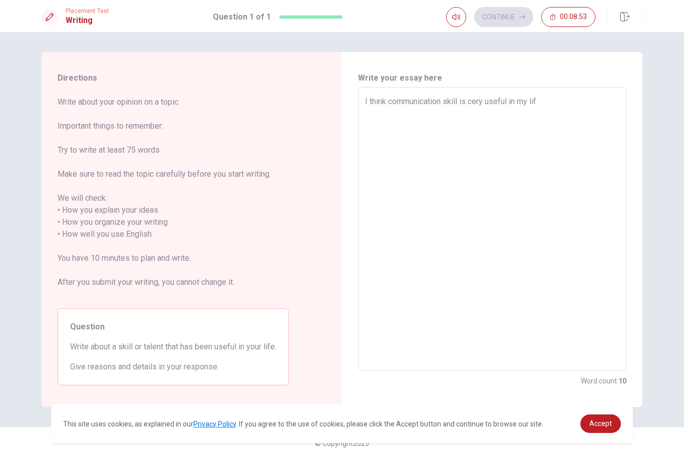
type textarea "x"
type textarea "I think communication skill is cery useful in my life"
type textarea "x"
type textarea "I think communication skill is cery useful in my life."
type textarea "x"
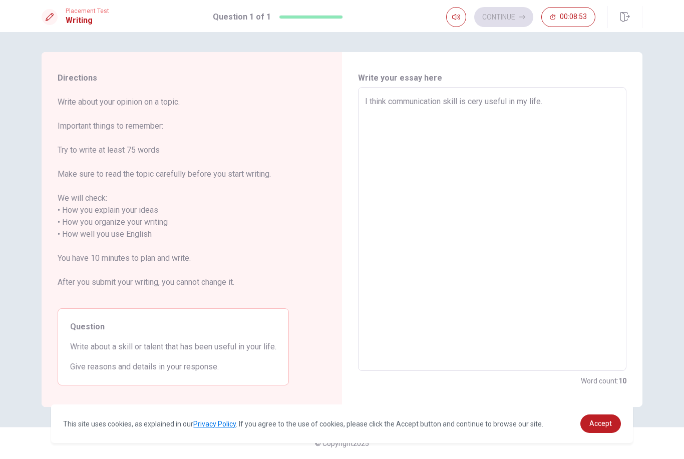
type textarea "I think communication skill is cery useful in my life."
type textarea "x"
type textarea "I think communication skill is cery useful in my life. W"
type textarea "x"
type textarea "I think communication skill is cery useful in my life. Wh"
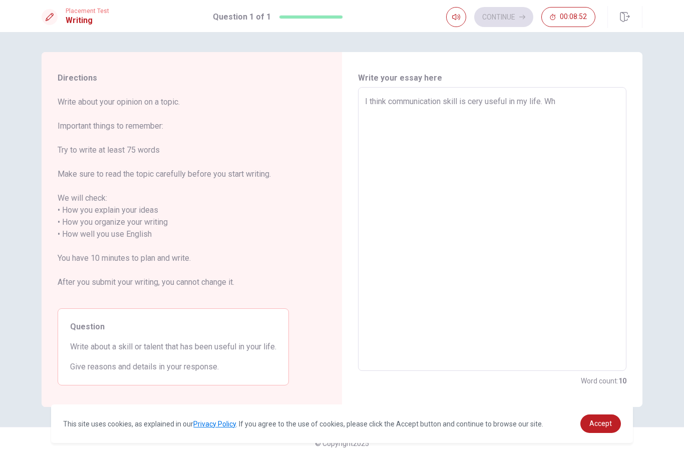
type textarea "x"
type textarea "I think communication skill is cery useful in my life. Whe"
type textarea "x"
type textarea "I think communication skill is cery useful in my life. When"
type textarea "x"
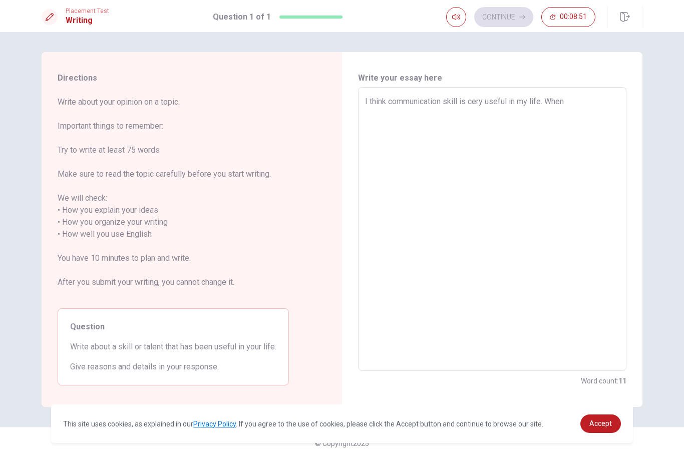
type textarea "I think communication skill is cery useful in my life. When"
type textarea "x"
type textarea "I think communication skill is cery useful in my life. When u"
type textarea "x"
type textarea "I think communication skill is cery useful in my life. When u"
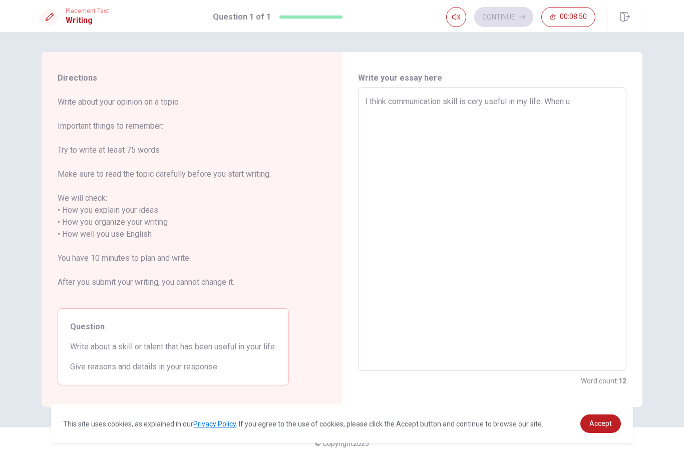
type textarea "x"
type textarea "I think communication skill is cery useful in my life. When u"
type textarea "x"
type textarea "I think communication skill is cery useful in my life. When"
type textarea "x"
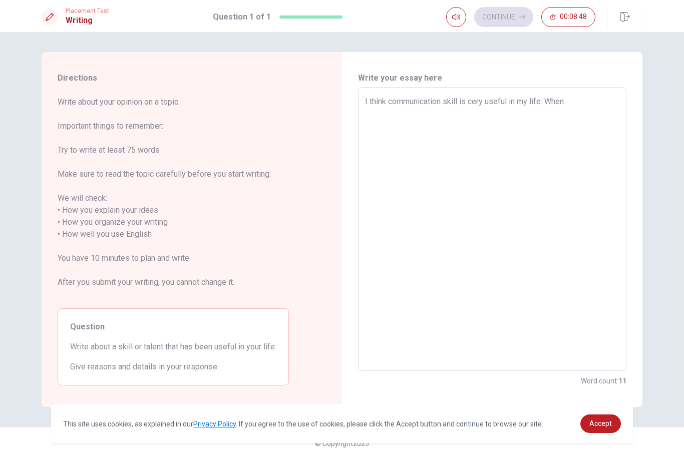
type textarea "I think communication skill is cery useful in my life. When i"
type textarea "x"
type textarea "I think communication skill is cery useful in my life. When i"
type textarea "x"
type textarea "I think communication skill is cery useful in my life. When i"
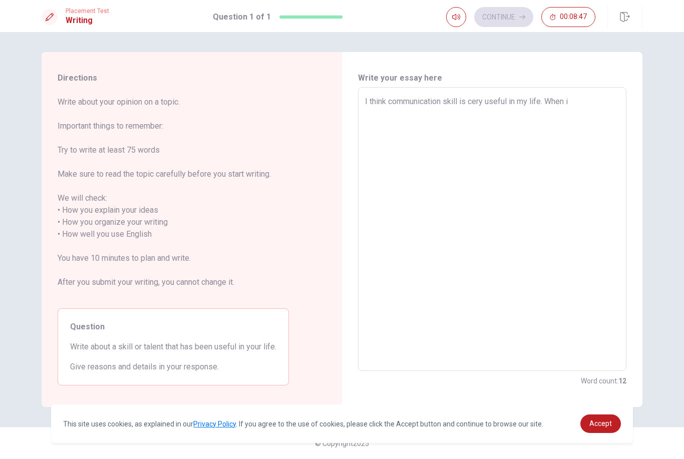
type textarea "x"
type textarea "I think communication skill is cery useful in my life. When"
type textarea "x"
type textarea "I think communication skill is cery useful in my life. When I"
type textarea "x"
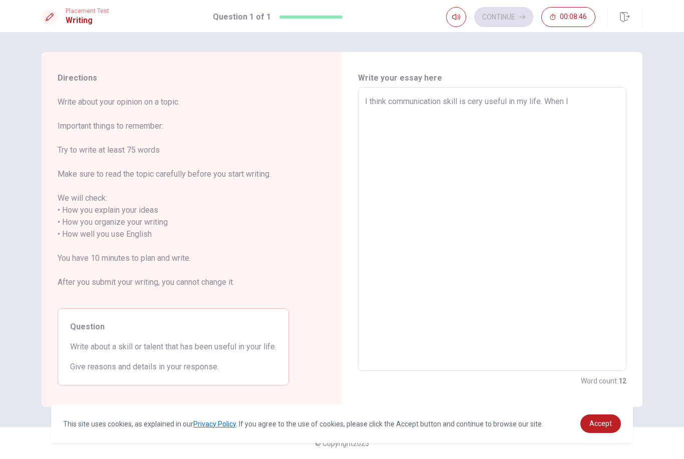
type textarea "I think communication skill is cery useful in my life. When I"
type textarea "x"
type textarea "I think communication skill is cery useful in my life. When I h"
type textarea "x"
type textarea "I think communication skill is cery useful in my life. When I ha"
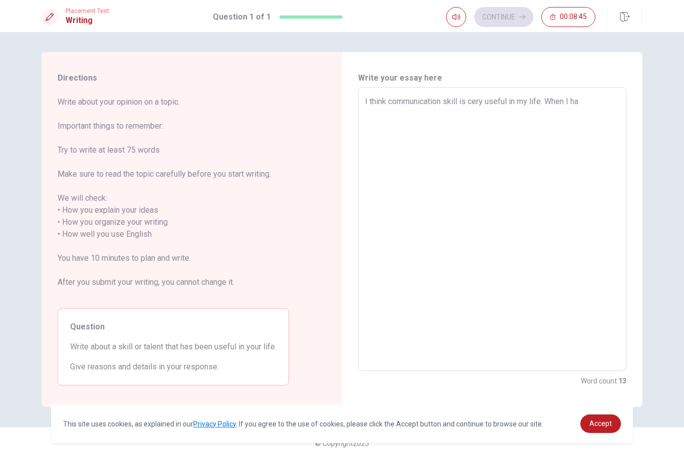
type textarea "x"
type textarea "I think communication skill is cery useful in my life. When I hav"
type textarea "x"
type textarea "I think communication skill is cery useful in my life. When I have"
type textarea "x"
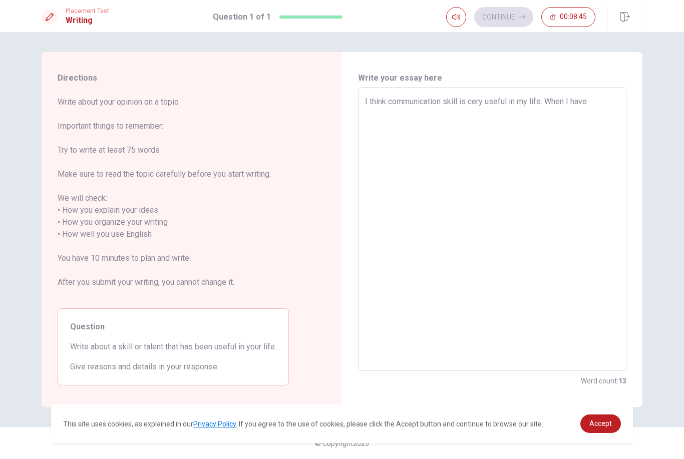
type textarea "I think communication skill is cery useful in my life. When I havet"
type textarea "x"
type textarea "I think communication skill is cery useful in my life. When I have"
type textarea "x"
type textarea "I think communication skill is cery useful in my life. When I have"
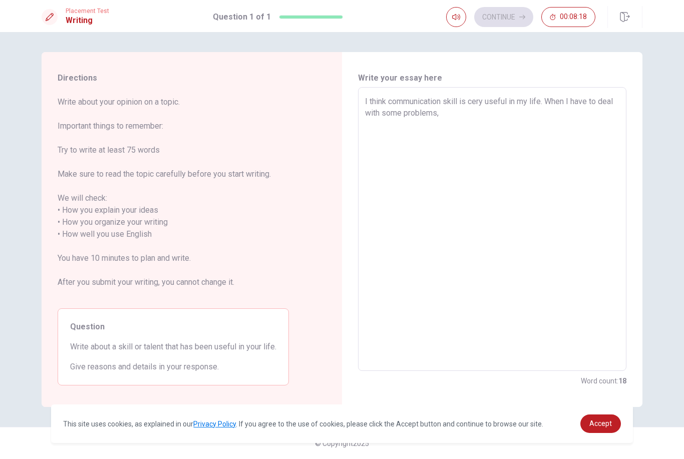
click at [477, 104] on textarea "I think communication skill is cery useful in my life. When I have to deal with…" at bounding box center [492, 229] width 254 height 267
click at [510, 119] on textarea "I think communication skill is very useful in my life. When I have to deal with…" at bounding box center [492, 229] width 254 height 267
